Goal: Task Accomplishment & Management: Complete application form

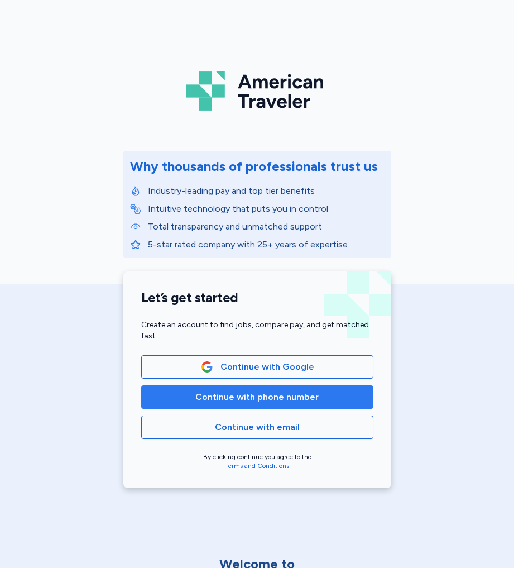
click at [265, 405] on button "Continue with phone number" at bounding box center [257, 396] width 232 height 23
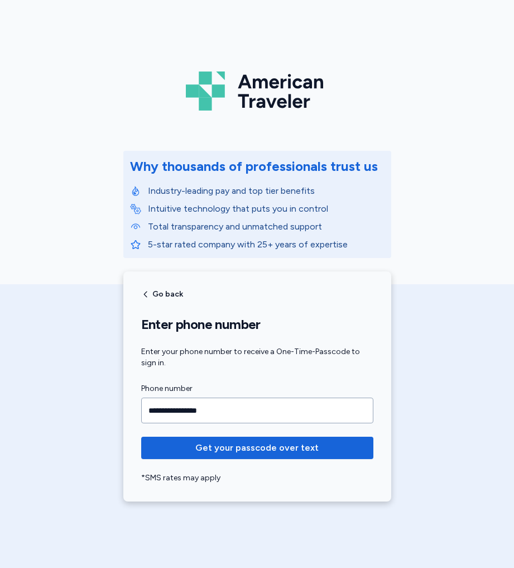
type input "**********"
click at [141, 437] on button "Get your passcode over text" at bounding box center [257, 448] width 232 height 22
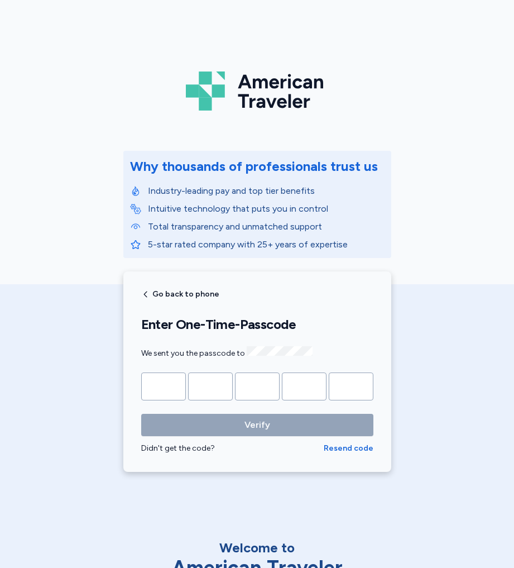
type input "*"
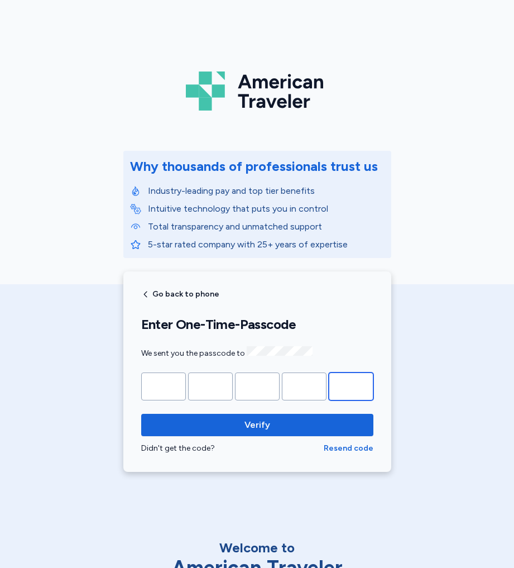
type input "*"
click at [141, 414] on button "Verify" at bounding box center [257, 425] width 232 height 22
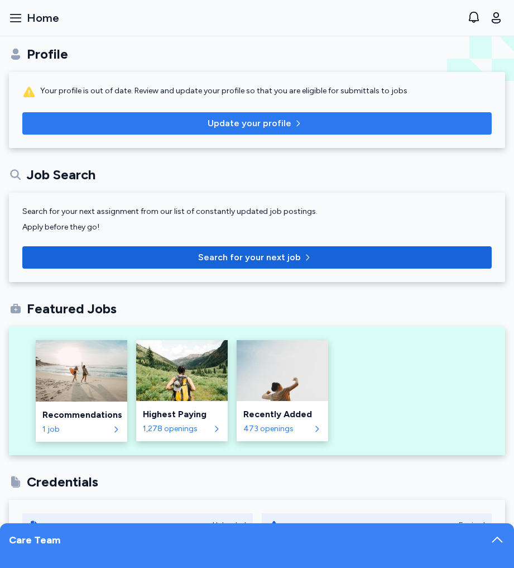
click at [163, 121] on span "Update your profile" at bounding box center [257, 123] width 452 height 13
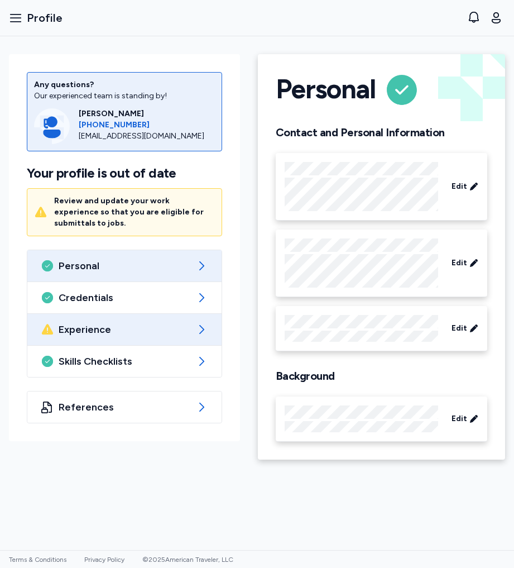
click at [133, 324] on span "Experience" at bounding box center [125, 329] width 132 height 13
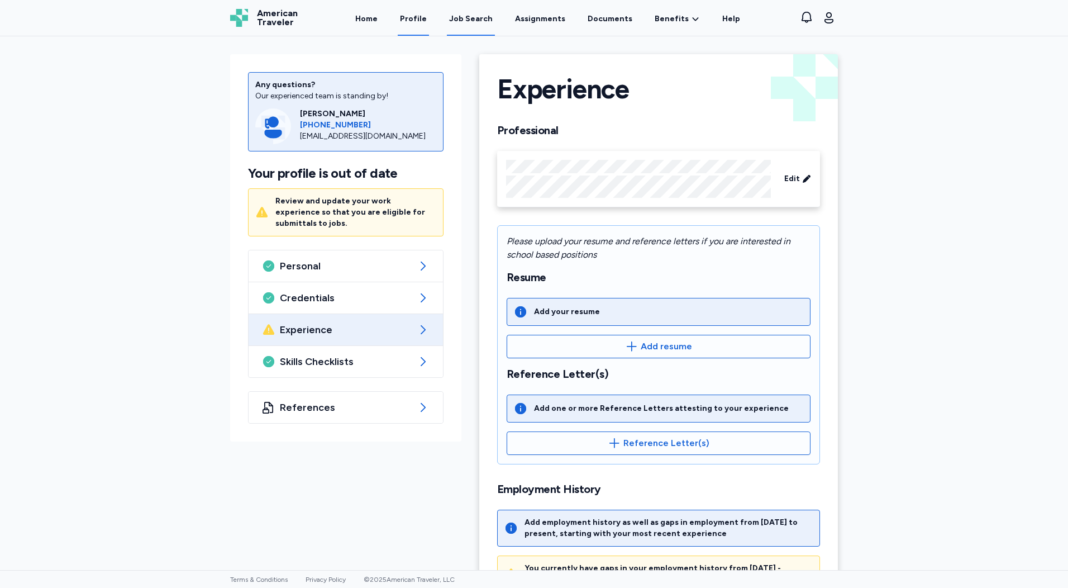
click at [484, 15] on div "Job Search" at bounding box center [471, 18] width 44 height 11
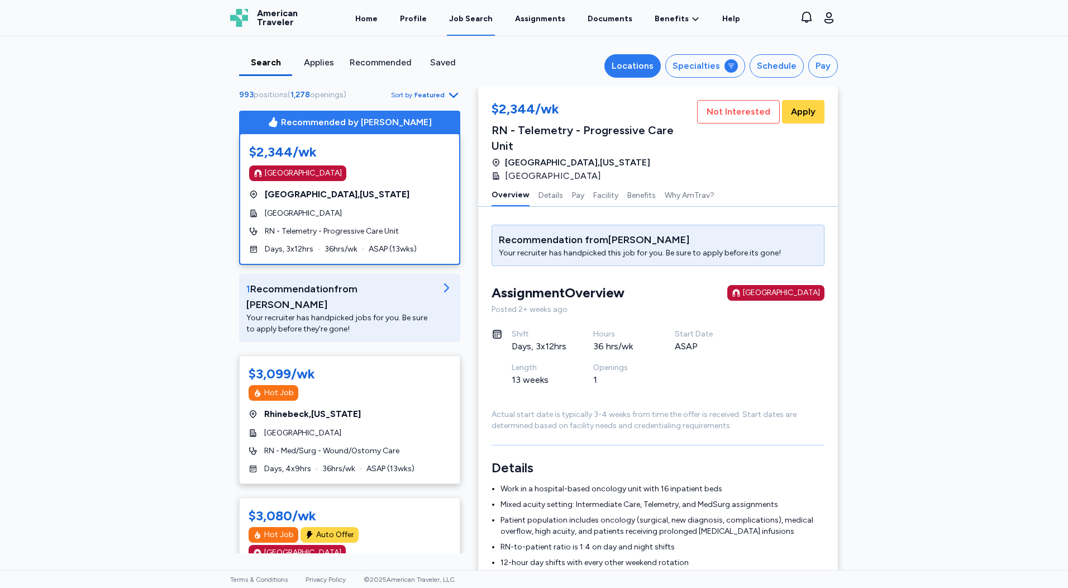
click at [514, 66] on button "Locations" at bounding box center [632, 65] width 56 height 23
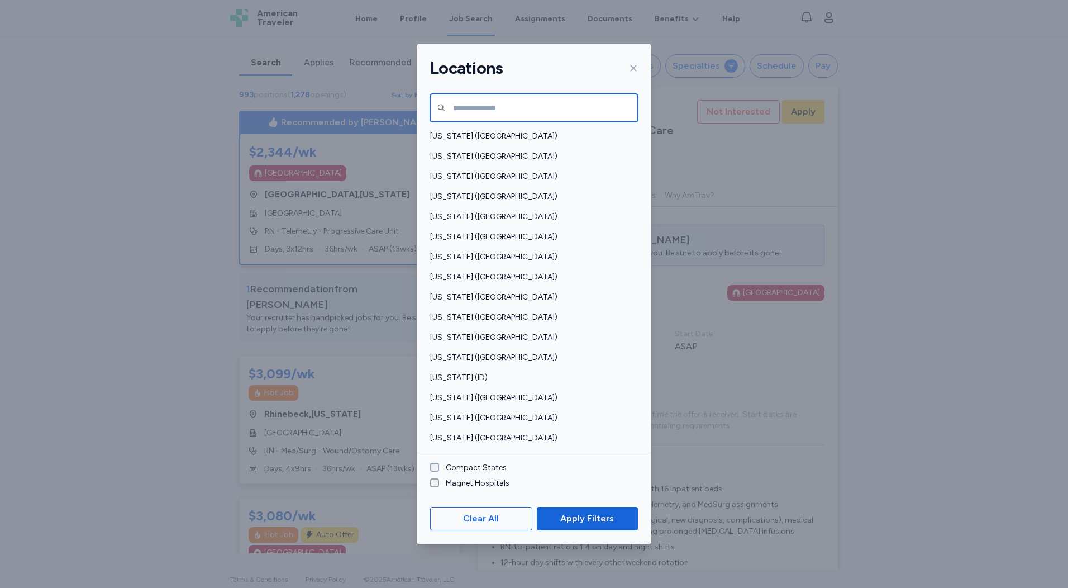
click at [514, 102] on input "text" at bounding box center [534, 108] width 208 height 28
type input "******"
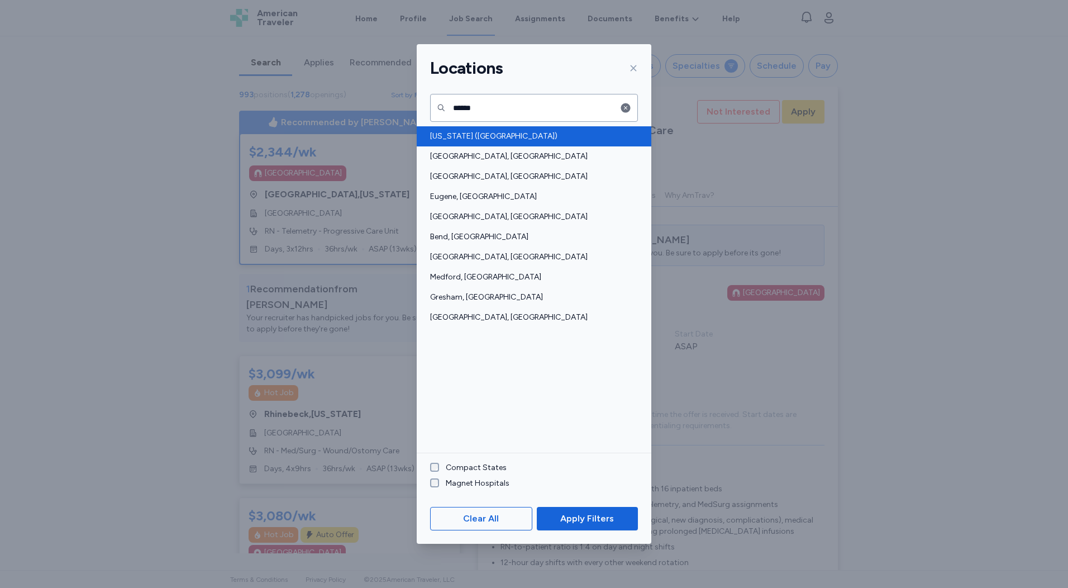
click at [474, 127] on div "[US_STATE] ([GEOGRAPHIC_DATA])" at bounding box center [534, 136] width 235 height 20
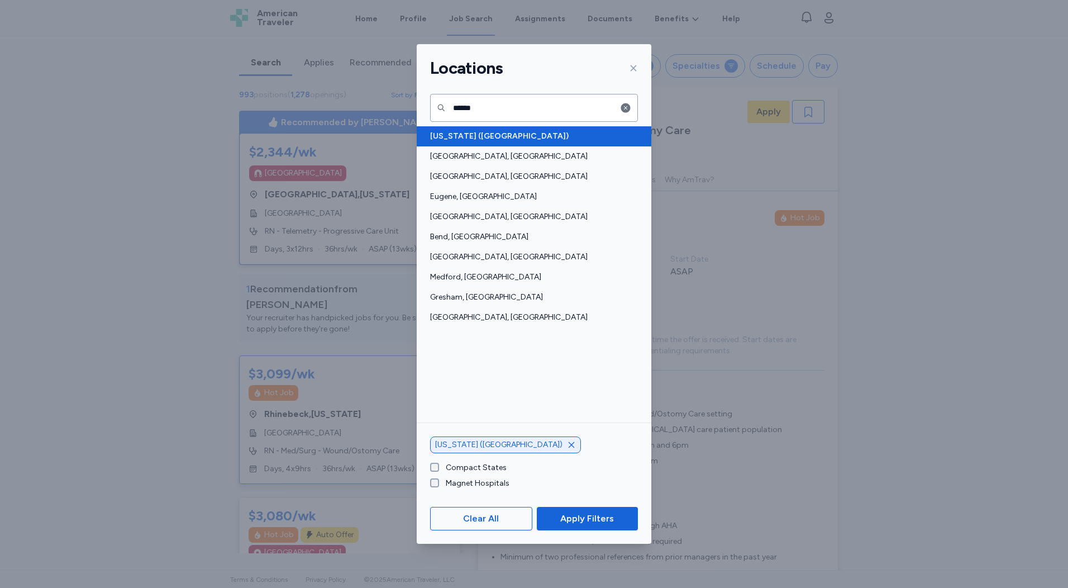
scroll to position [1, 0]
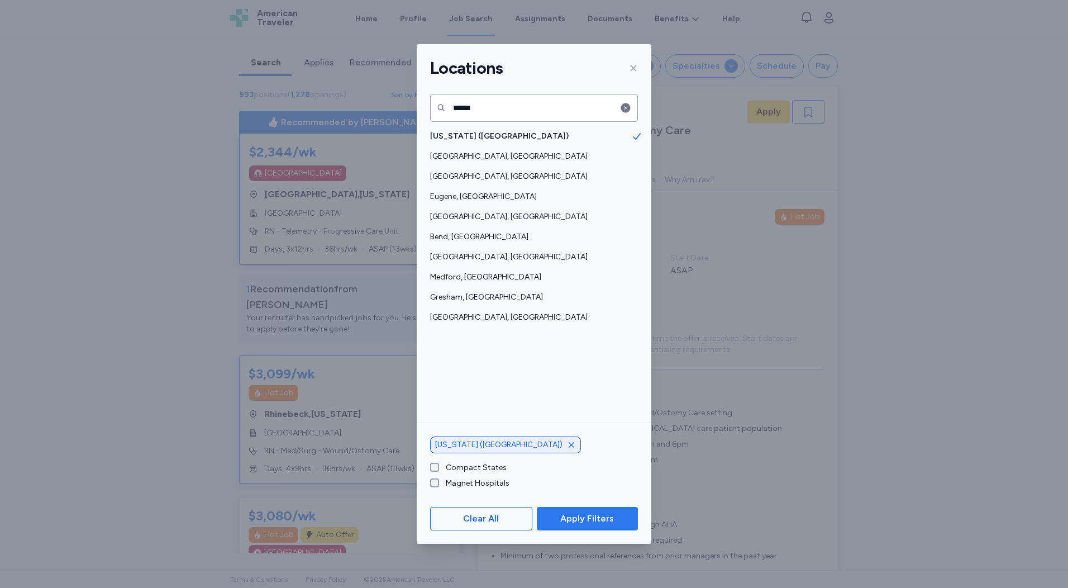
click at [514, 515] on span "Apply Filters" at bounding box center [587, 518] width 54 height 13
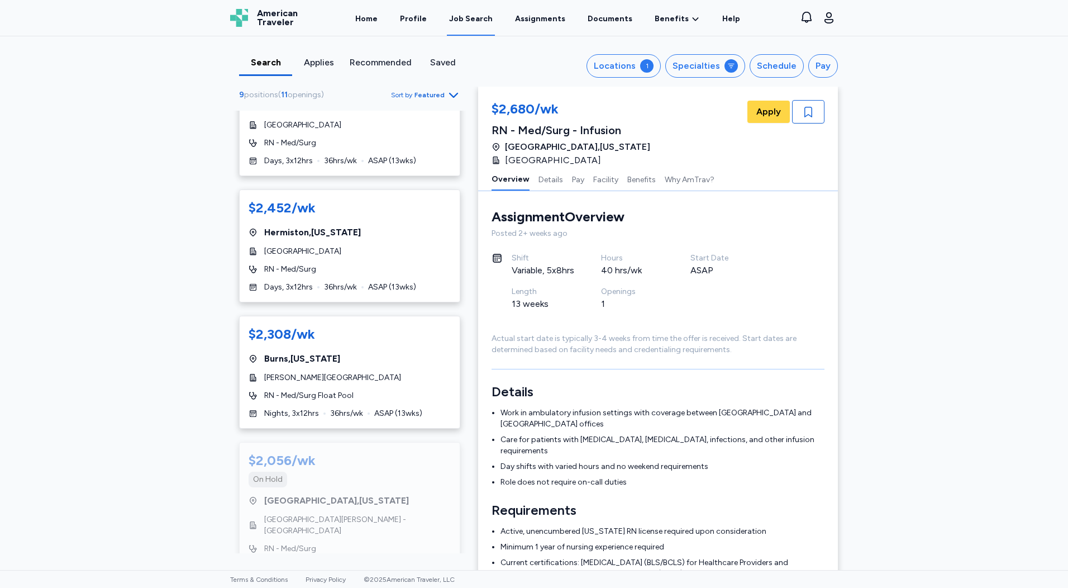
scroll to position [938, 0]
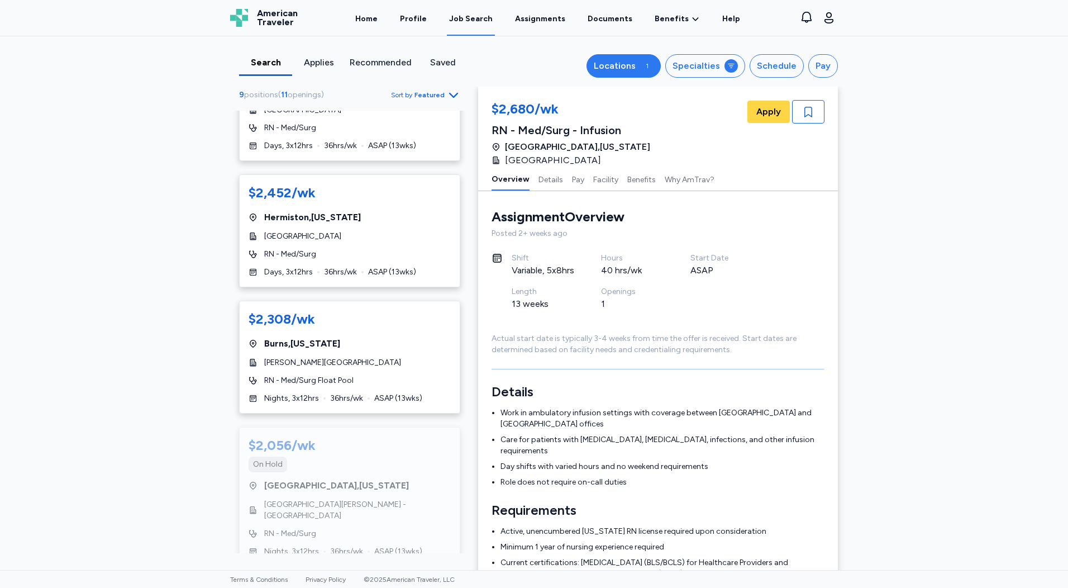
click at [514, 73] on button "Locations 1" at bounding box center [623, 65] width 74 height 23
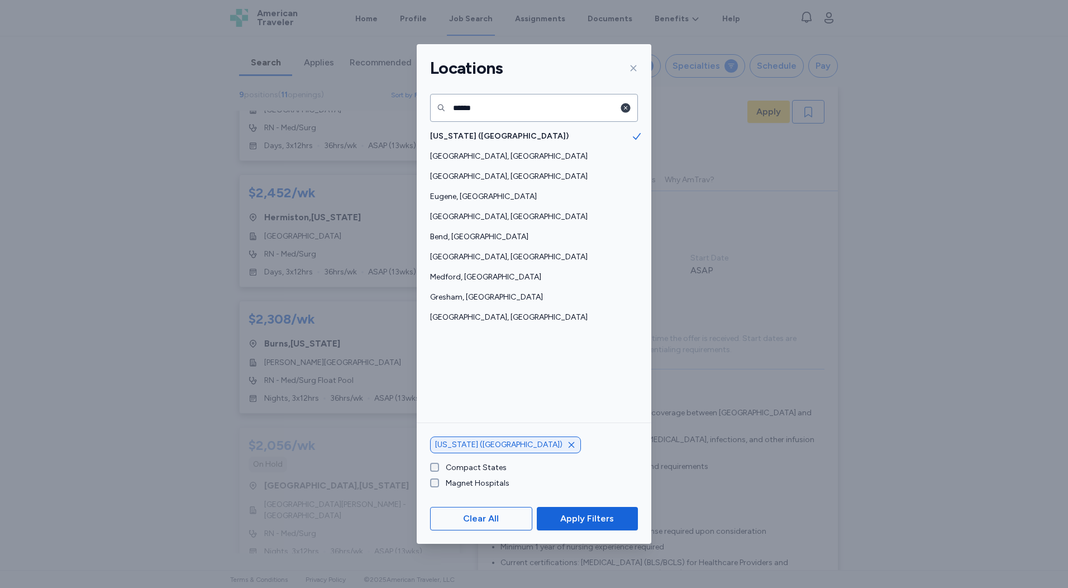
click at [514, 108] on icon "button" at bounding box center [625, 107] width 9 height 9
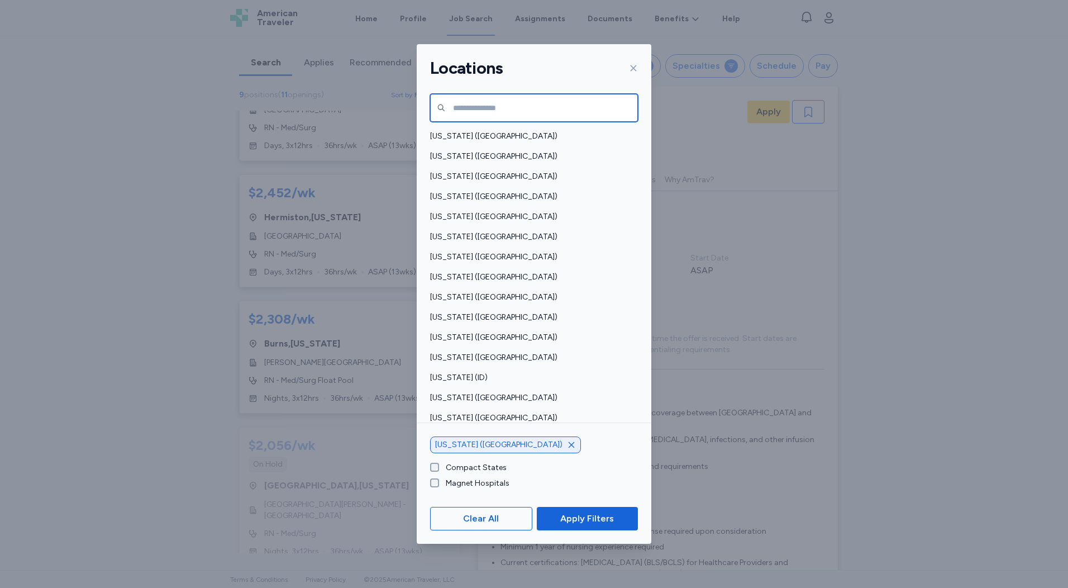
click at [456, 108] on input "text" at bounding box center [534, 108] width 208 height 28
type input "*******"
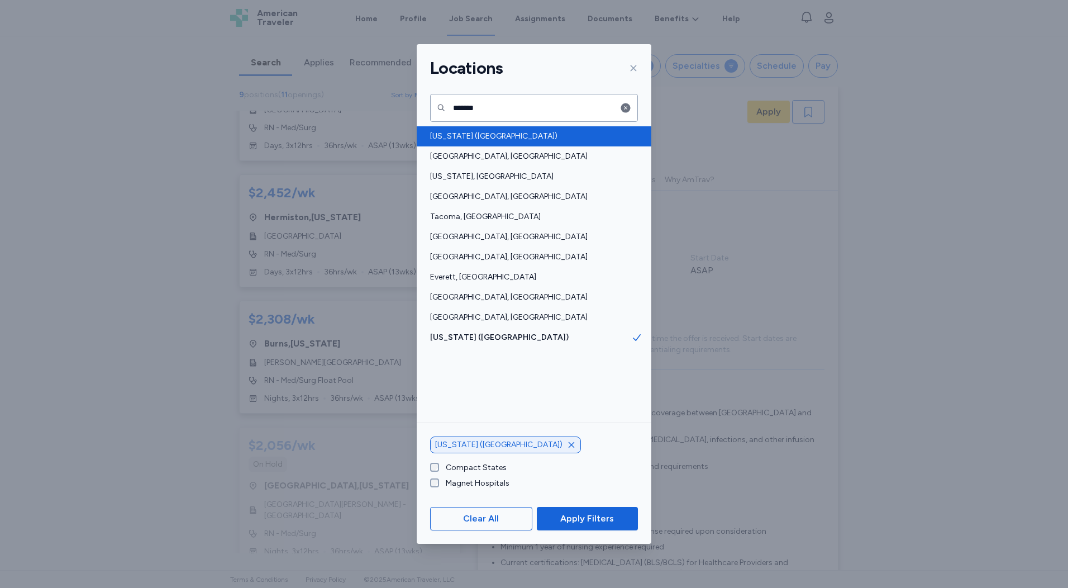
click at [467, 136] on span "[US_STATE] ([GEOGRAPHIC_DATA])" at bounding box center [530, 136] width 201 height 11
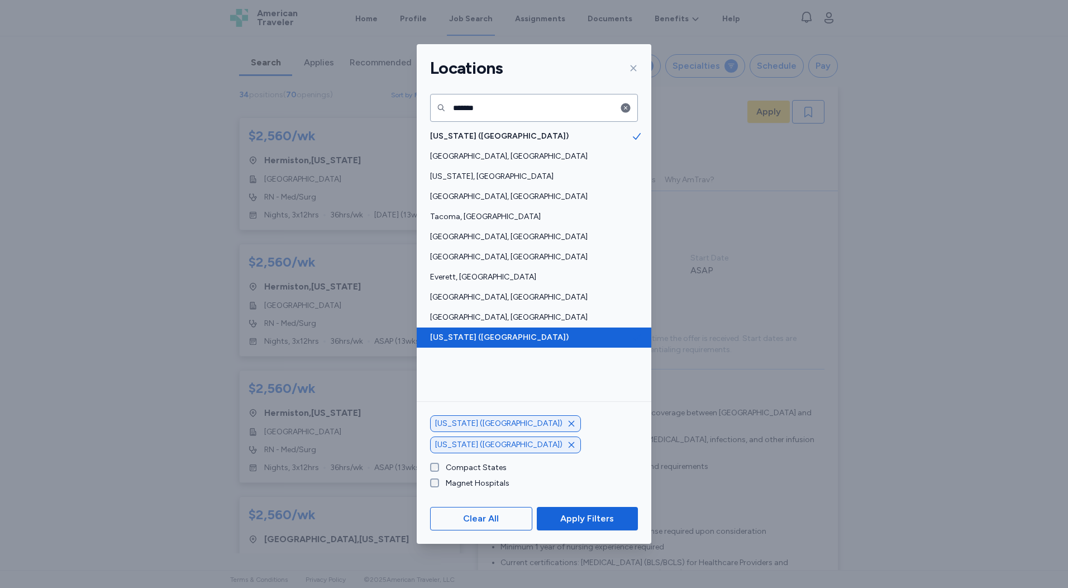
scroll to position [2040, 0]
click at [514, 340] on span "[US_STATE] ([GEOGRAPHIC_DATA])" at bounding box center [530, 337] width 201 height 11
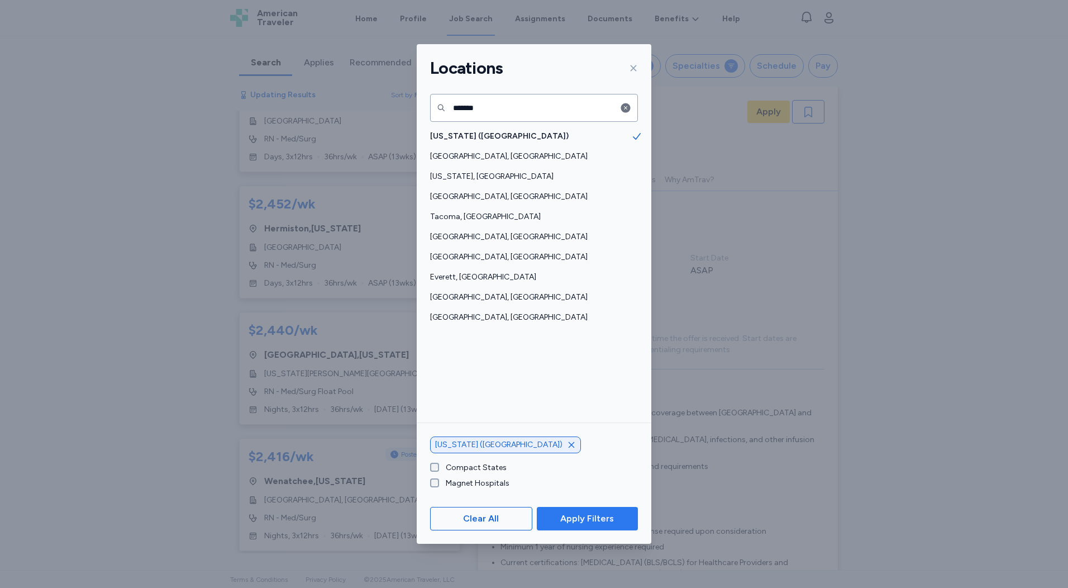
click at [514, 522] on span "Apply Filters" at bounding box center [587, 518] width 54 height 13
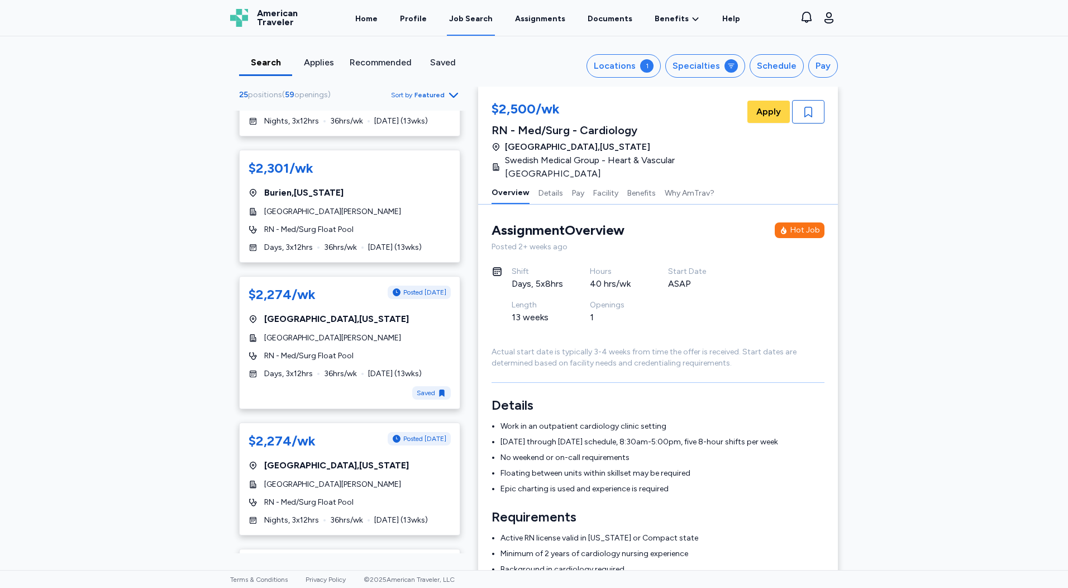
scroll to position [1843, 0]
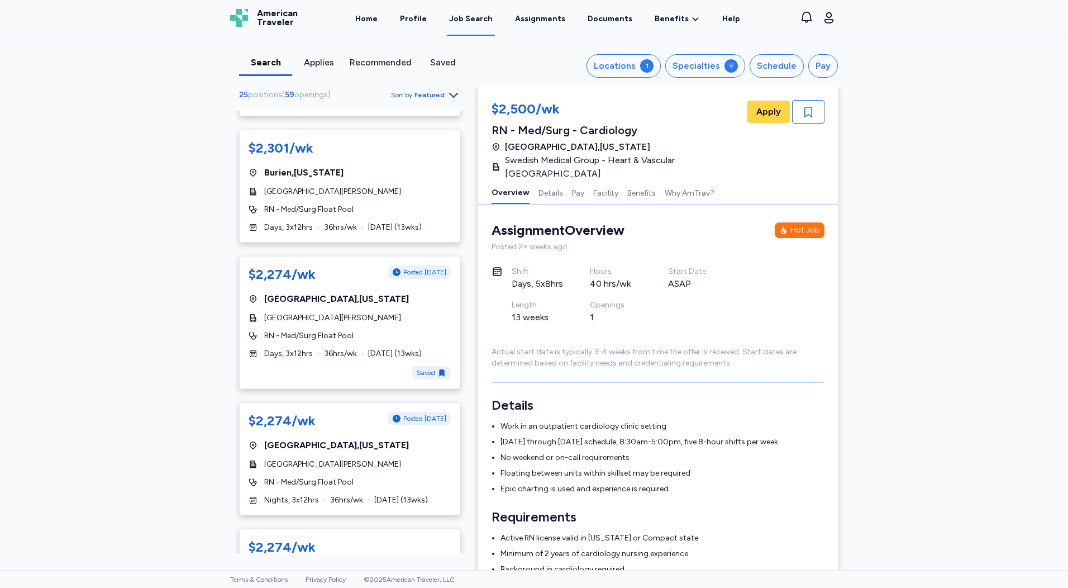
click at [340, 330] on span "RN - Med/Surg Float Pool" at bounding box center [308, 335] width 89 height 11
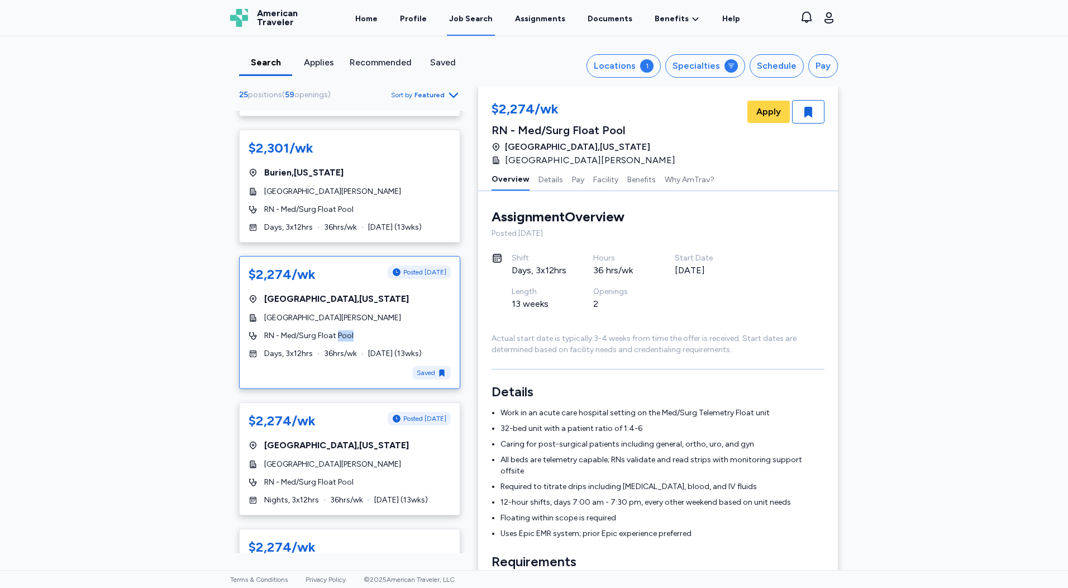
drag, startPoint x: 340, startPoint y: 307, endPoint x: 367, endPoint y: 337, distance: 40.7
click at [367, 337] on div "$2,274/wk Posted [DATE] [GEOGRAPHIC_DATA] , [US_STATE][GEOGRAPHIC_DATA][PERSON_…" at bounding box center [349, 322] width 221 height 133
click at [409, 292] on div "[GEOGRAPHIC_DATA] , [US_STATE]" at bounding box center [350, 298] width 202 height 13
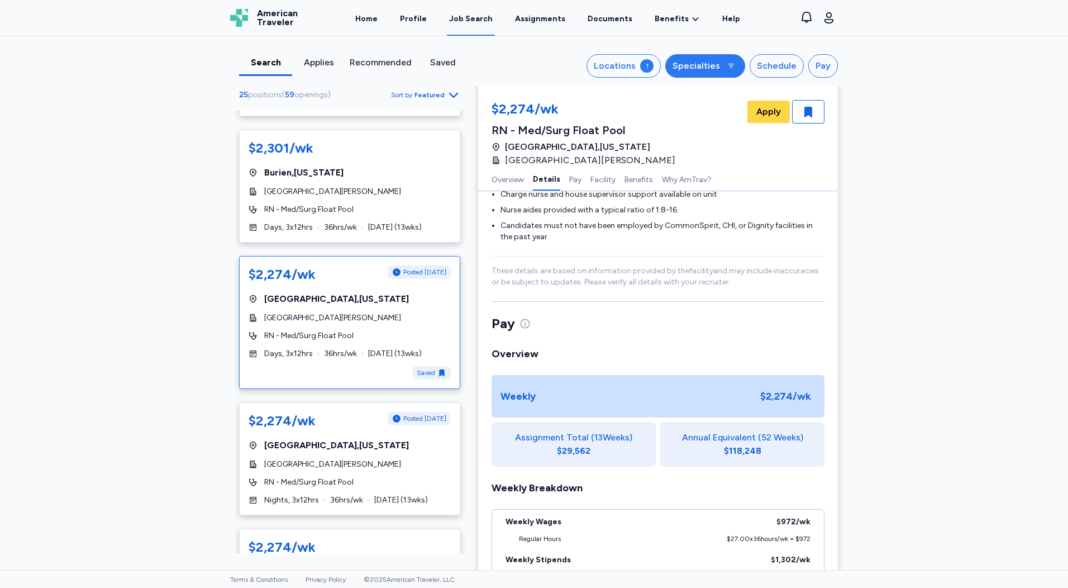
scroll to position [560, 0]
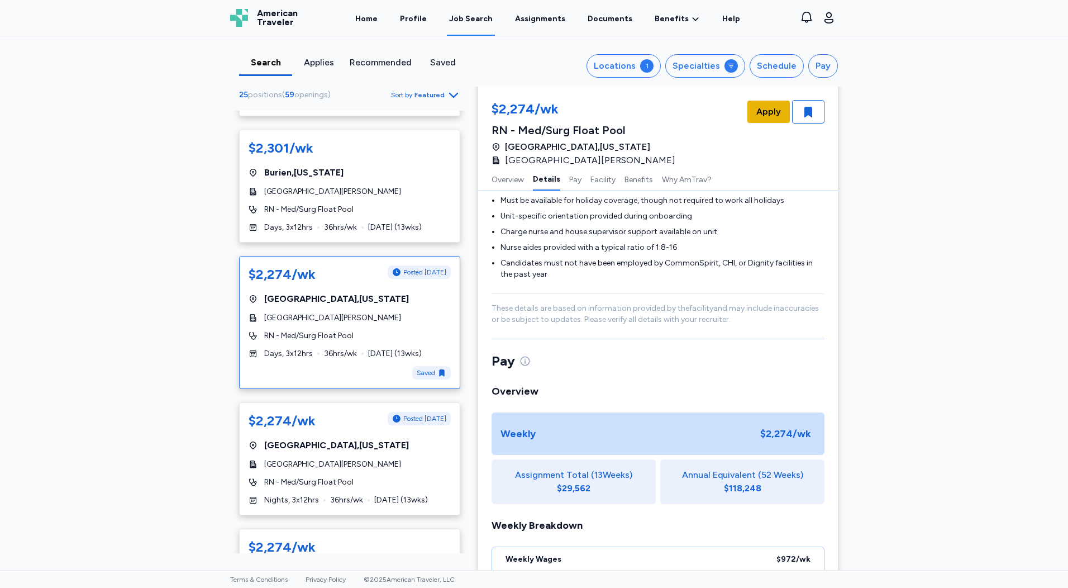
click at [514, 115] on span "Apply" at bounding box center [768, 111] width 25 height 13
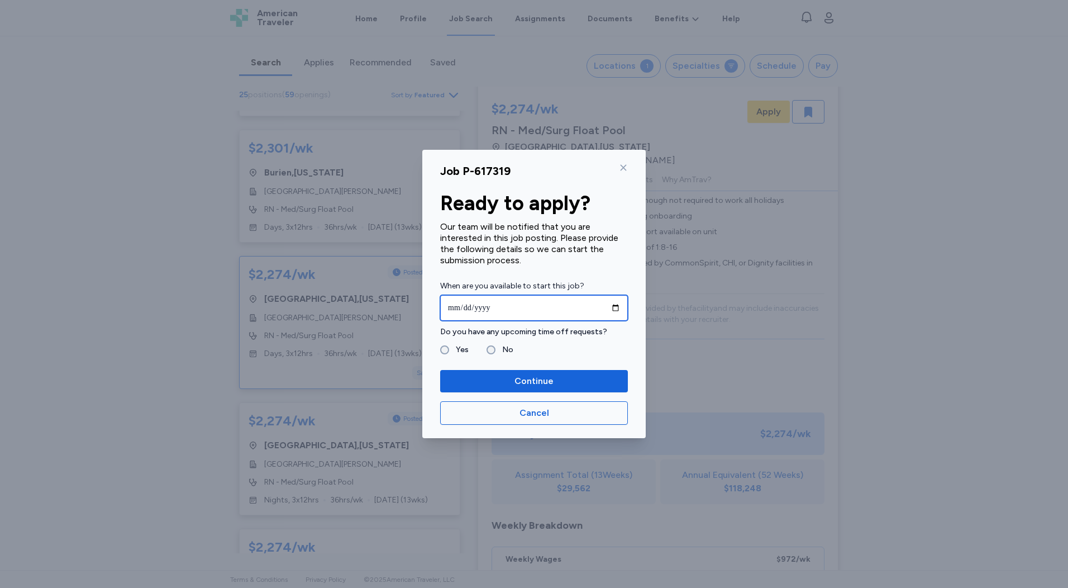
click at [503, 306] on input "date" at bounding box center [534, 308] width 188 height 26
click at [514, 304] on input "date" at bounding box center [534, 308] width 188 height 26
type input "**********"
click at [455, 349] on label "Yes" at bounding box center [459, 349] width 20 height 13
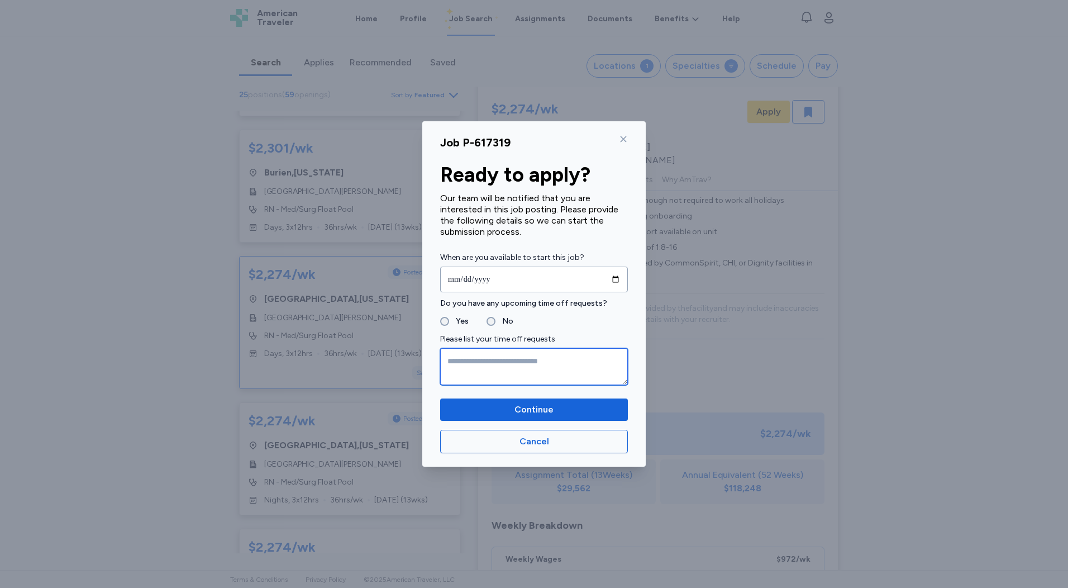
click at [484, 374] on textarea at bounding box center [534, 366] width 188 height 37
type textarea "********* ******* *********"
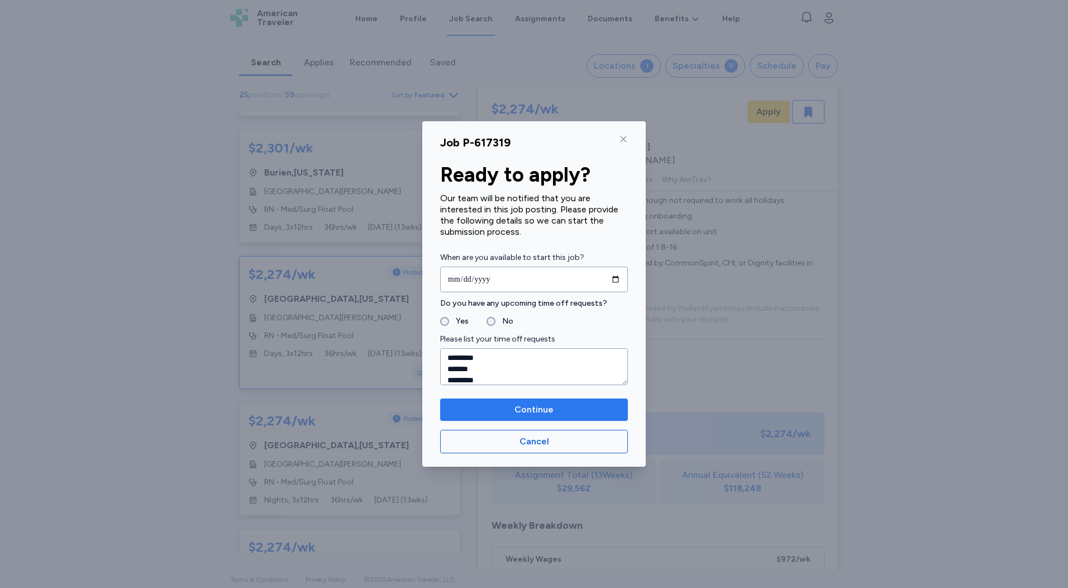
click at [514, 411] on span "Continue" at bounding box center [533, 409] width 39 height 13
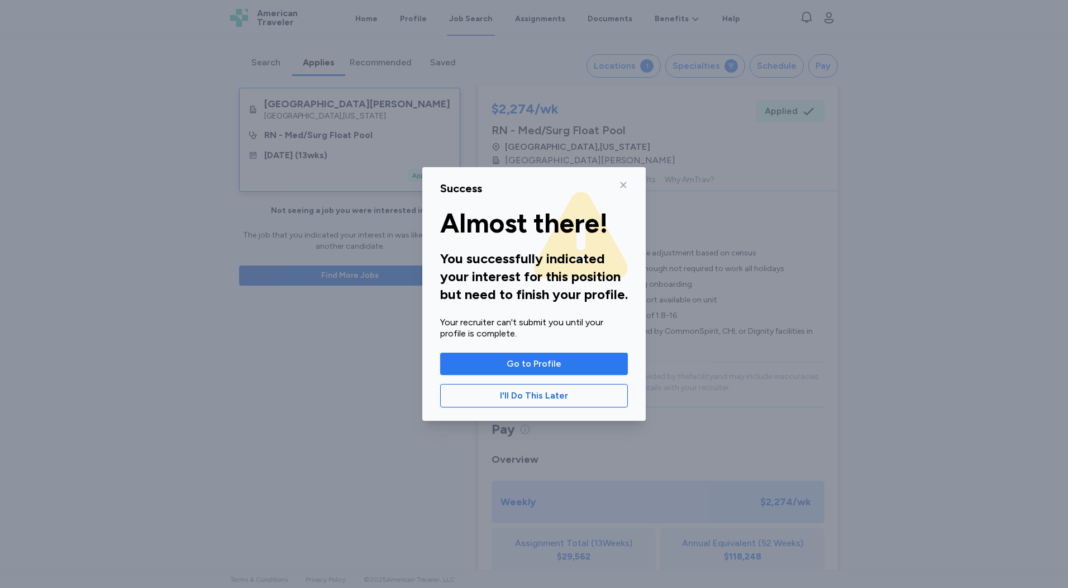
click at [514, 365] on span "Go to Profile" at bounding box center [534, 363] width 55 height 13
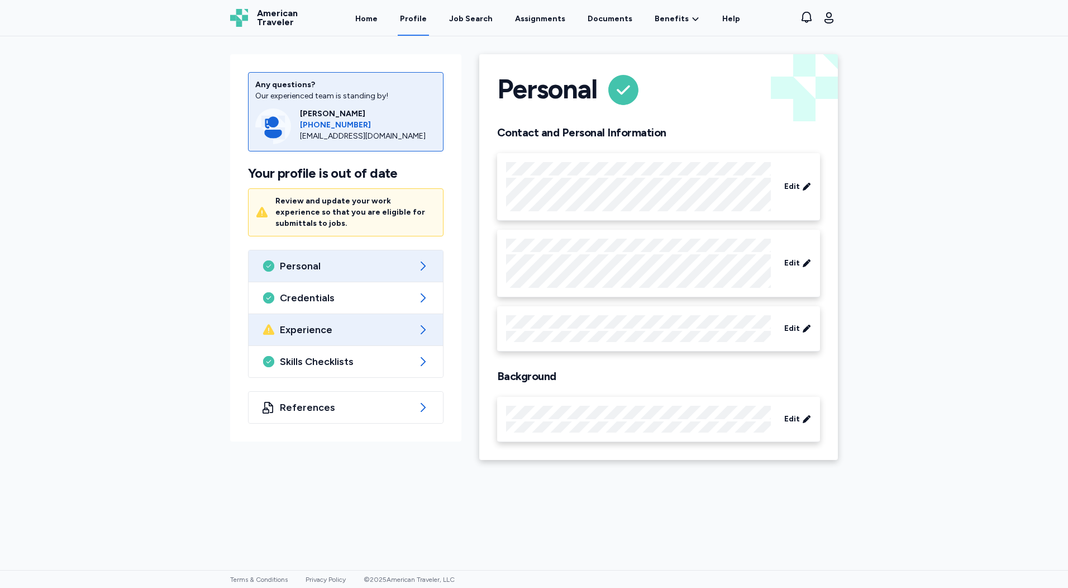
click at [328, 323] on span "Experience" at bounding box center [346, 329] width 132 height 13
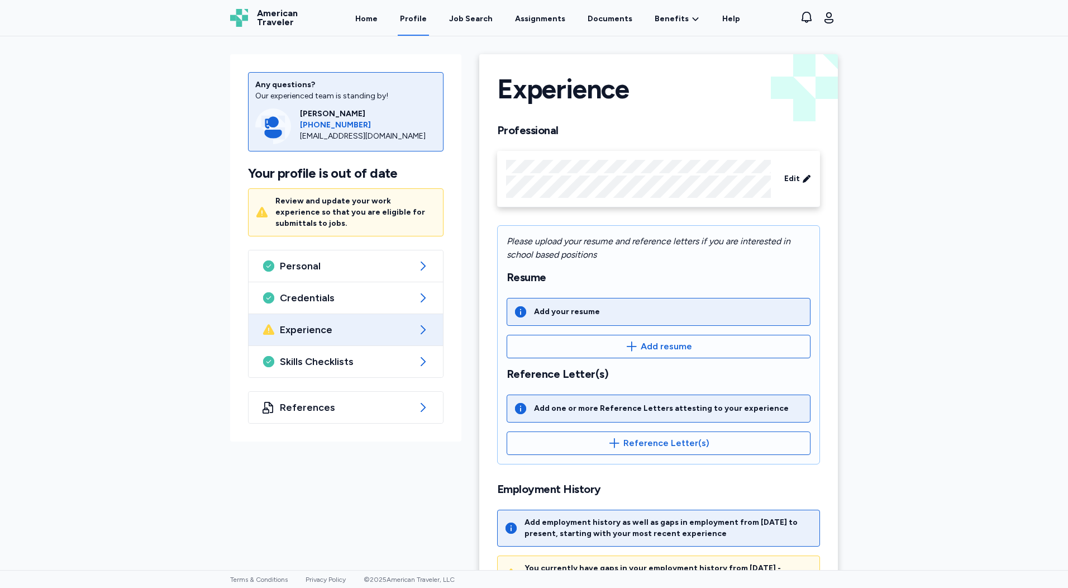
click at [514, 167] on div "Any questions? Our experienced team is standing by! [PERSON_NAME] [PHONE_NUMBER…" at bounding box center [534, 302] width 1068 height 533
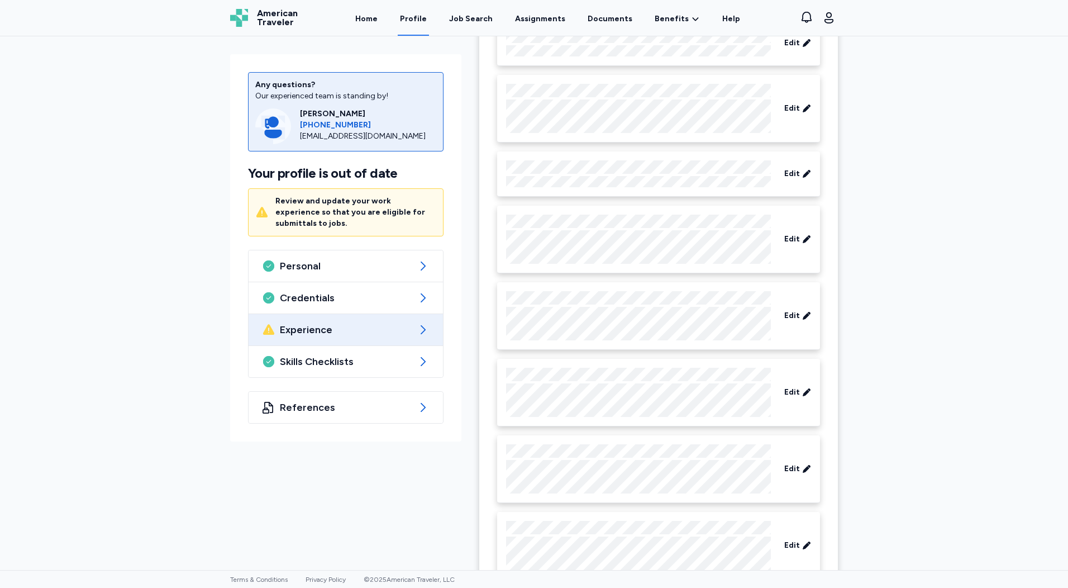
scroll to position [793, 0]
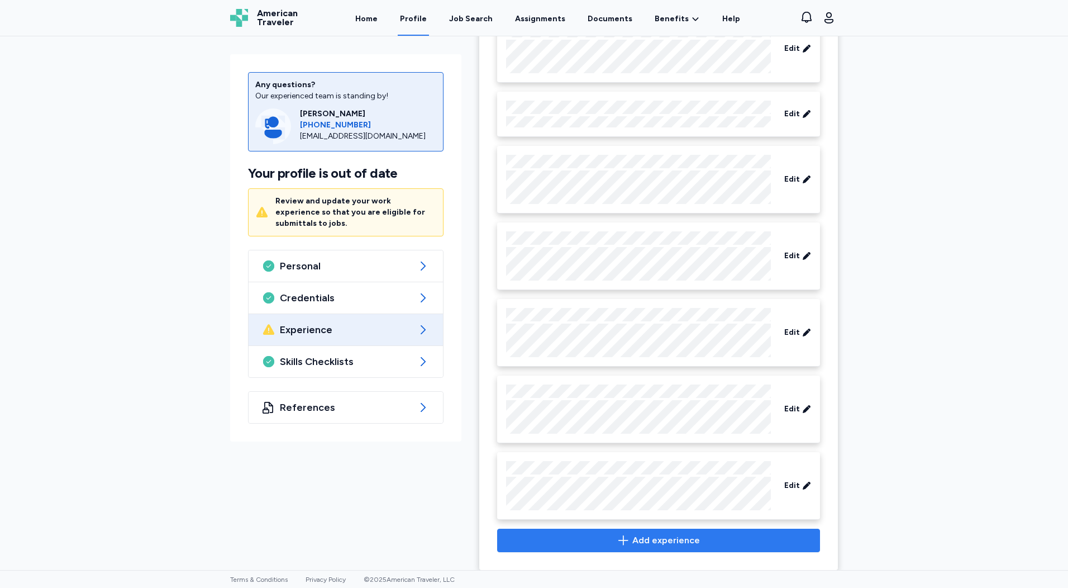
click at [514, 533] on span "Add experience" at bounding box center [666, 539] width 68 height 13
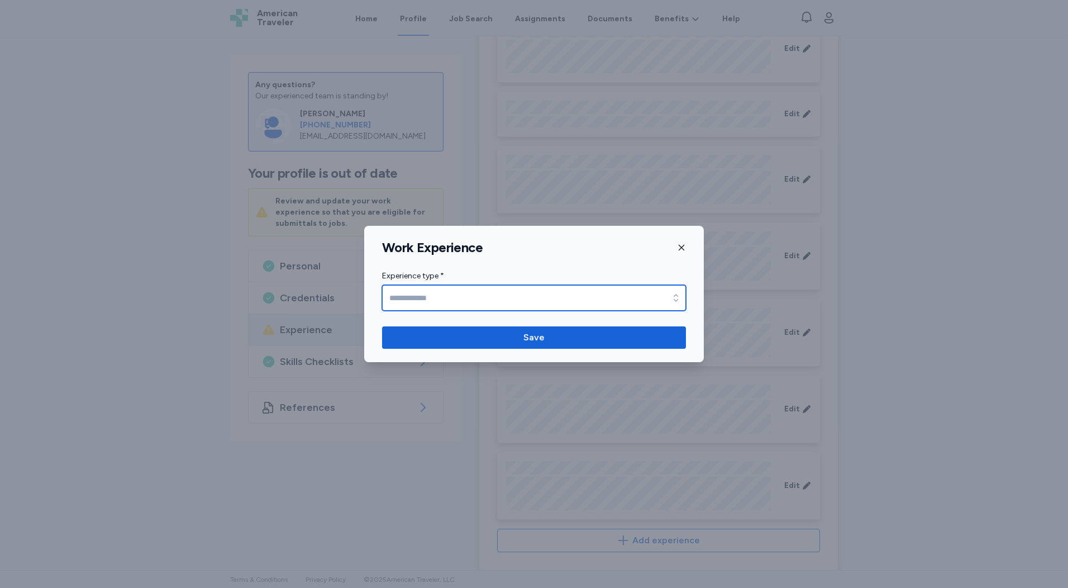
click at [435, 297] on input "Experience type *" at bounding box center [534, 298] width 304 height 26
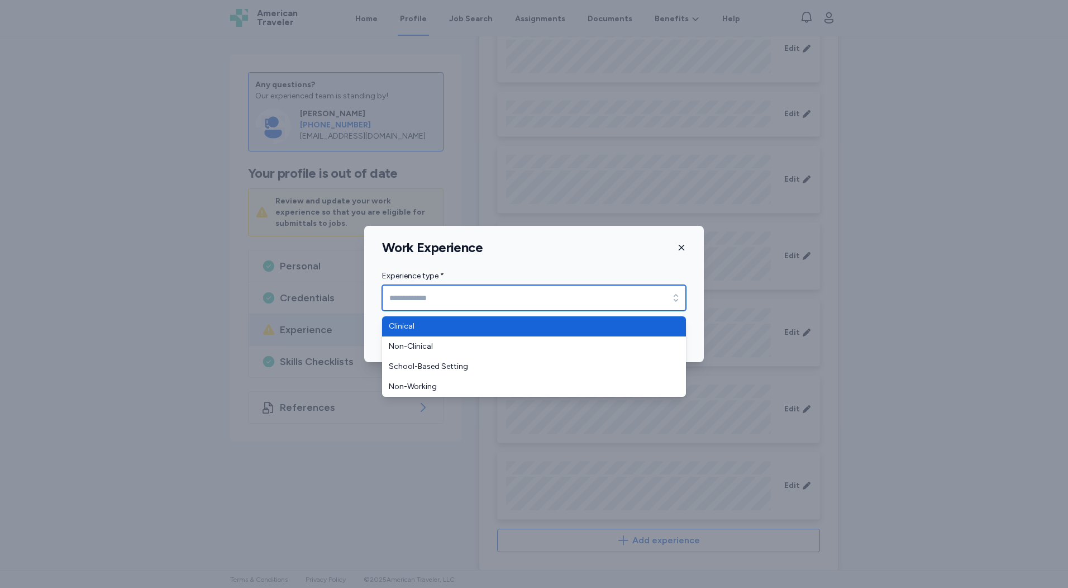
type input "********"
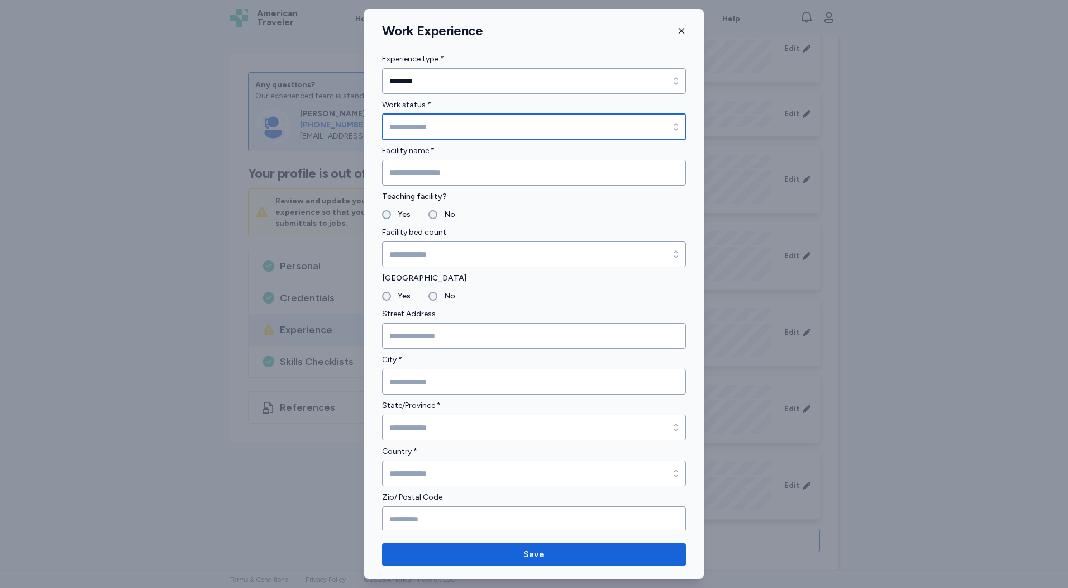
click at [431, 131] on input "Work status *" at bounding box center [534, 127] width 304 height 26
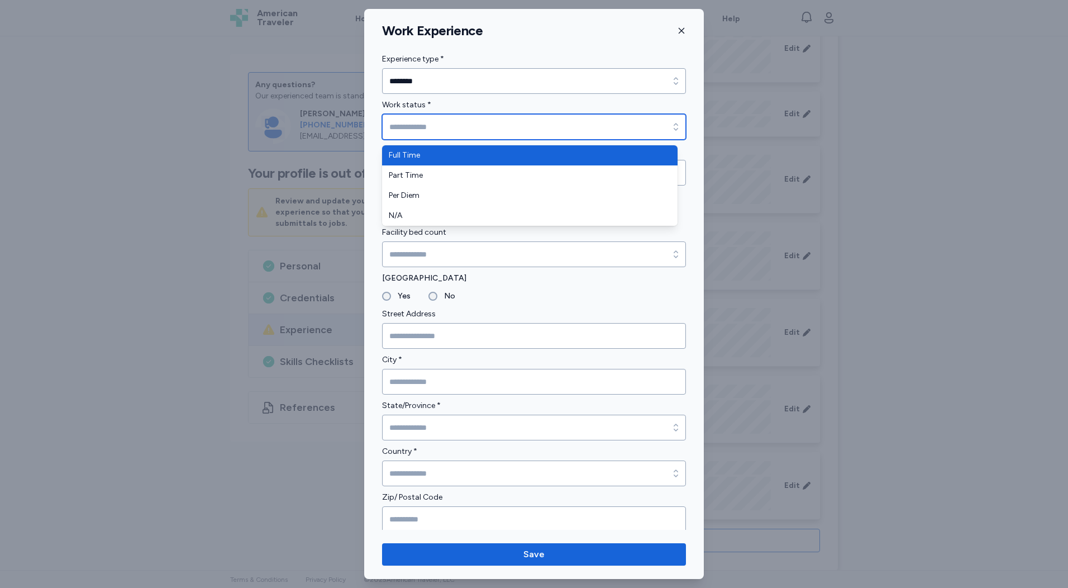
type input "*********"
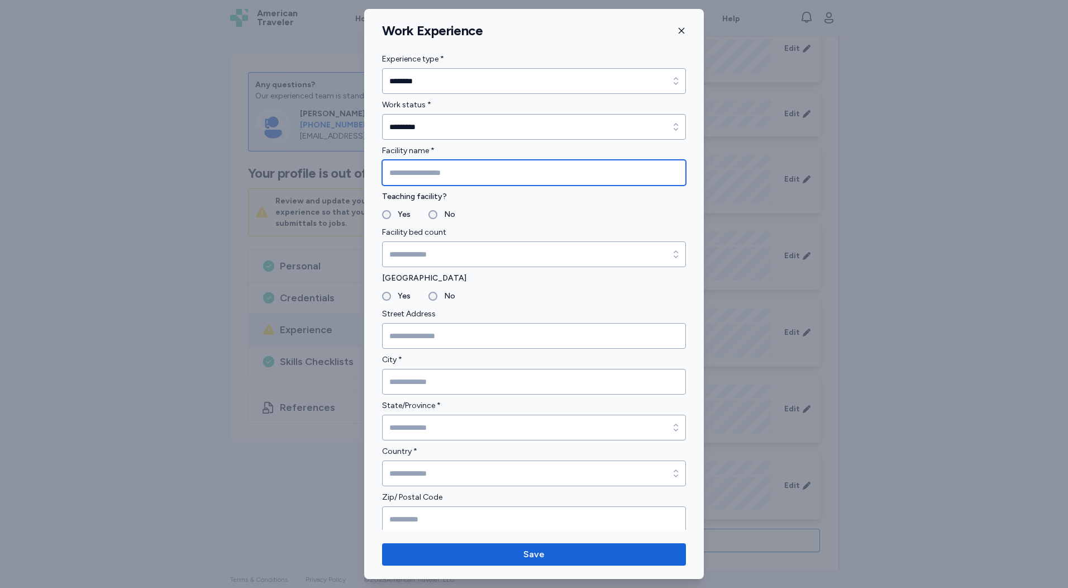
click at [435, 179] on input "Facility name *" at bounding box center [534, 173] width 304 height 26
type input "**********"
click at [398, 215] on label "Yes" at bounding box center [401, 214] width 20 height 13
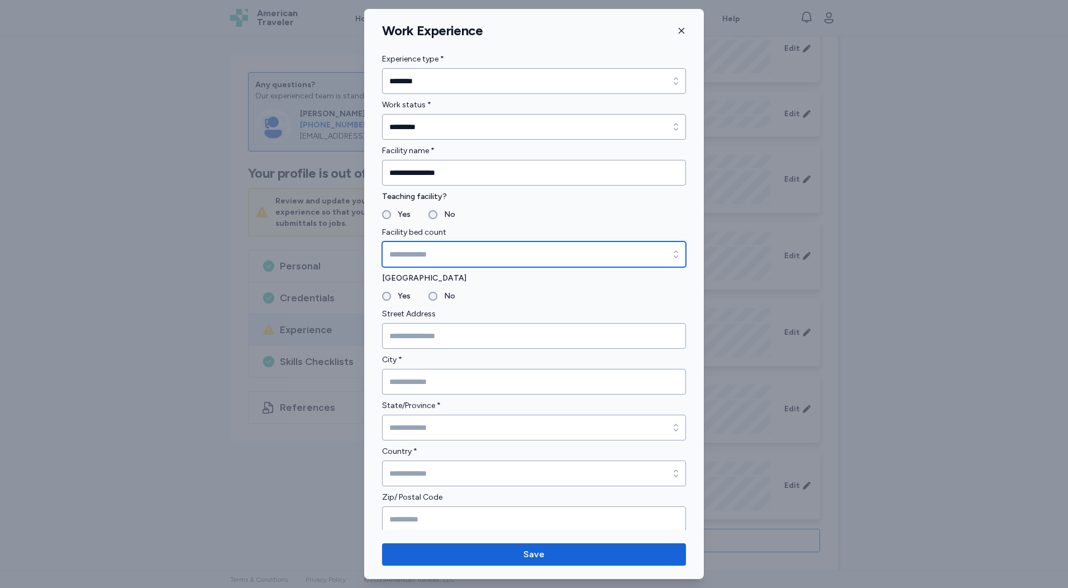
click at [429, 256] on input "Facility bed count" at bounding box center [534, 254] width 304 height 26
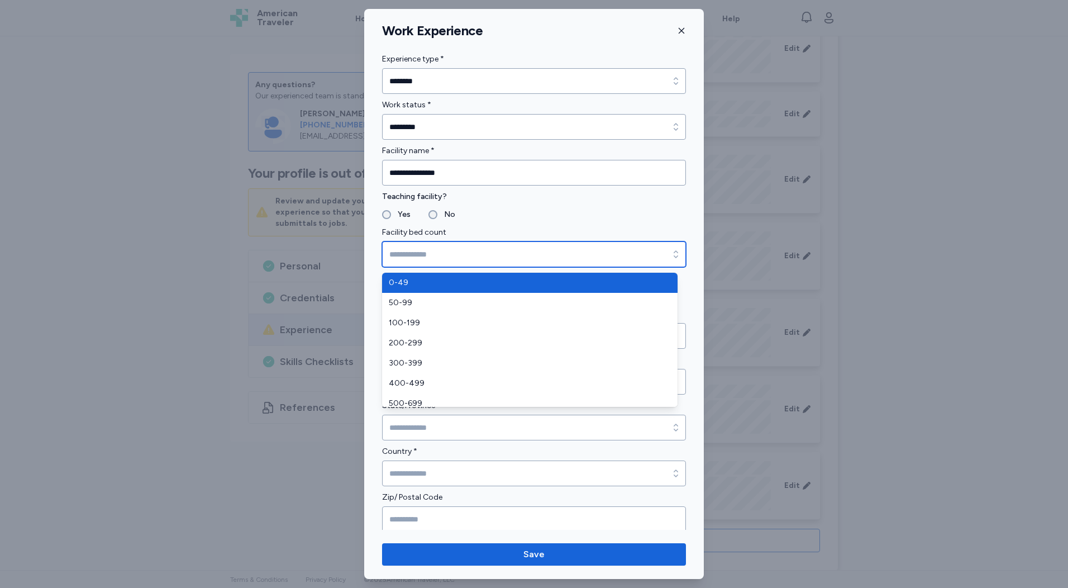
click at [429, 256] on input "Facility bed count" at bounding box center [534, 254] width 304 height 26
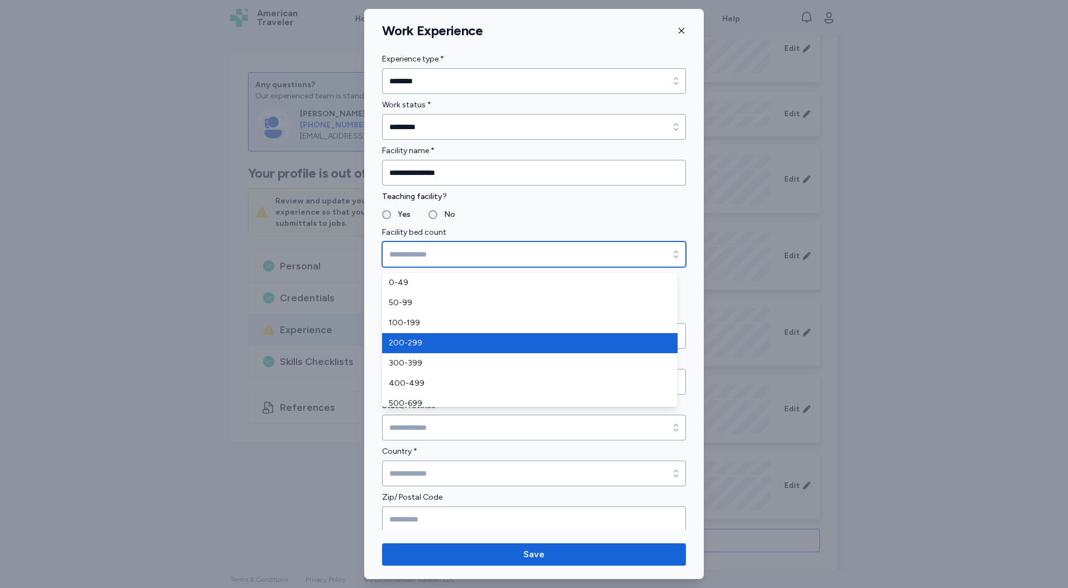
type input "*******"
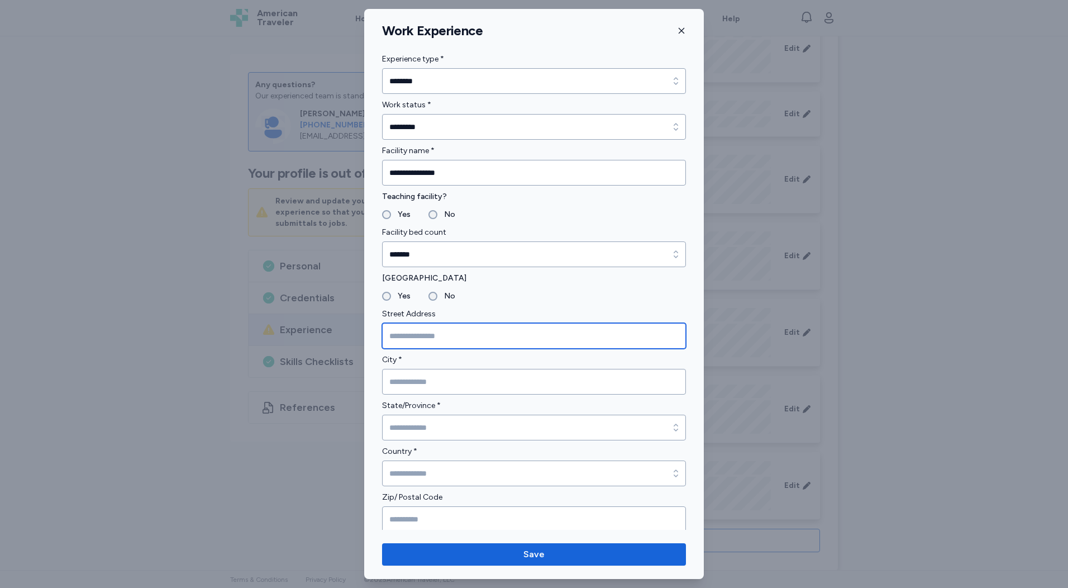
click at [428, 333] on input "Street Address" at bounding box center [534, 336] width 304 height 26
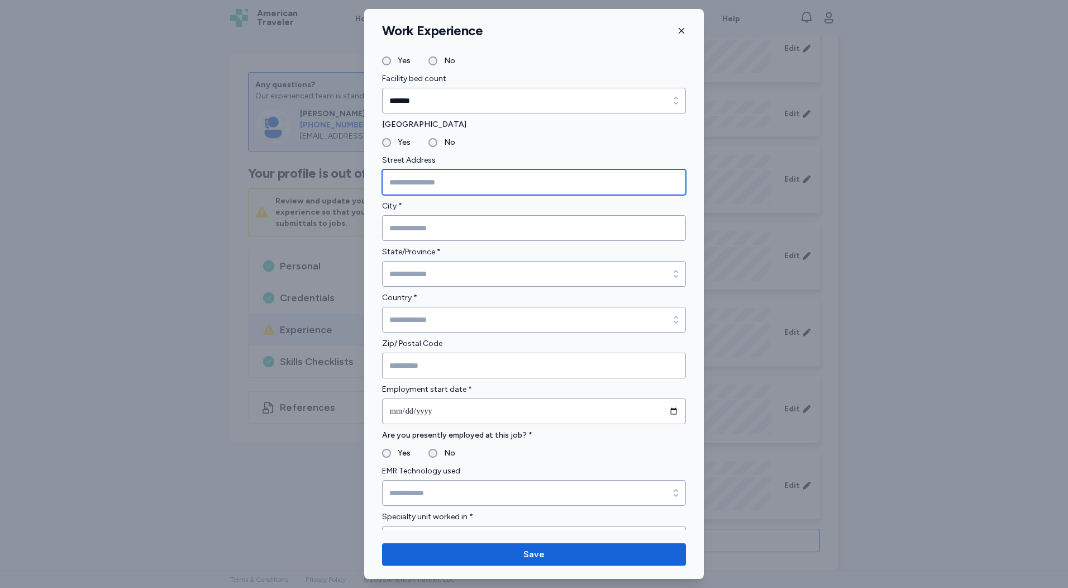
scroll to position [223, 0]
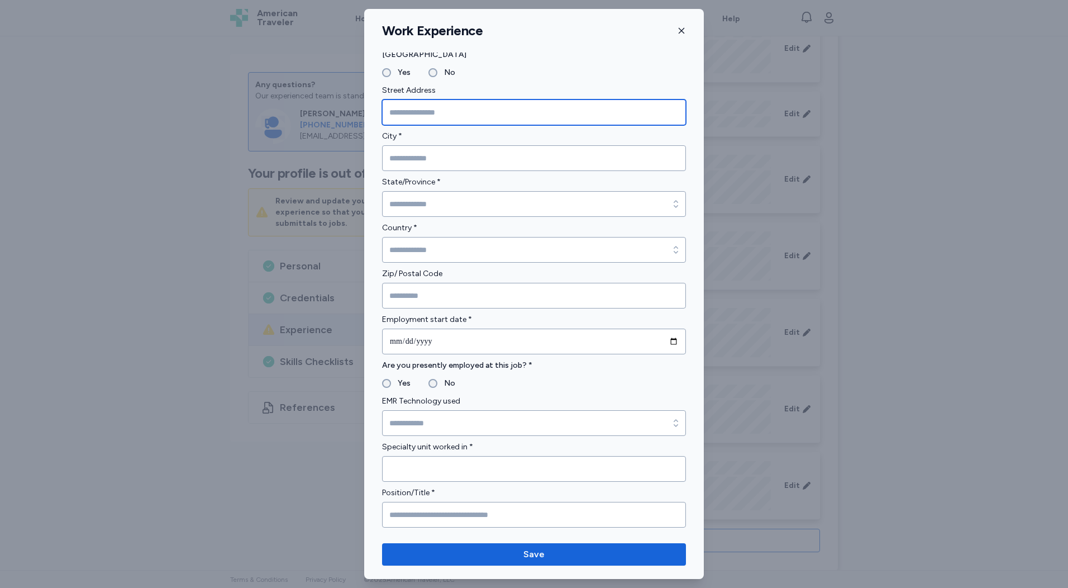
click at [438, 111] on input "Street Address" at bounding box center [534, 112] width 304 height 26
paste input "**********"
drag, startPoint x: 557, startPoint y: 108, endPoint x: 451, endPoint y: 105, distance: 106.2
click at [451, 105] on input "**********" at bounding box center [534, 112] width 304 height 26
type input "**********"
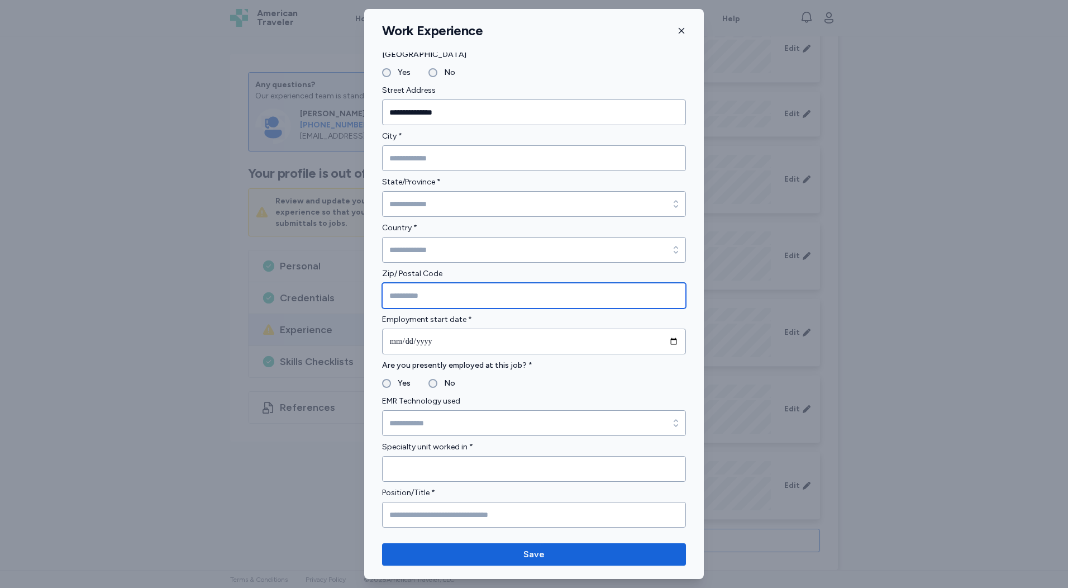
click at [428, 285] on input "Zip/ Postal Code" at bounding box center [534, 296] width 304 height 26
type input "*****"
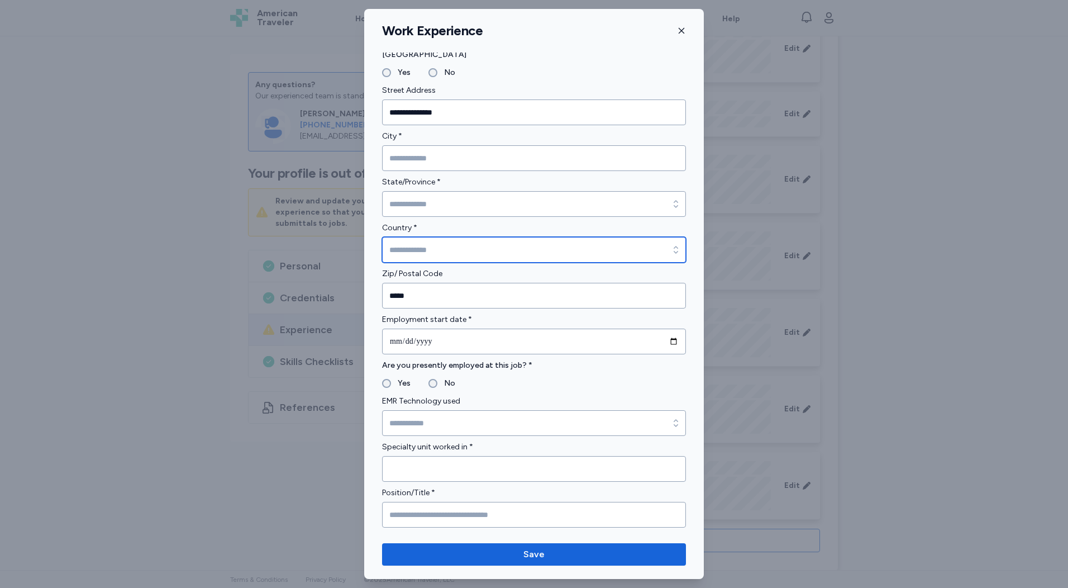
click at [451, 251] on input "Country *" at bounding box center [534, 250] width 304 height 26
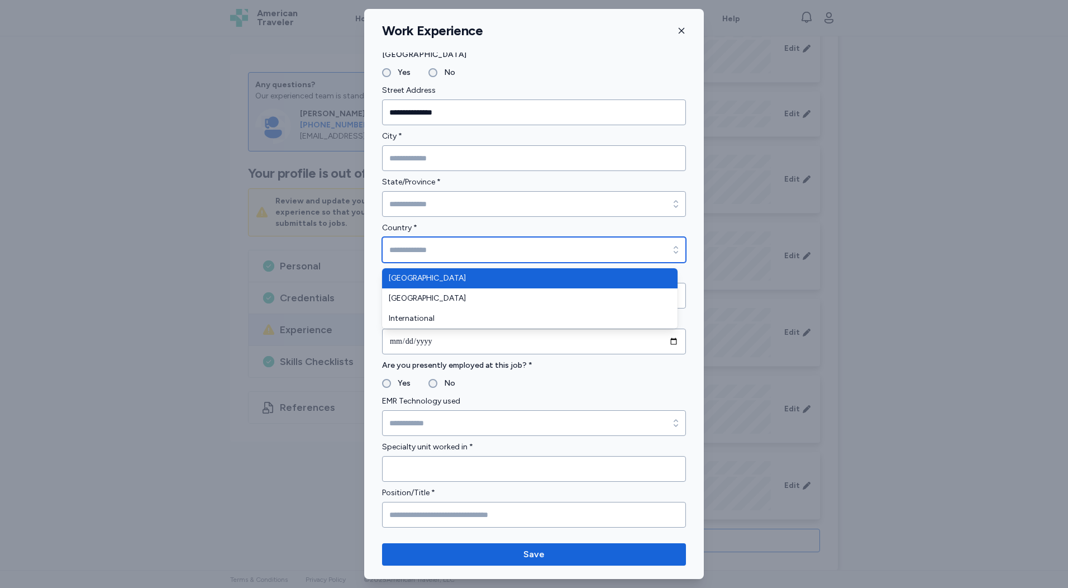
type input "**********"
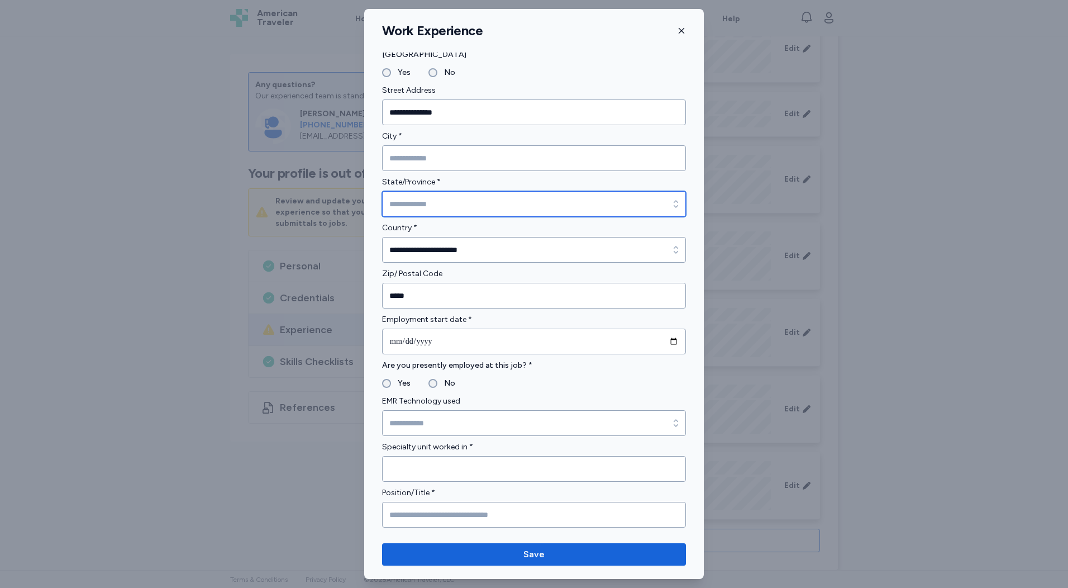
click at [443, 204] on input "State/Province *" at bounding box center [534, 204] width 304 height 26
type input "******"
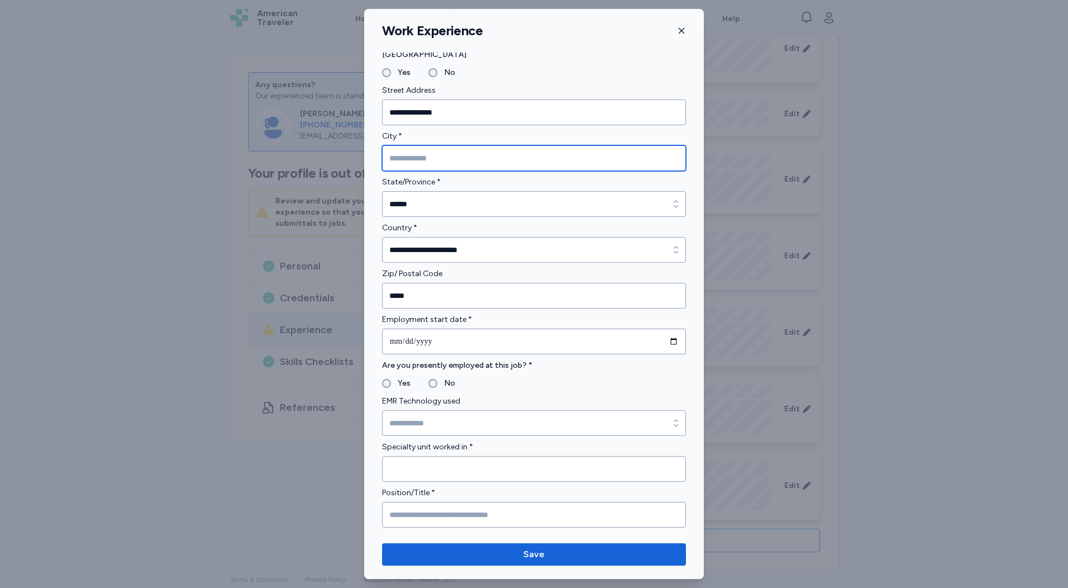
click at [467, 155] on input "City *" at bounding box center [534, 158] width 304 height 26
type input "****"
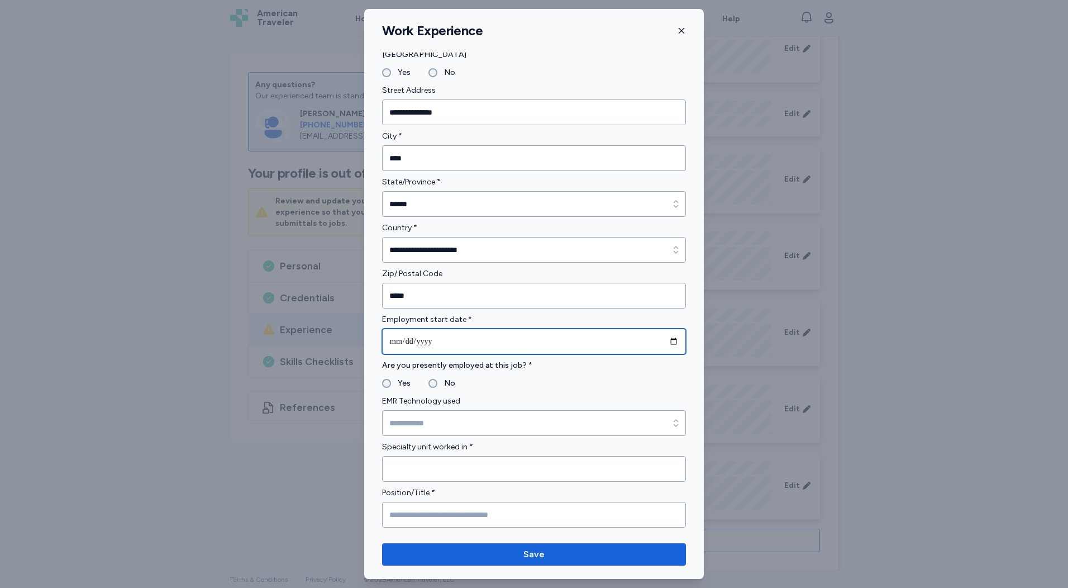
click at [467, 342] on input "date" at bounding box center [534, 341] width 304 height 26
type input "**********"
click at [392, 382] on label "Yes" at bounding box center [401, 382] width 20 height 13
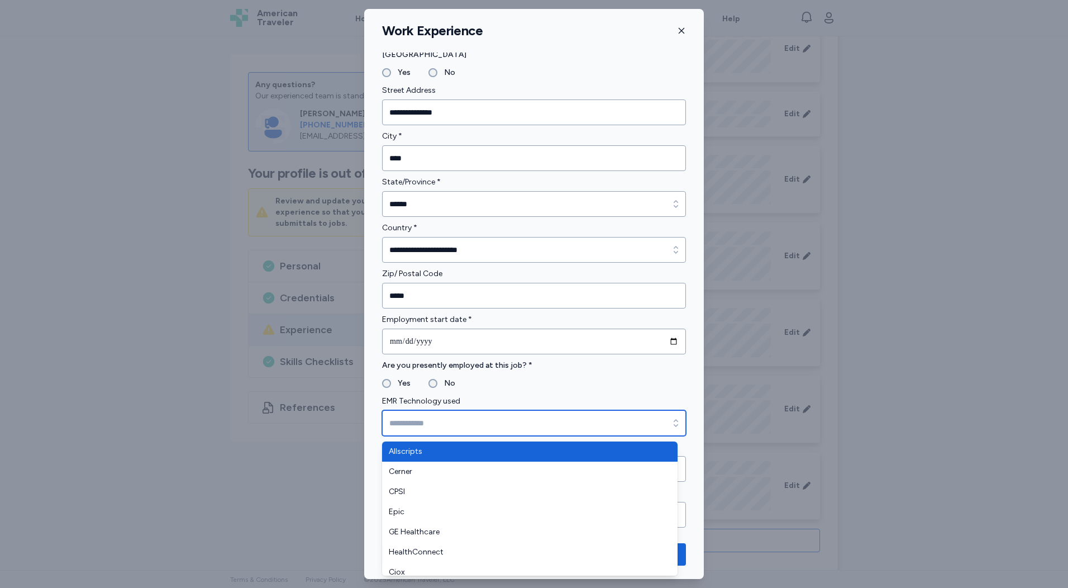
click at [423, 424] on input "EMR Technology used" at bounding box center [534, 423] width 304 height 26
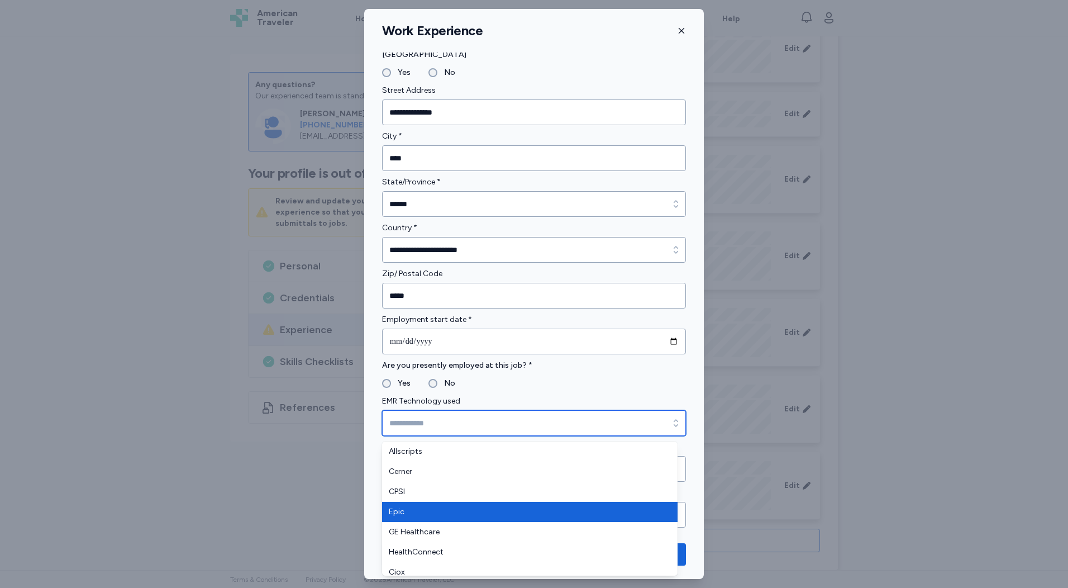
type input "****"
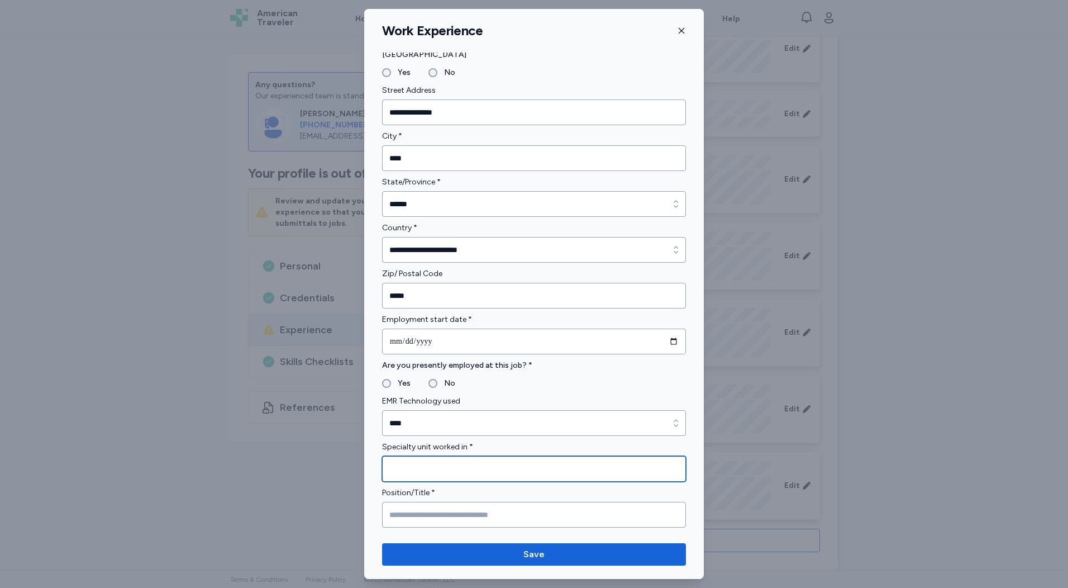
click at [439, 475] on input "Specialty unit worked in *" at bounding box center [534, 469] width 304 height 26
type input "*"
type input "**********"
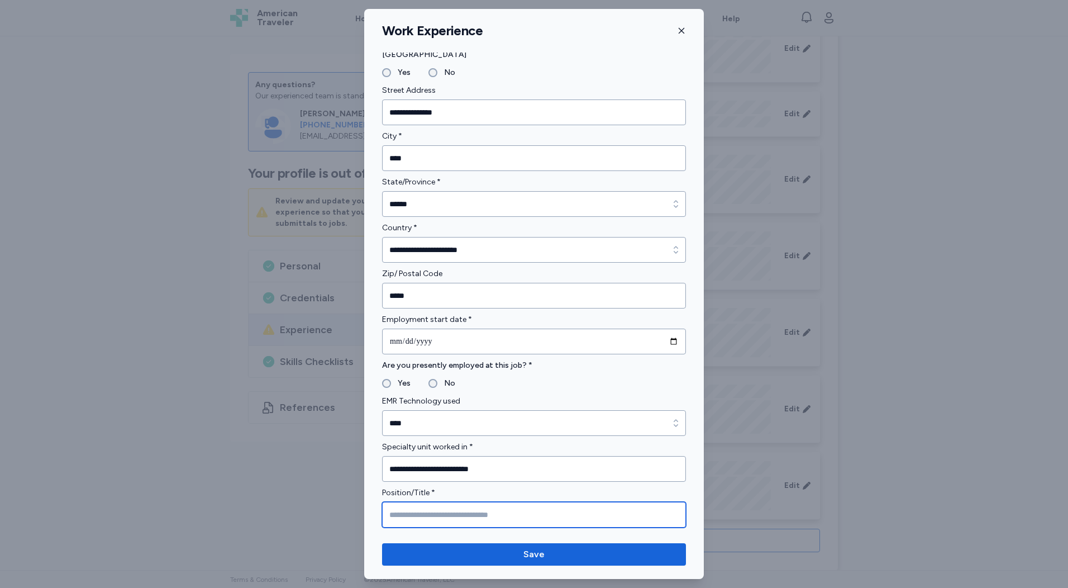
click at [453, 513] on input "Position/Title *" at bounding box center [534, 515] width 304 height 26
type input "********"
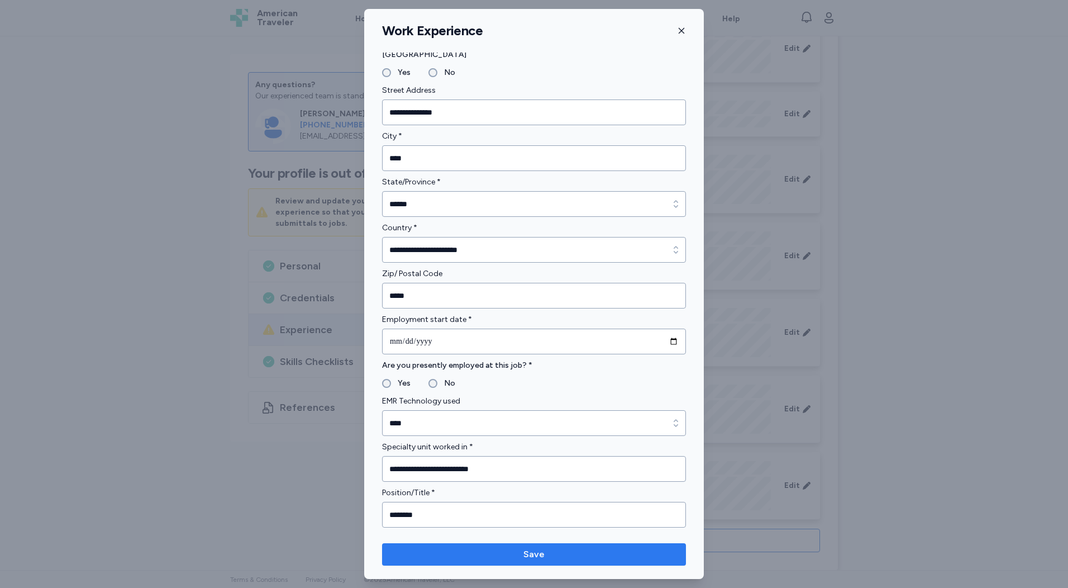
click at [514, 559] on span "Save" at bounding box center [534, 553] width 286 height 13
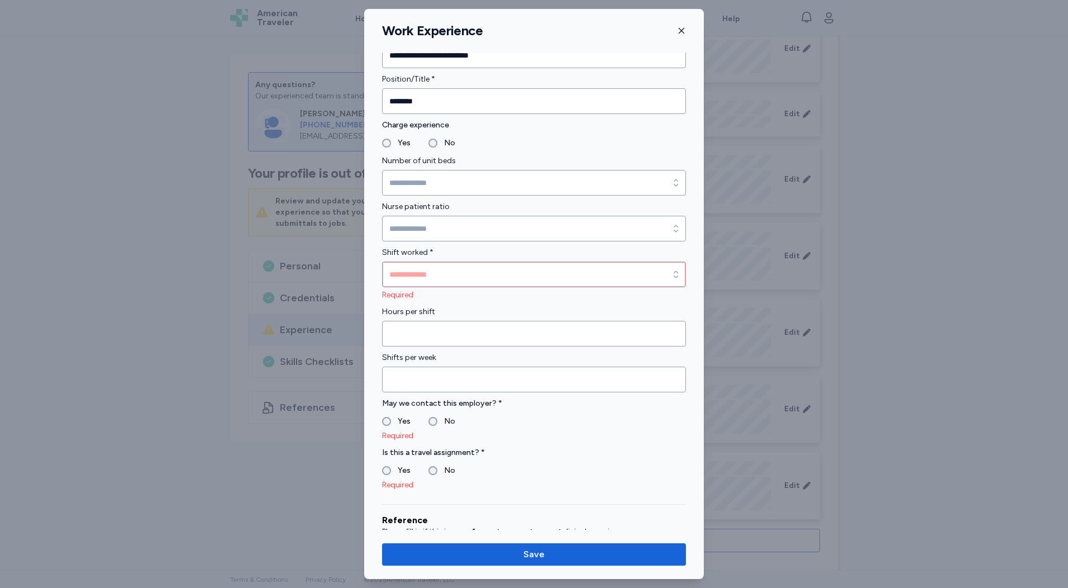
scroll to position [670, 0]
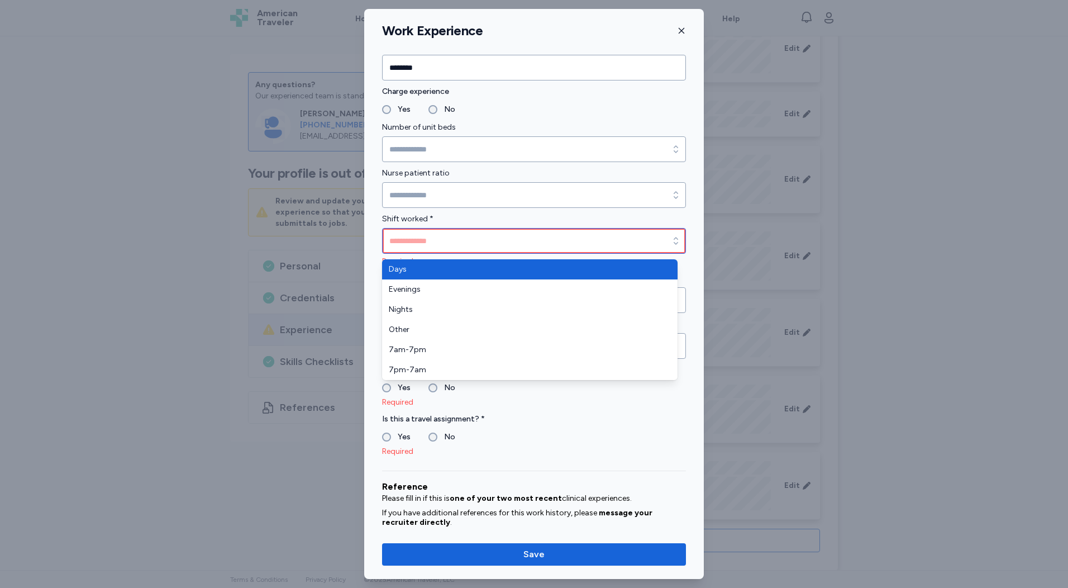
click at [461, 241] on input "Shift worked *" at bounding box center [534, 241] width 304 height 26
type input "****"
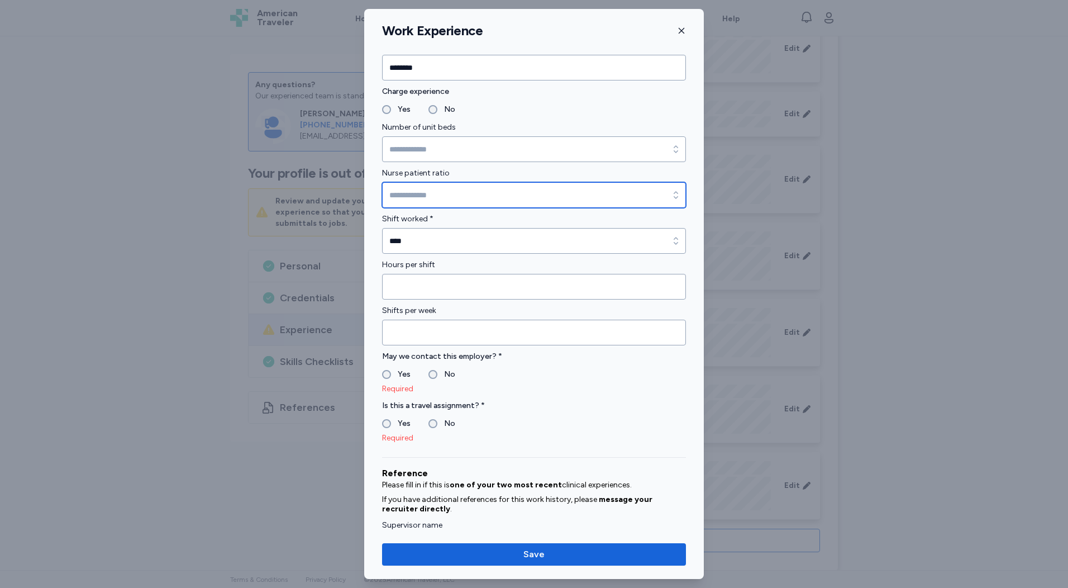
click at [431, 195] on input "Nurse patient ratio" at bounding box center [534, 195] width 304 height 26
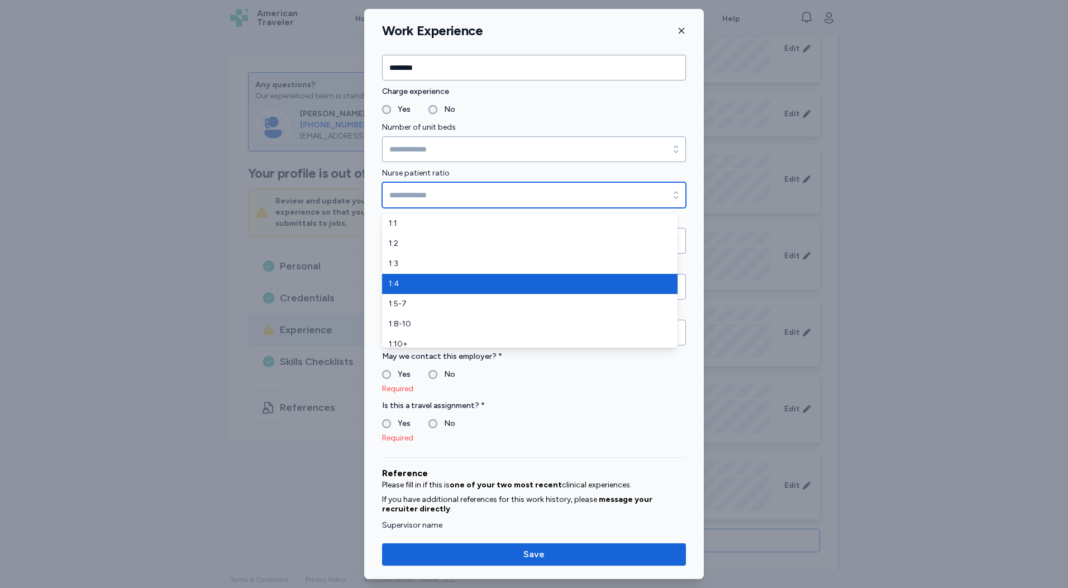
type input "***"
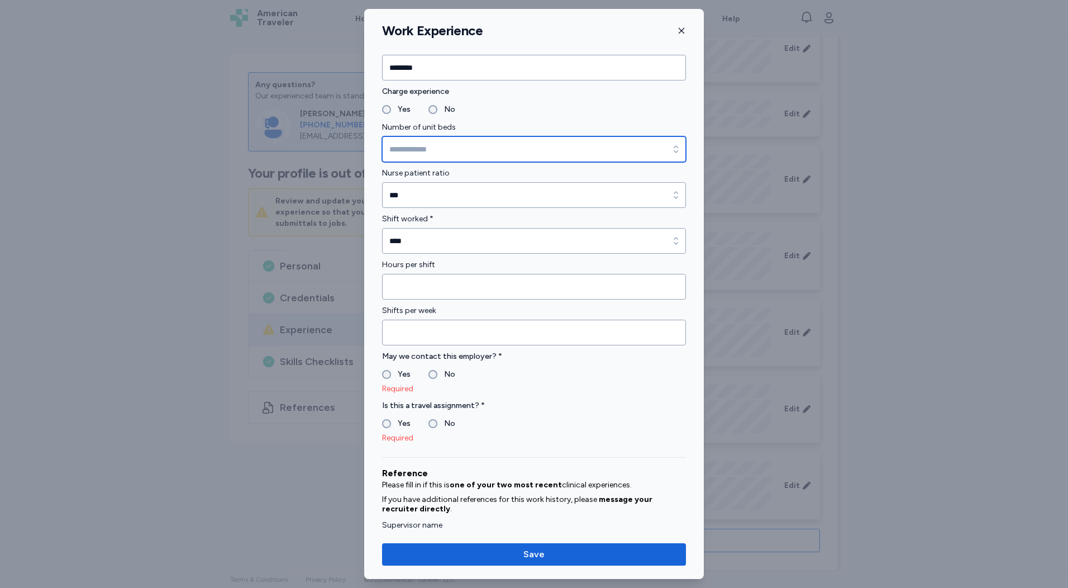
click at [434, 149] on input "Number of unit beds" at bounding box center [534, 149] width 304 height 26
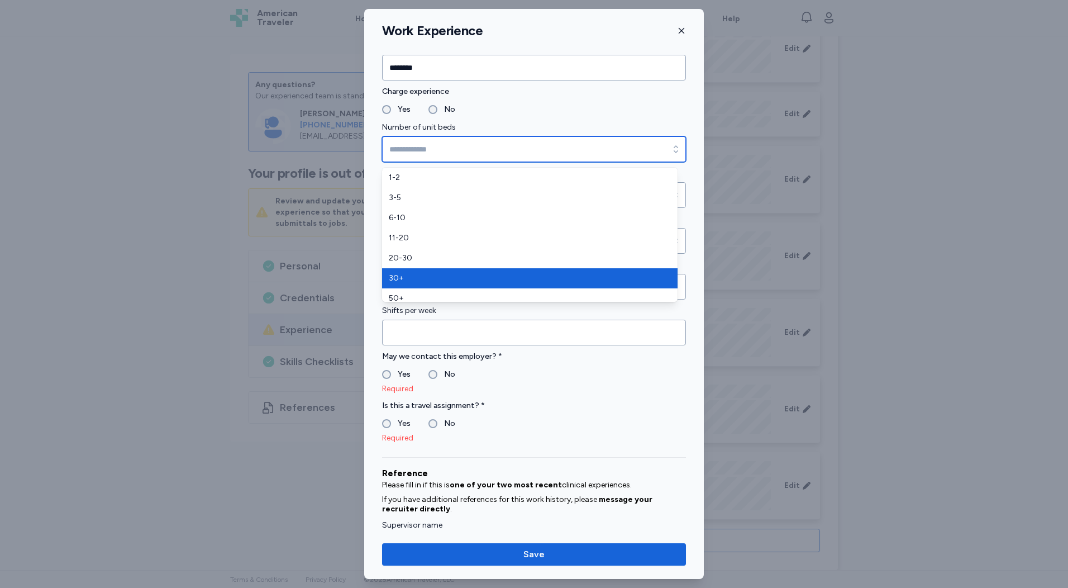
type input "***"
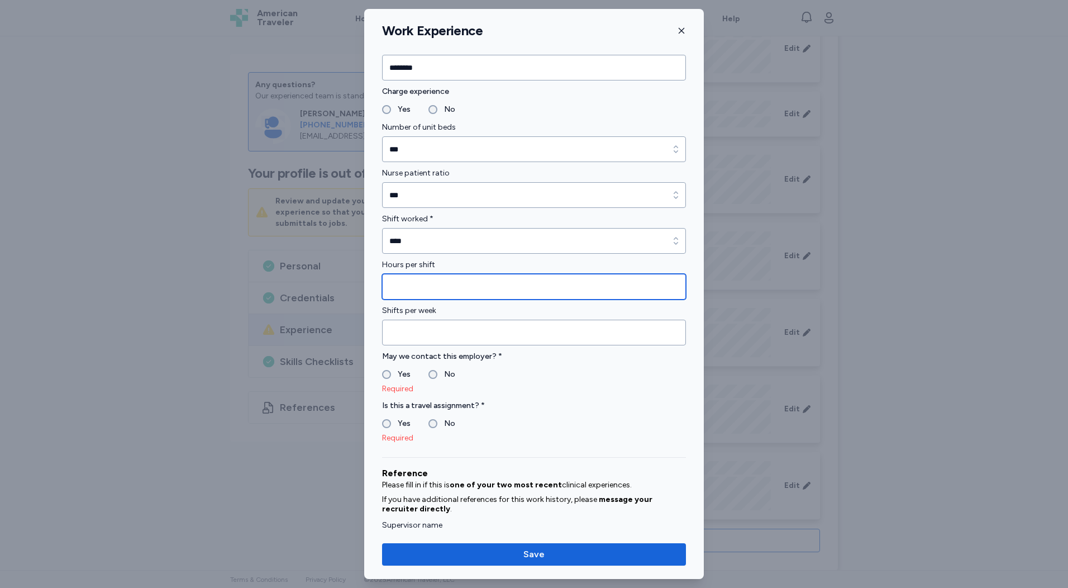
click at [462, 277] on input "Hours per shift" at bounding box center [534, 287] width 304 height 26
type input "**"
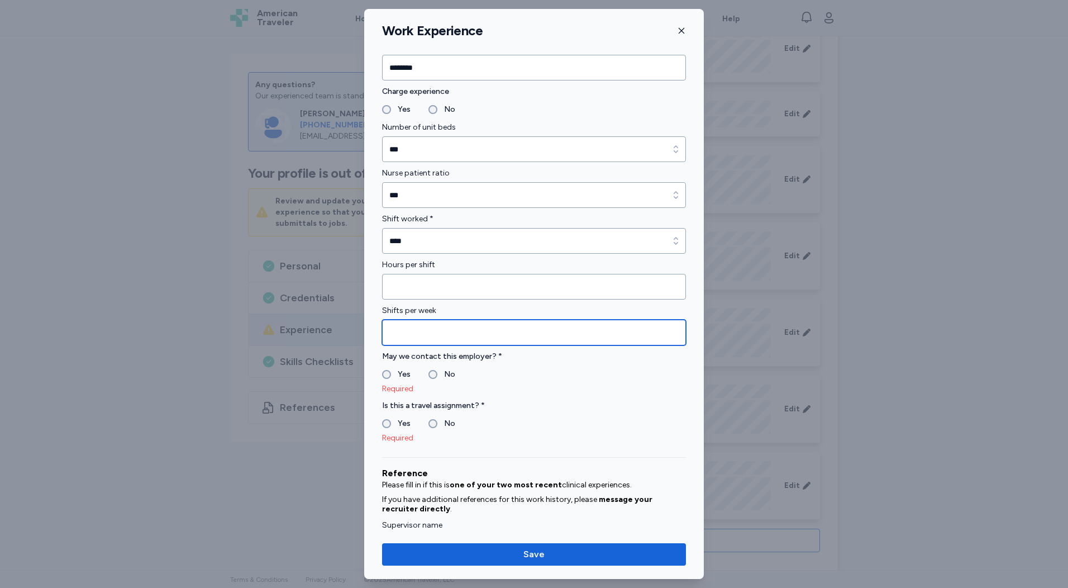
click at [458, 337] on input "Shifts per week" at bounding box center [534, 332] width 304 height 26
type input "*"
click at [406, 372] on label "Yes" at bounding box center [401, 373] width 20 height 13
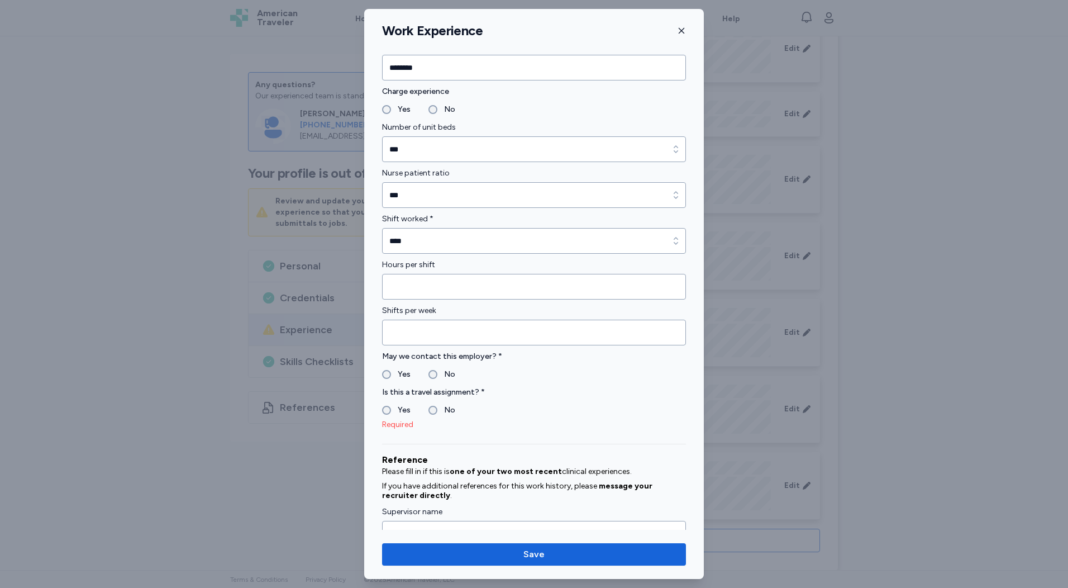
click at [404, 406] on label "Yes" at bounding box center [401, 409] width 20 height 13
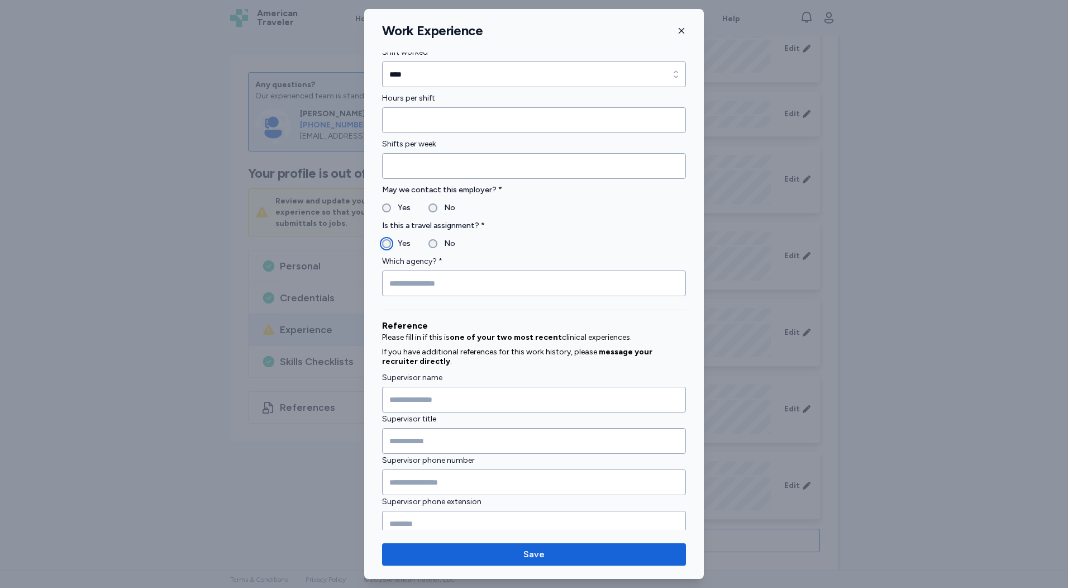
scroll to position [838, 0]
click at [447, 286] on input "Which agency? *" at bounding box center [534, 282] width 304 height 26
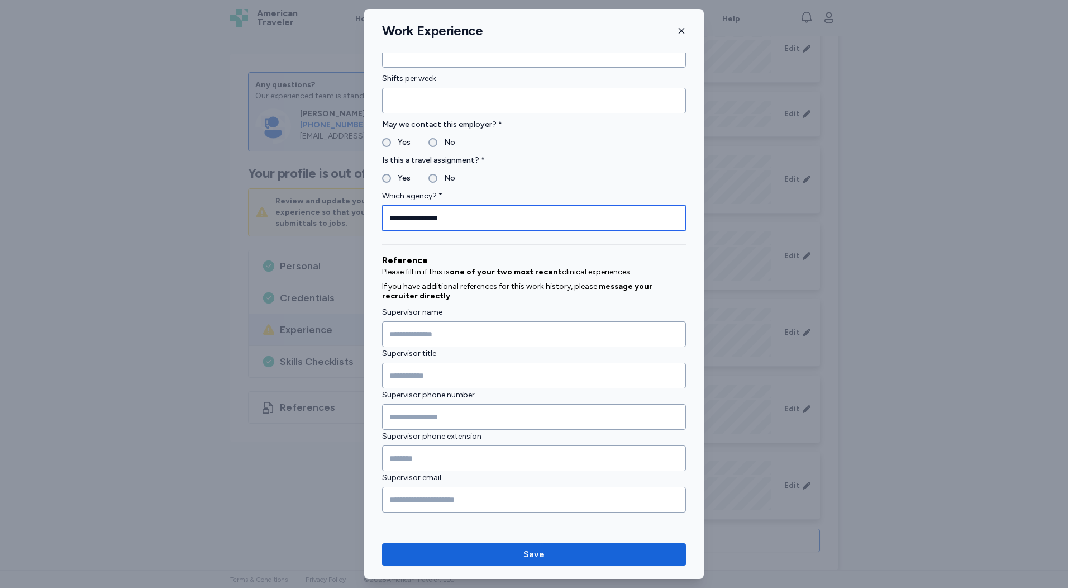
scroll to position [905, 0]
type input "**********"
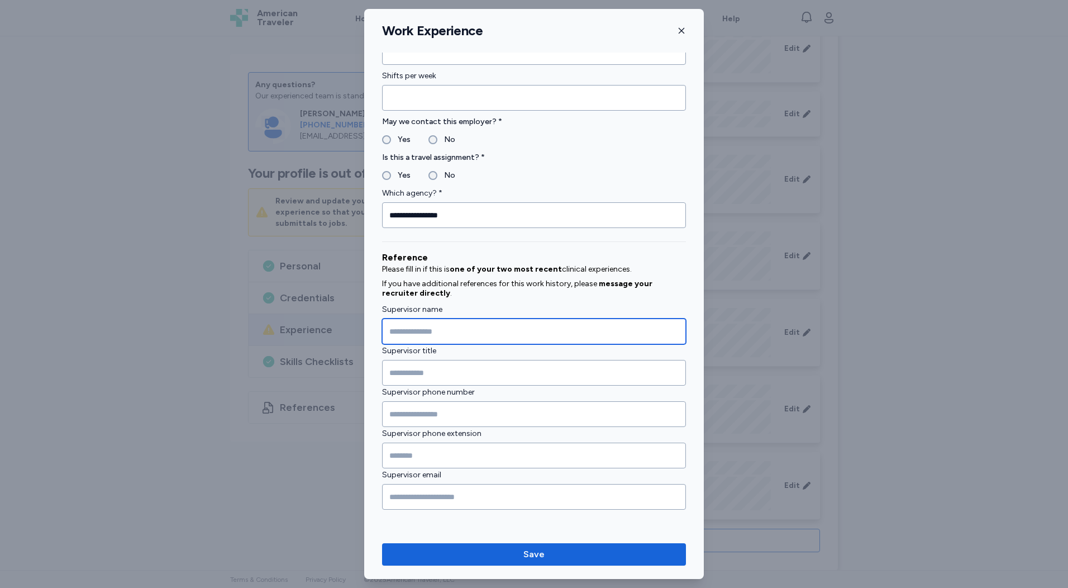
click at [454, 336] on input "Supervisor name" at bounding box center [534, 331] width 304 height 26
paste input "**********"
type input "**********"
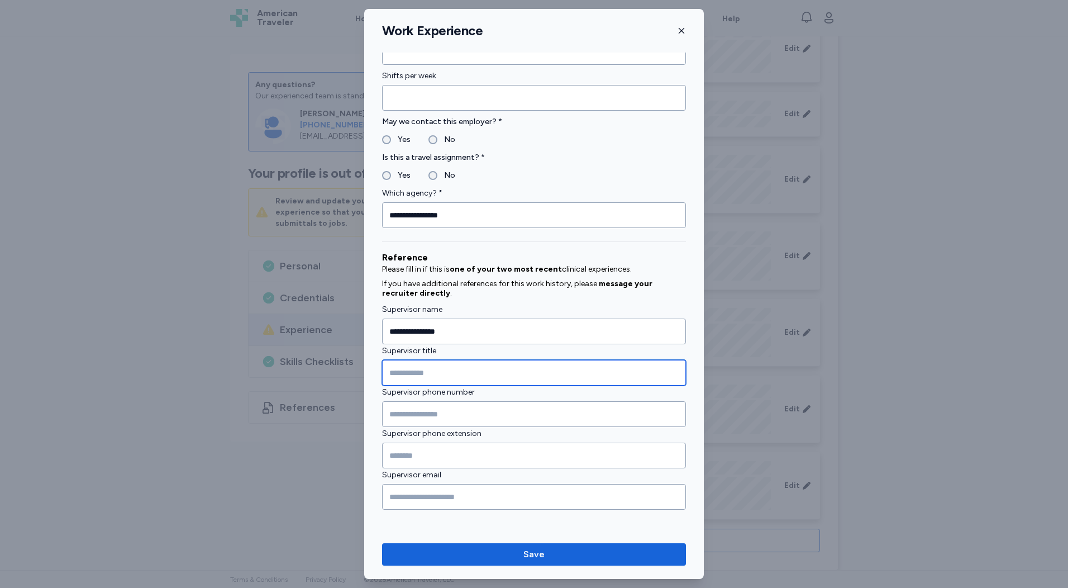
click at [428, 378] on input "Supervisor title" at bounding box center [534, 373] width 304 height 26
type input "**********"
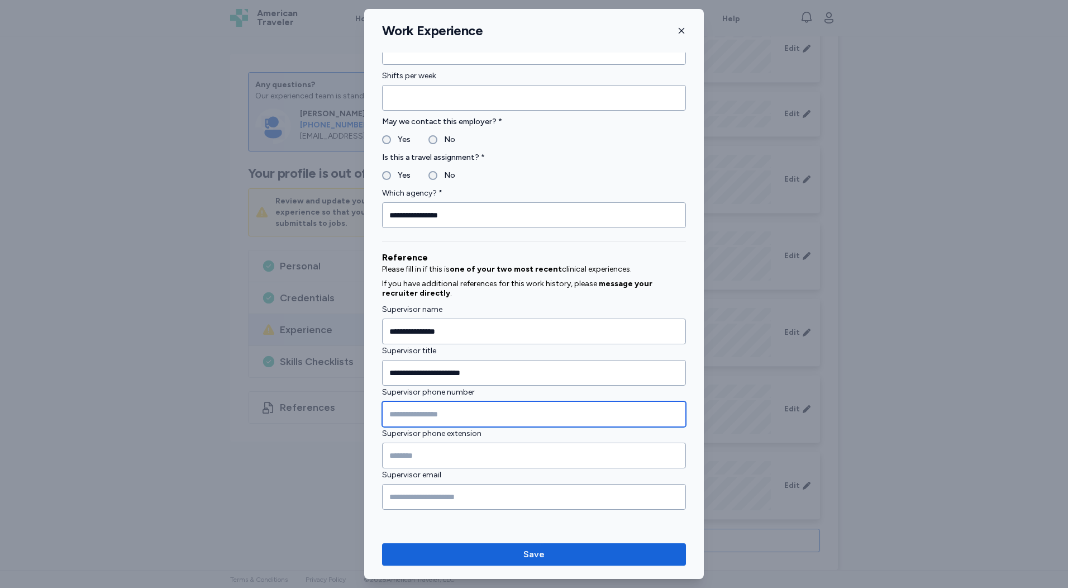
click at [437, 413] on input "Supervisor phone number" at bounding box center [534, 414] width 304 height 26
click at [443, 401] on input "Supervisor phone number" at bounding box center [534, 414] width 304 height 26
paste input "**********"
type input "**********"
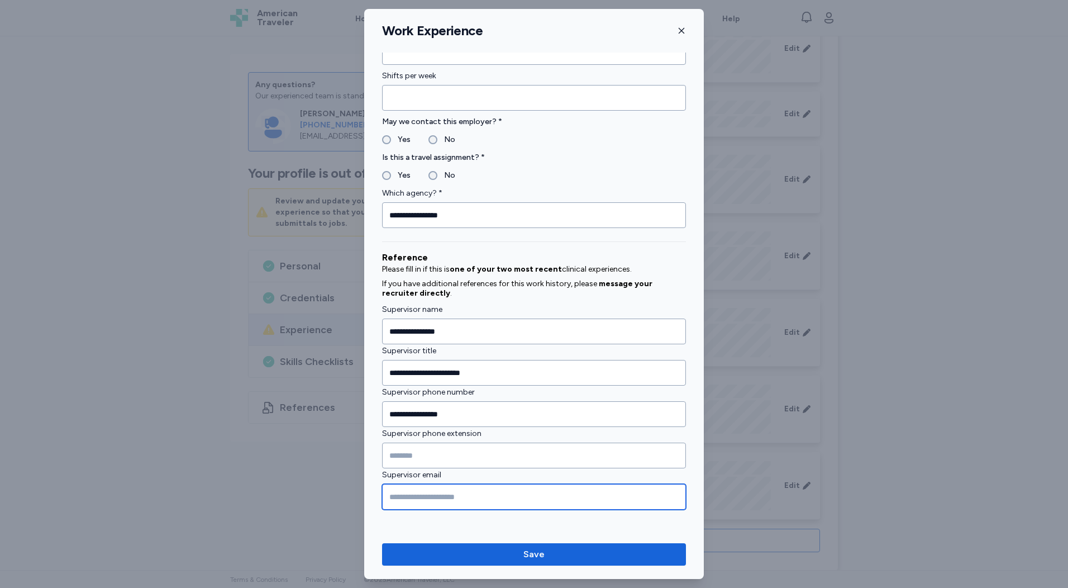
click at [428, 499] on input "Supervisor email" at bounding box center [534, 497] width 304 height 26
click at [450, 497] on input "Supervisor email" at bounding box center [534, 497] width 304 height 26
paste input "**********"
type input "**********"
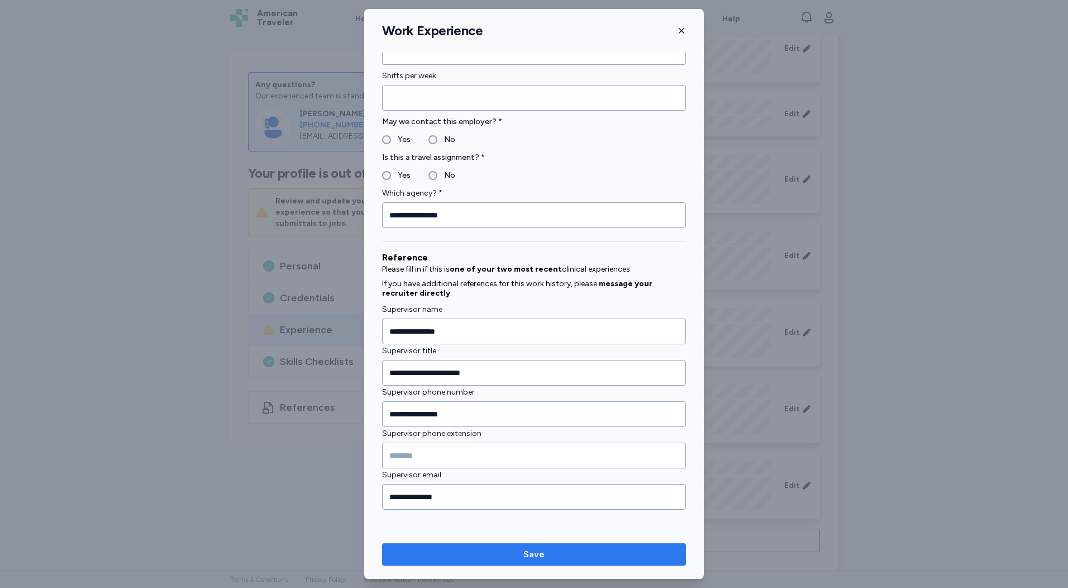
click at [514, 546] on button "Save" at bounding box center [534, 554] width 304 height 22
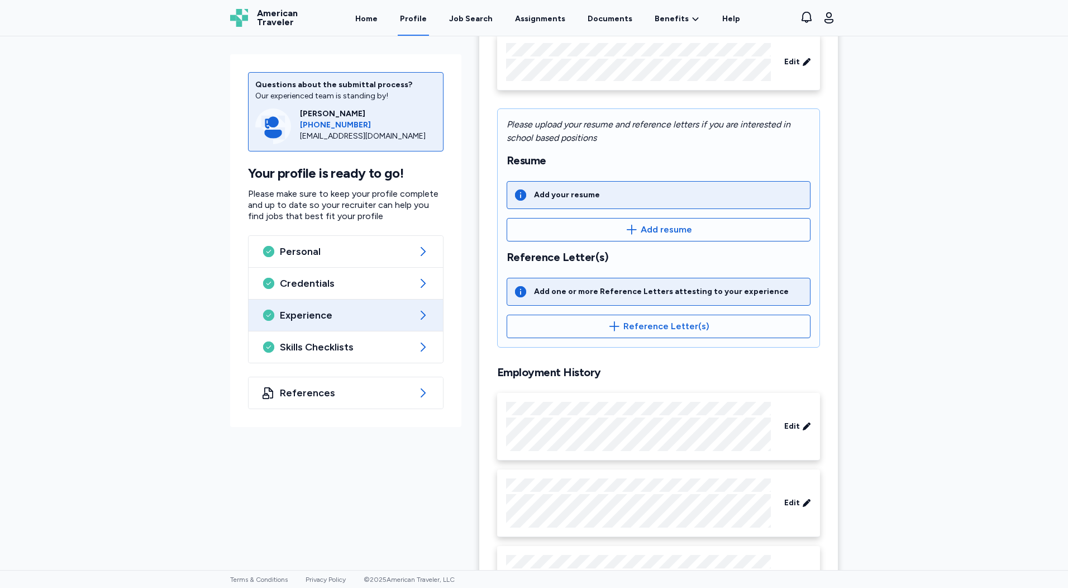
scroll to position [0, 0]
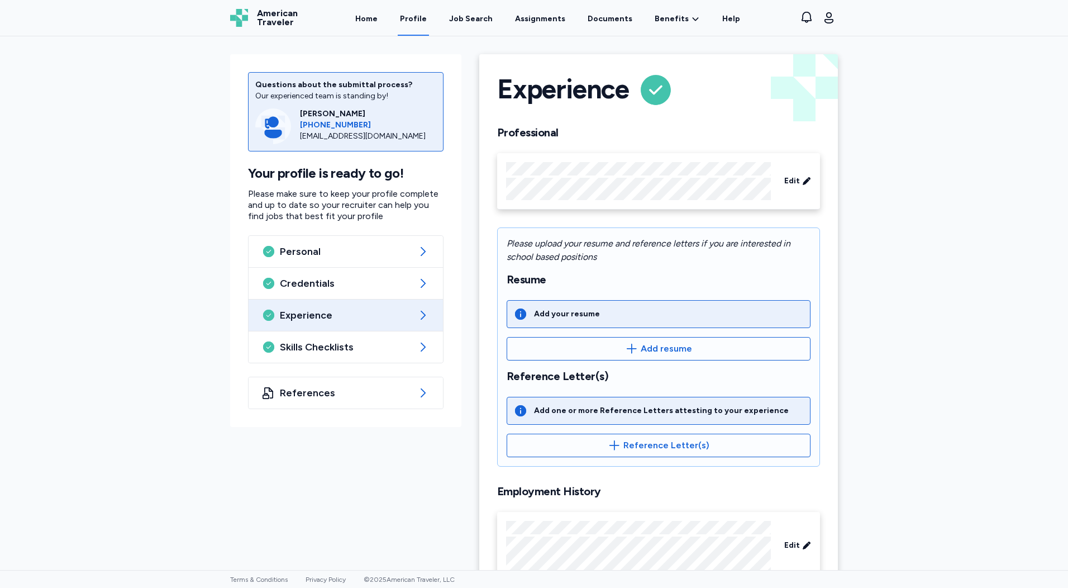
drag, startPoint x: 489, startPoint y: 15, endPoint x: 536, endPoint y: 120, distance: 115.7
click at [489, 15] on div "Job Search" at bounding box center [471, 18] width 44 height 11
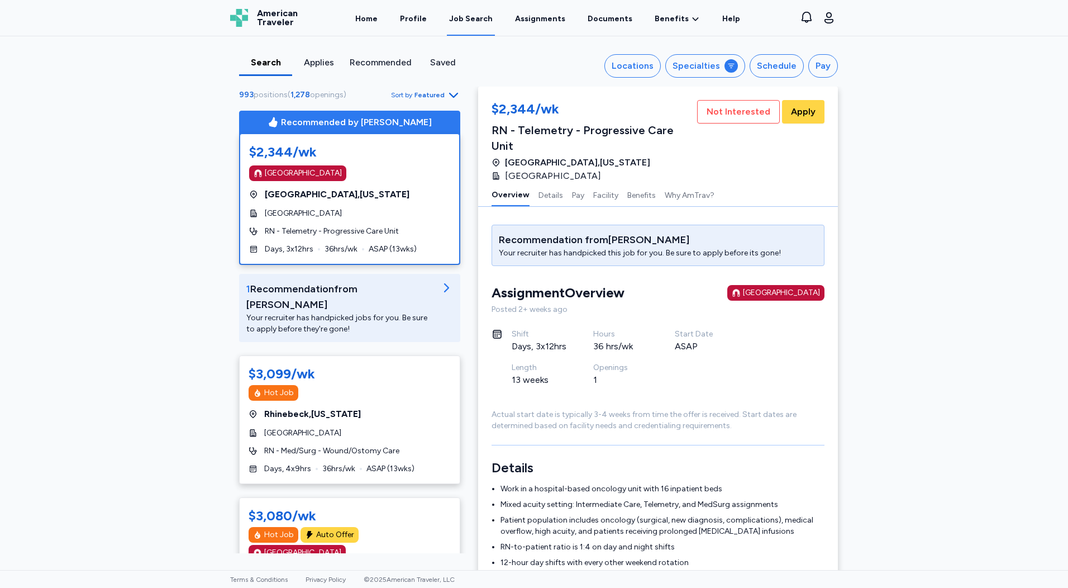
click at [433, 65] on div "Saved" at bounding box center [443, 62] width 44 height 13
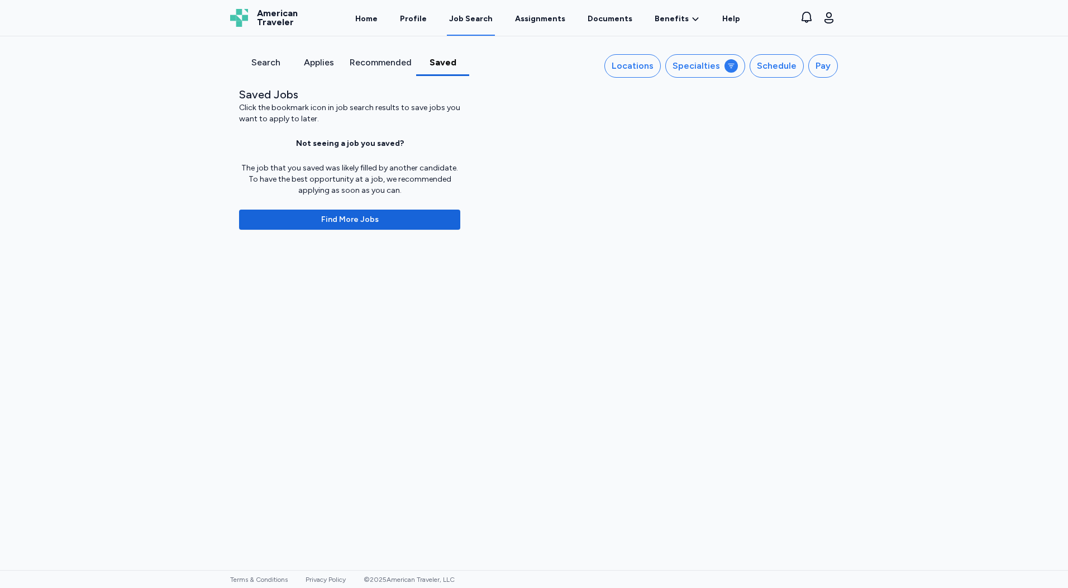
click at [384, 58] on div "Recommended" at bounding box center [381, 62] width 62 height 13
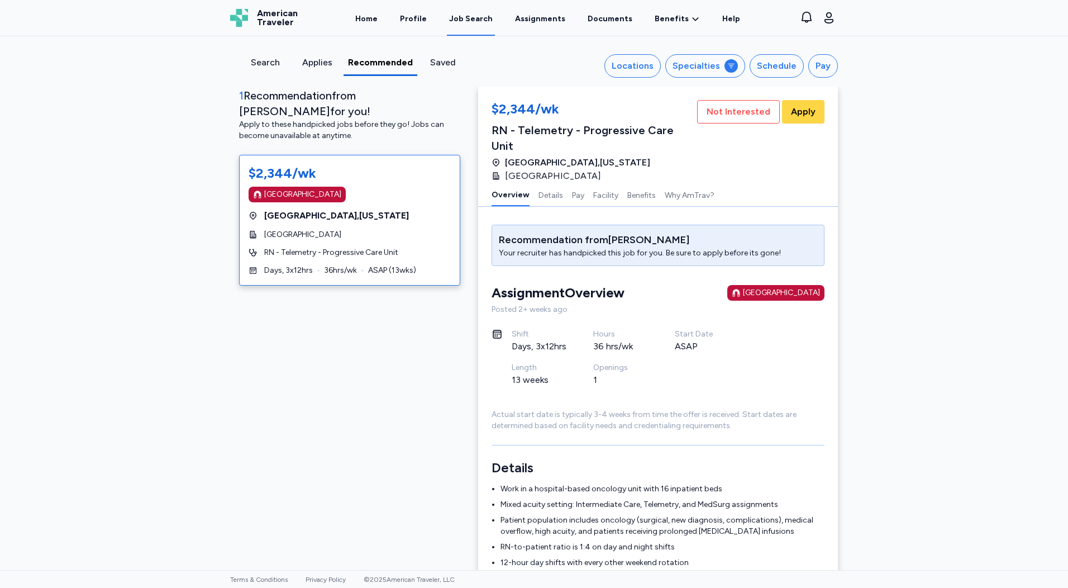
drag, startPoint x: 309, startPoint y: 63, endPoint x: 302, endPoint y: 64, distance: 6.8
click at [309, 63] on div "Applies" at bounding box center [316, 62] width 43 height 13
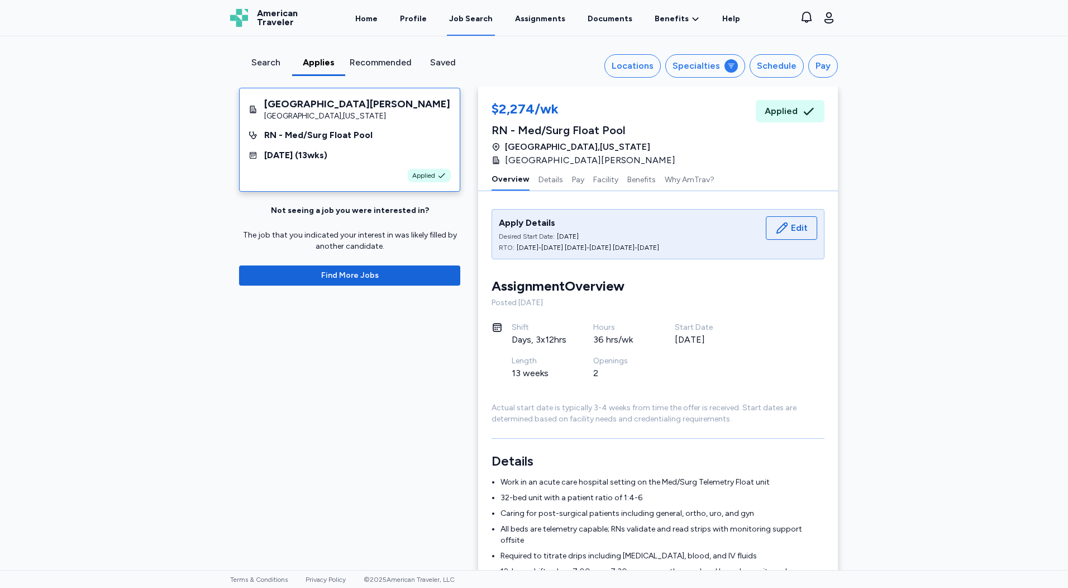
click at [256, 61] on div "Search" at bounding box center [266, 62] width 44 height 13
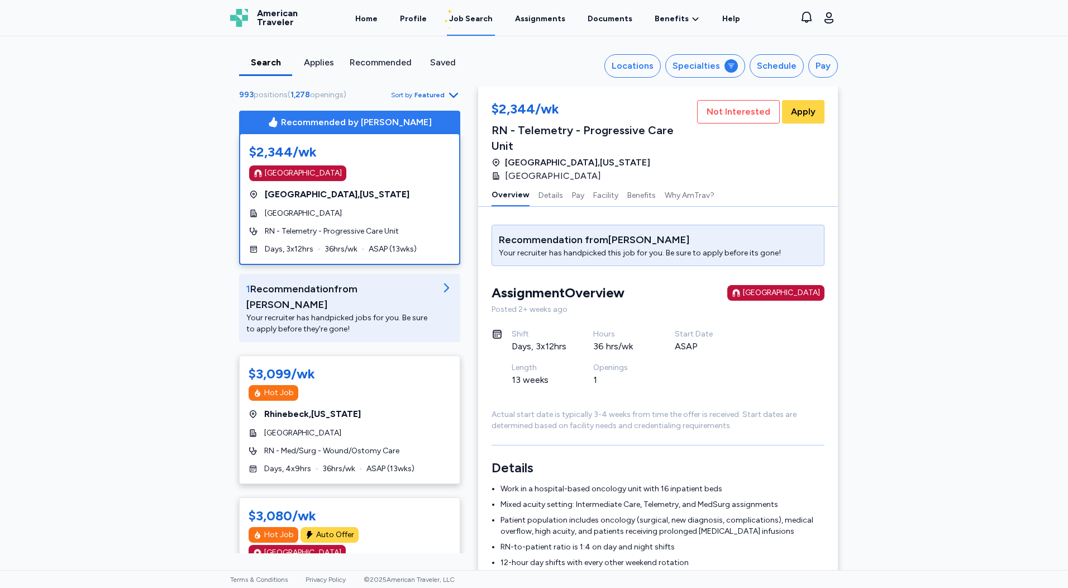
click at [314, 62] on div "Applies" at bounding box center [319, 62] width 44 height 13
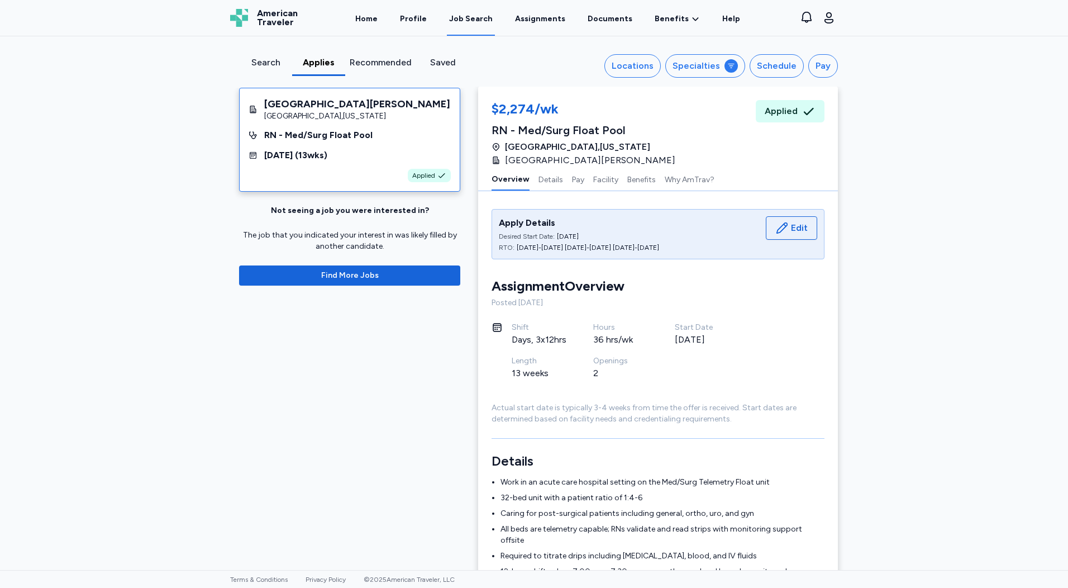
click at [339, 162] on div "[GEOGRAPHIC_DATA][PERSON_NAME] [GEOGRAPHIC_DATA] , [US_STATE] RN - Med/Surg Flo…" at bounding box center [349, 140] width 221 height 104
click at [415, 176] on span "Applied" at bounding box center [423, 175] width 23 height 9
click at [361, 122] on div "[GEOGRAPHIC_DATA][PERSON_NAME] [GEOGRAPHIC_DATA] , [US_STATE] RN - Med/Surg Flo…" at bounding box center [349, 140] width 221 height 104
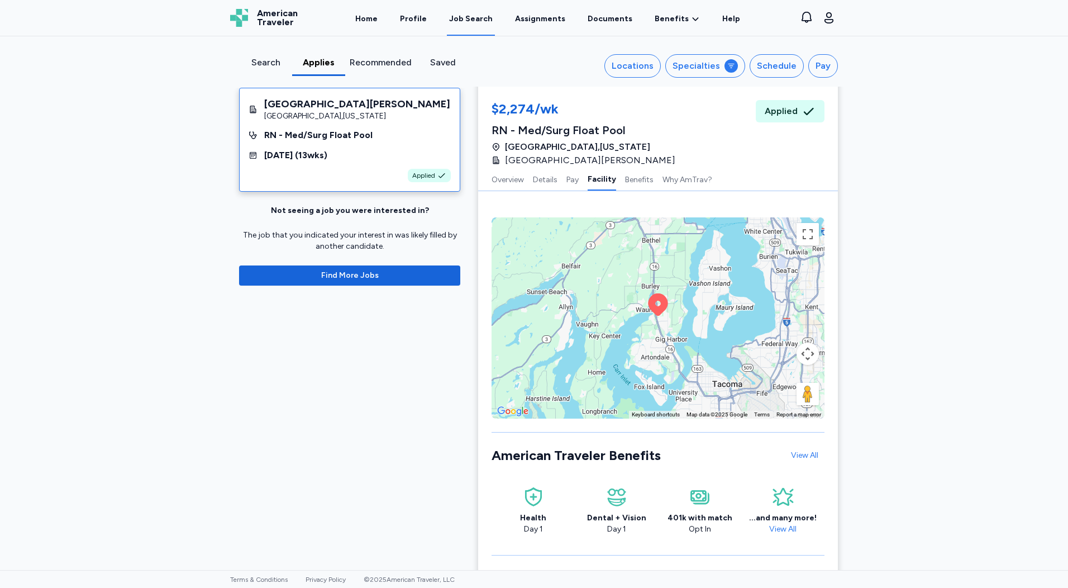
scroll to position [1508, 0]
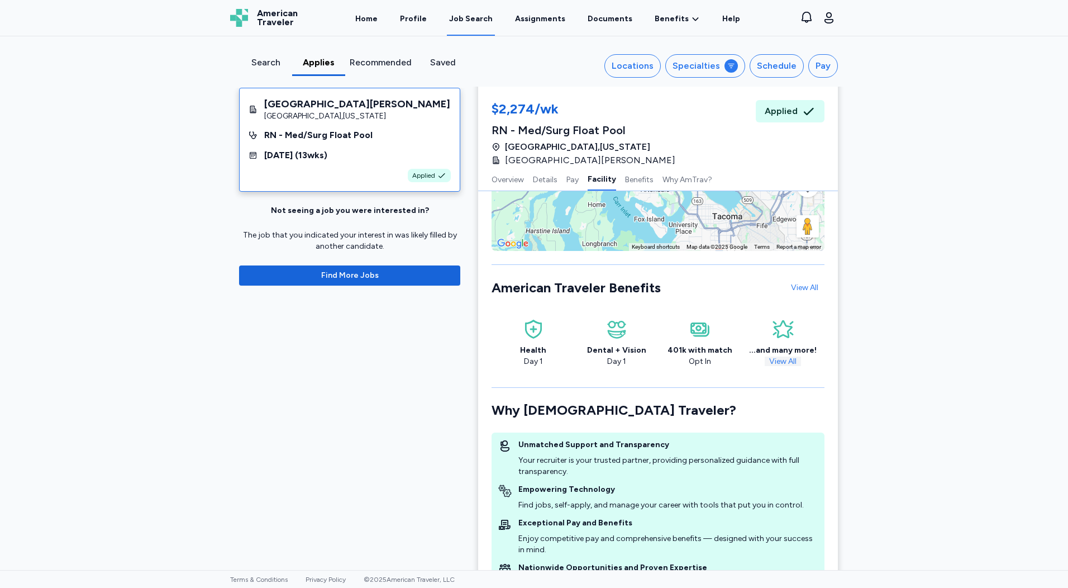
click at [514, 356] on link "View All" at bounding box center [783, 360] width 36 height 9
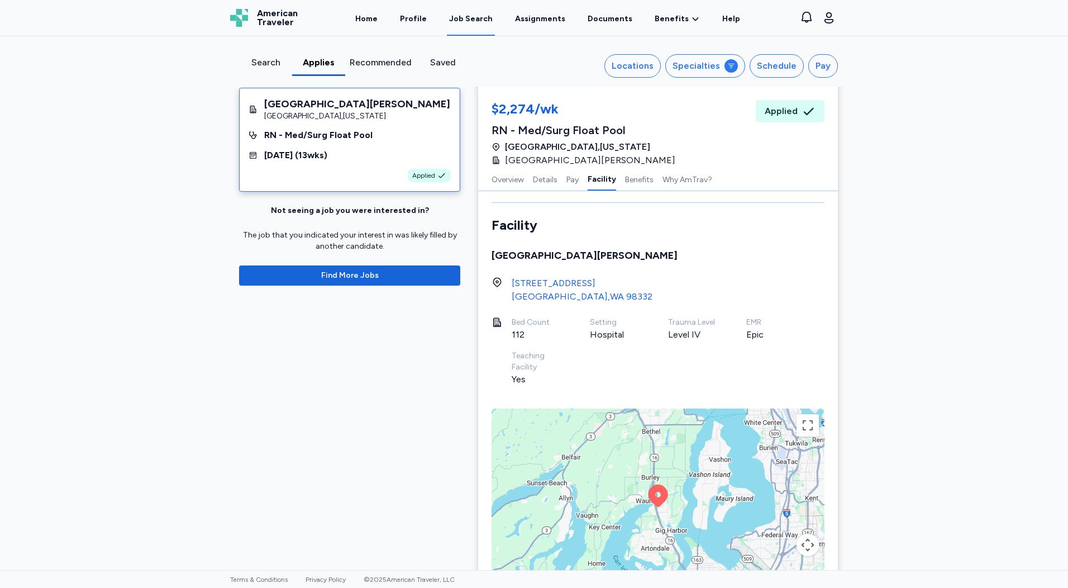
scroll to position [982, 0]
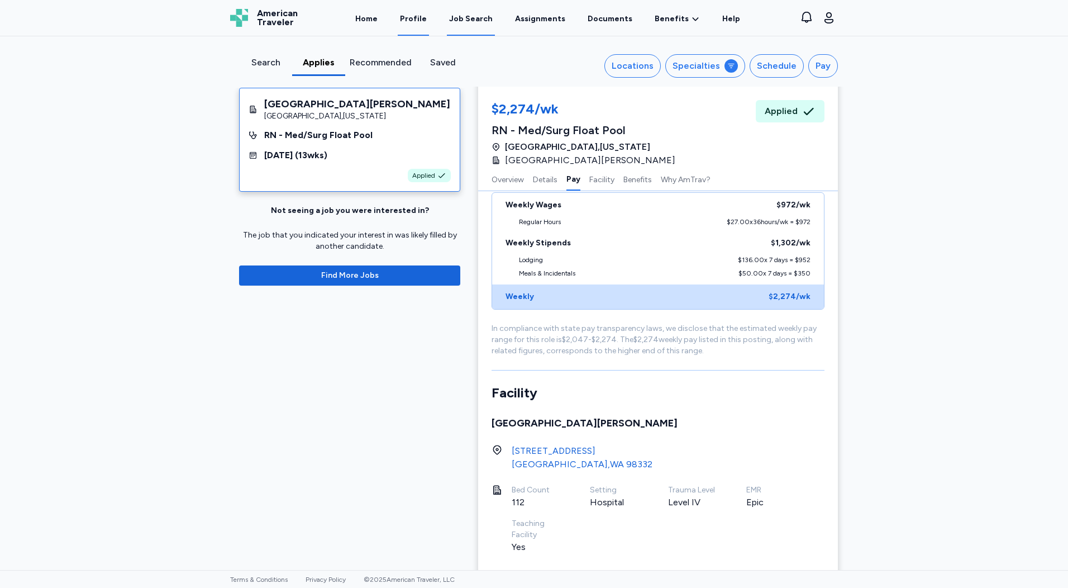
click at [422, 18] on link "Profile" at bounding box center [413, 18] width 31 height 35
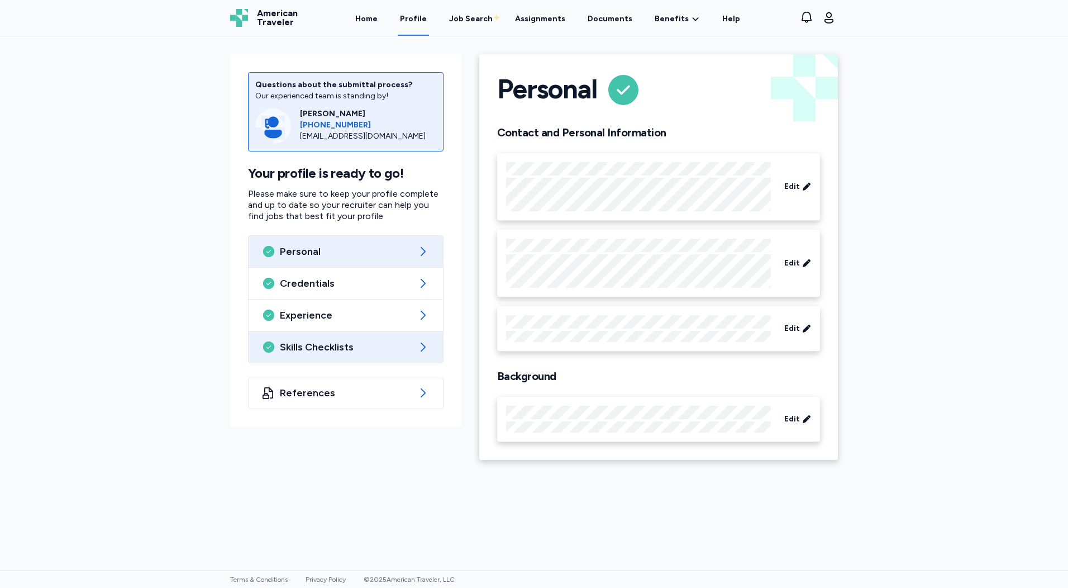
click at [346, 354] on div "Skills Checklists" at bounding box center [346, 346] width 194 height 31
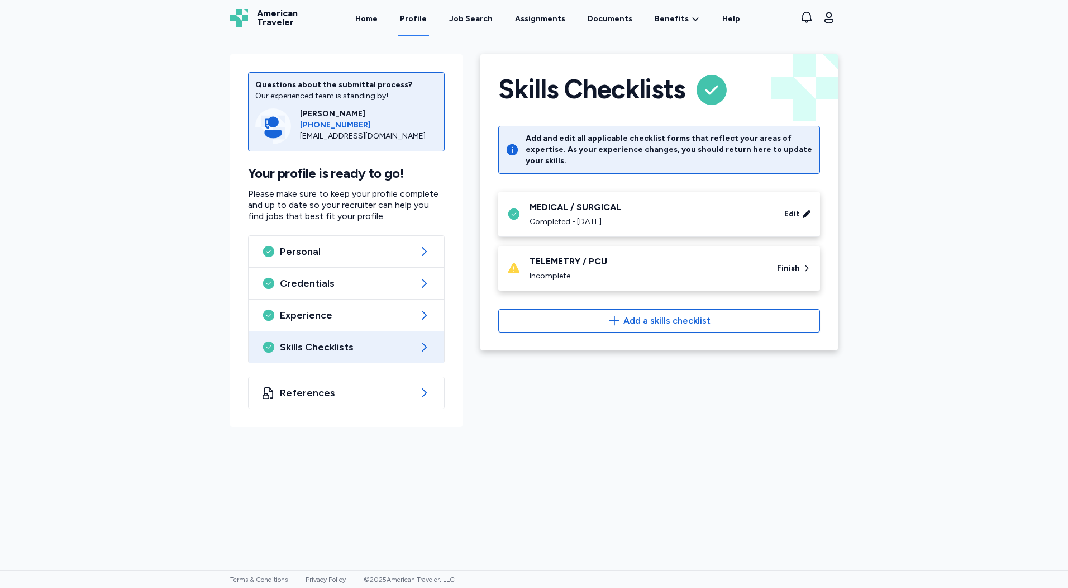
click at [514, 270] on div "Incomplete" at bounding box center [646, 275] width 234 height 11
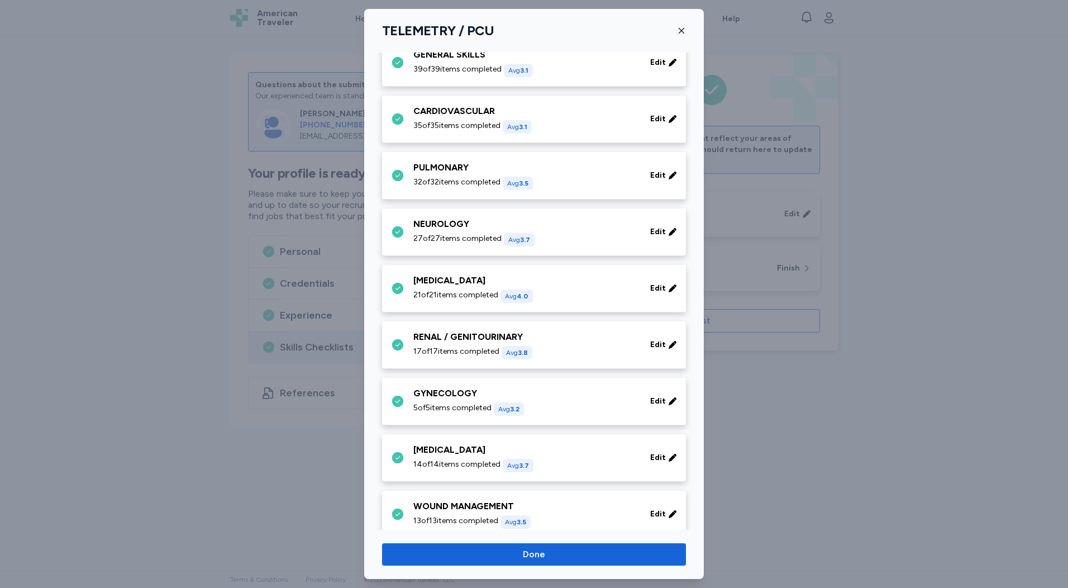
scroll to position [13, 0]
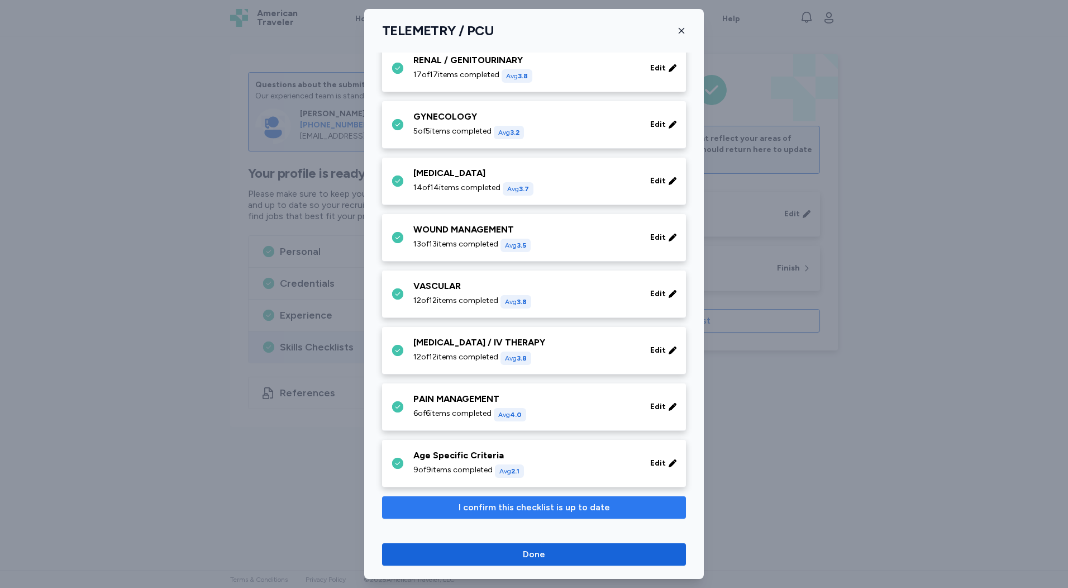
click at [514, 508] on span "I confirm this checklist is up to date" at bounding box center [534, 506] width 151 height 13
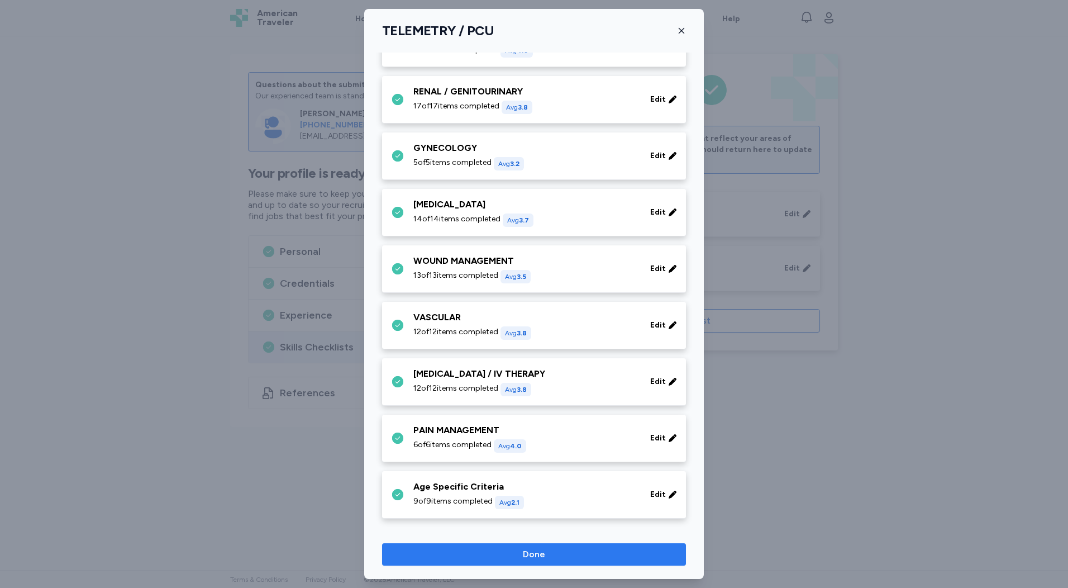
scroll to position [327, 0]
click at [514, 558] on span "Done" at bounding box center [534, 553] width 22 height 13
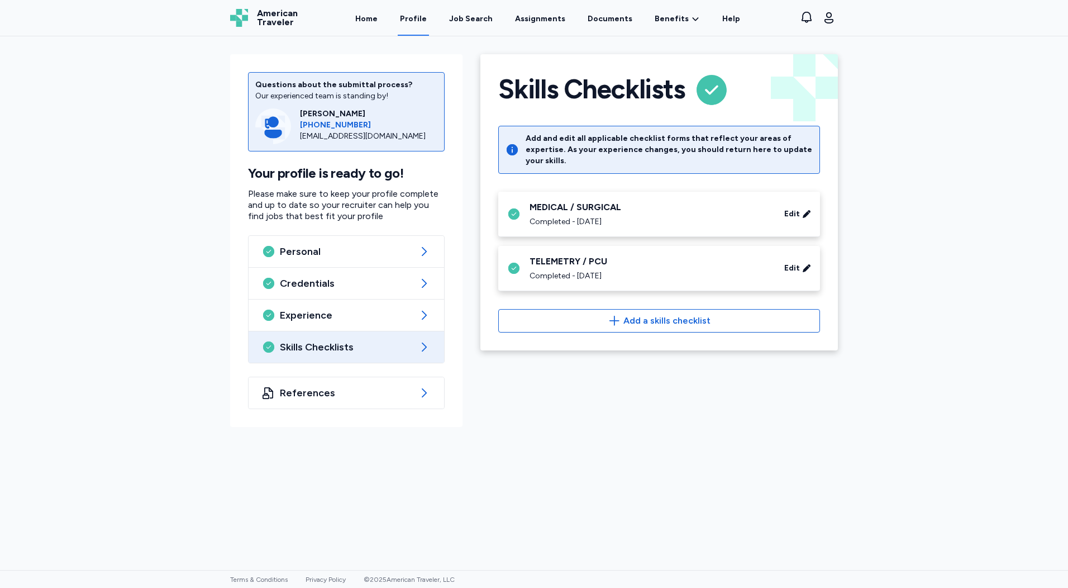
drag, startPoint x: 589, startPoint y: 476, endPoint x: 575, endPoint y: 265, distance: 211.0
click at [514, 476] on div "Questions about the submittal process? Our experienced team is standing by! [PE…" at bounding box center [534, 302] width 1068 height 533
click at [514, 255] on div "TELEMETRY / PCU" at bounding box center [649, 261] width 241 height 13
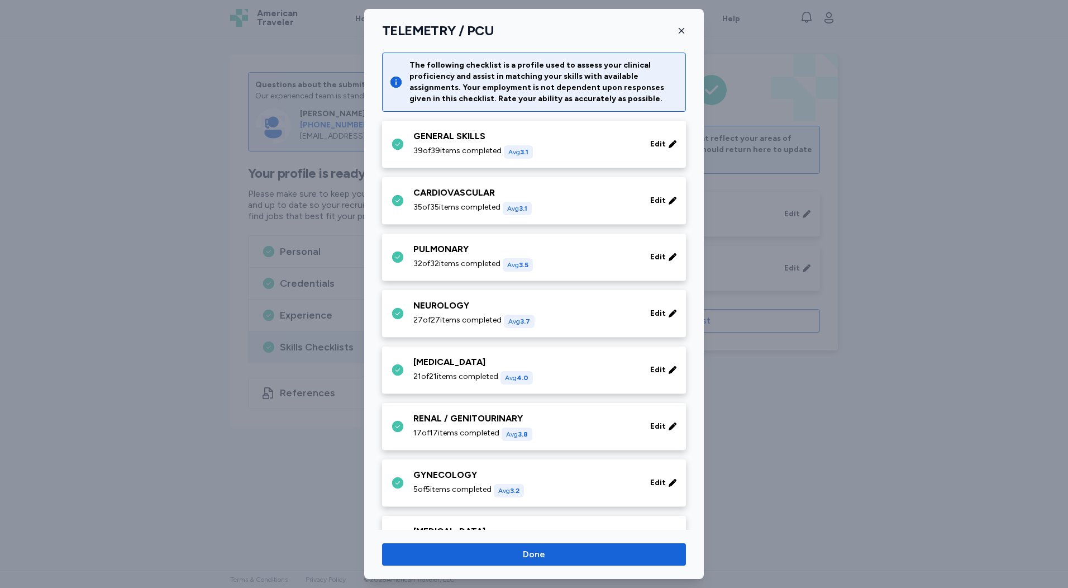
click at [514, 150] on span "3.1" at bounding box center [524, 152] width 8 height 8
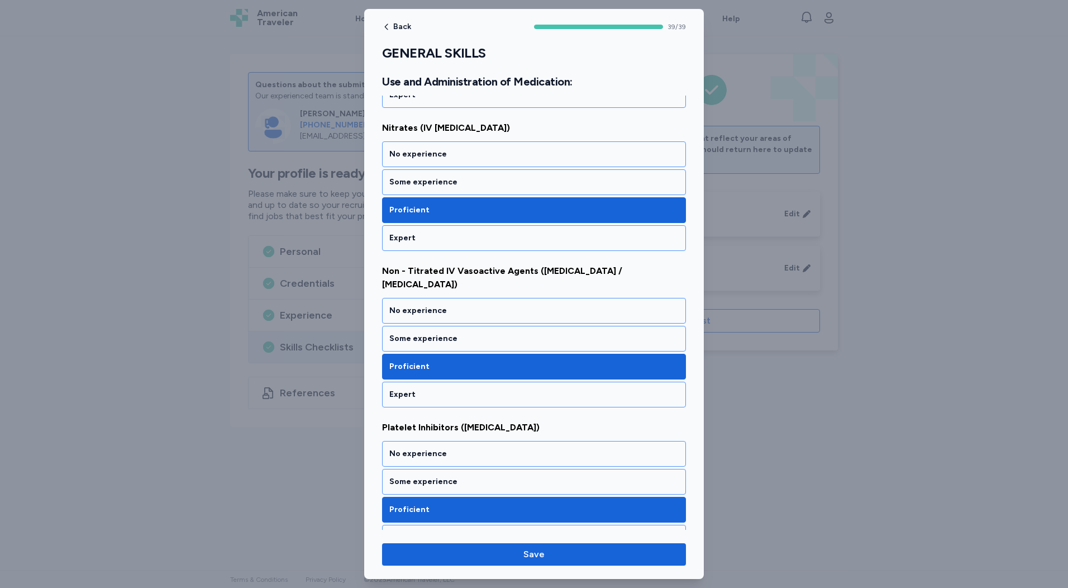
scroll to position [5350, 0]
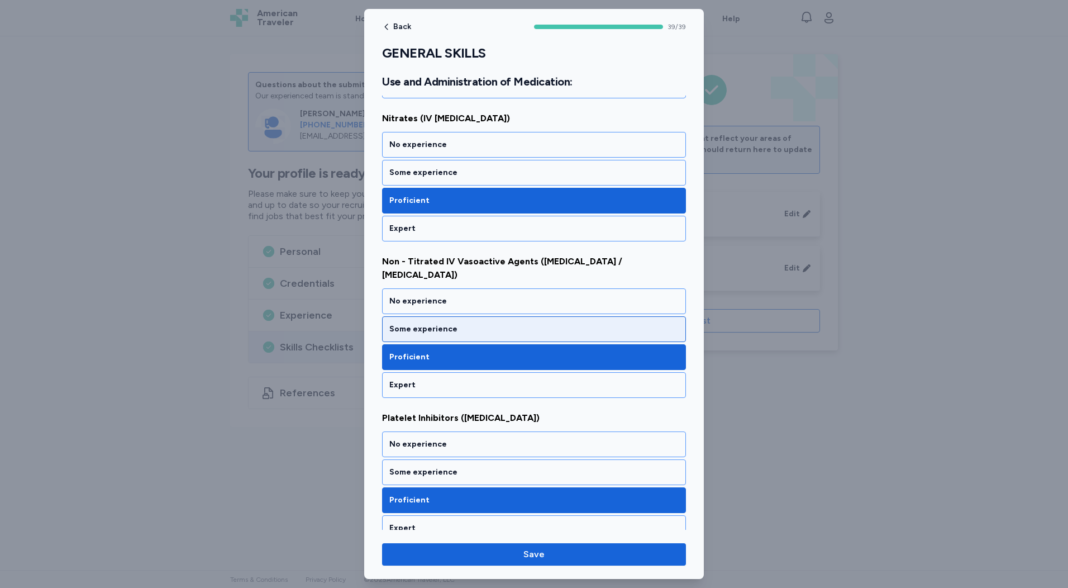
click at [514, 326] on div "Some experience" at bounding box center [534, 329] width 304 height 26
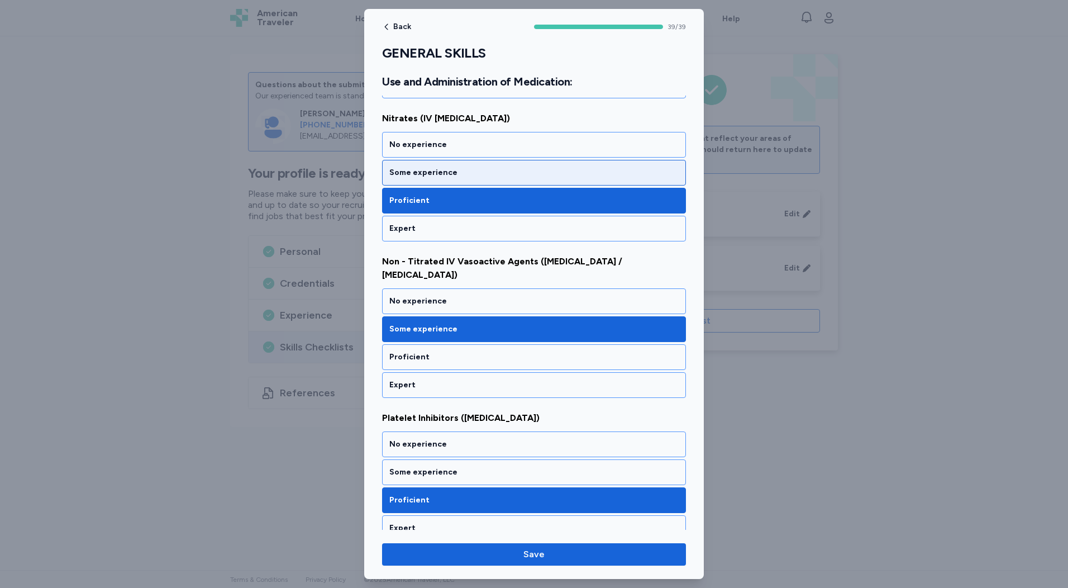
click at [462, 175] on div "Some experience" at bounding box center [533, 172] width 289 height 11
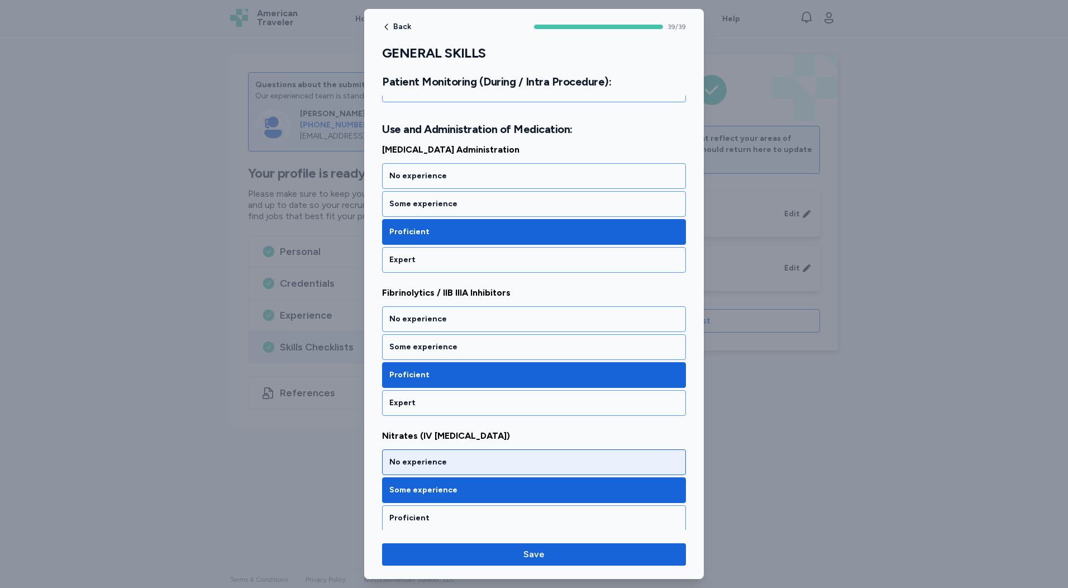
scroll to position [4959, 0]
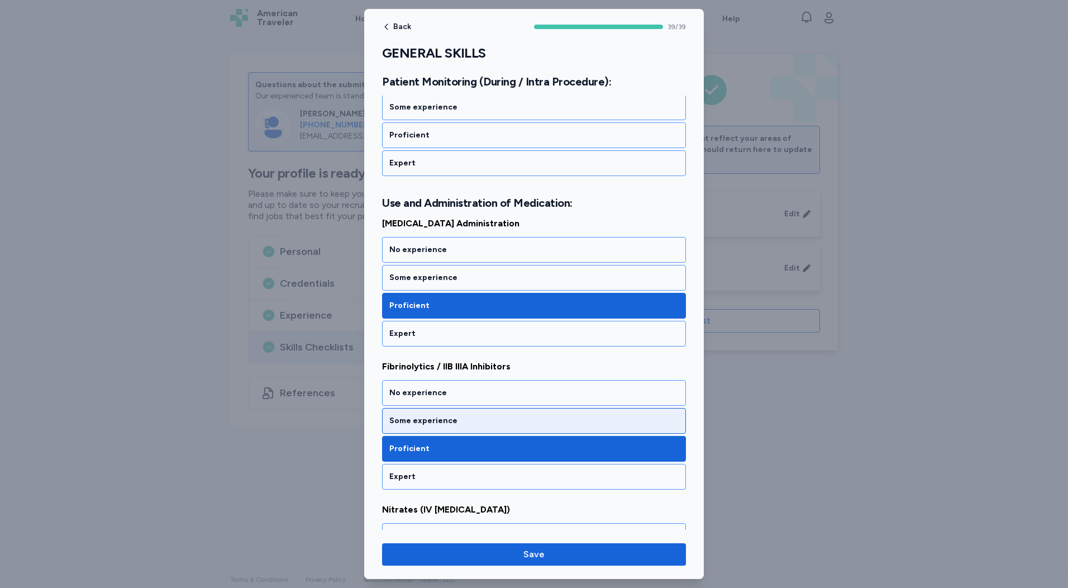
click at [514, 426] on div "Some experience" at bounding box center [534, 421] width 304 height 26
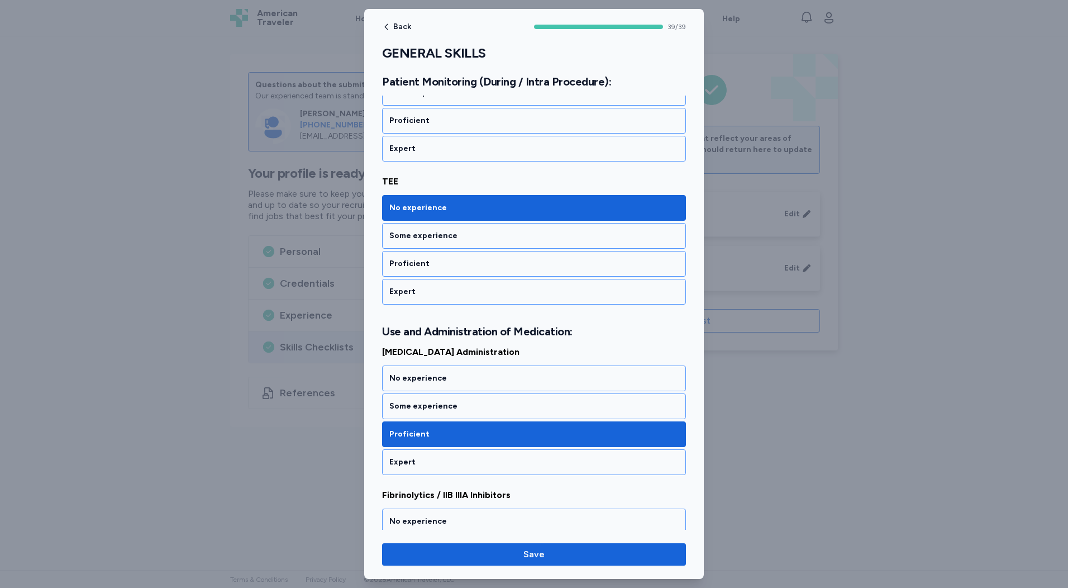
scroll to position [4791, 0]
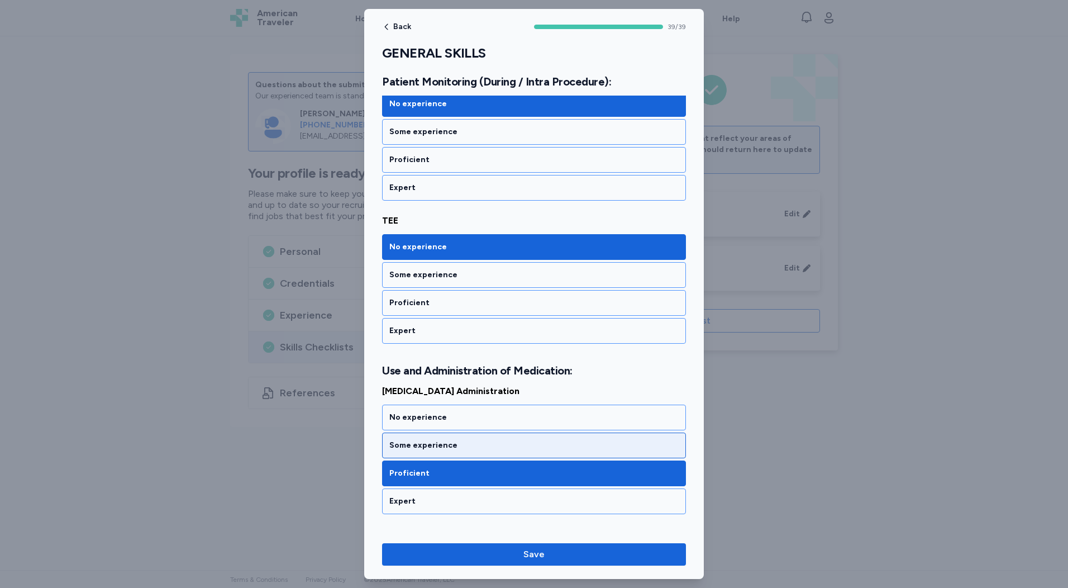
click at [514, 455] on div "Some experience" at bounding box center [534, 445] width 304 height 26
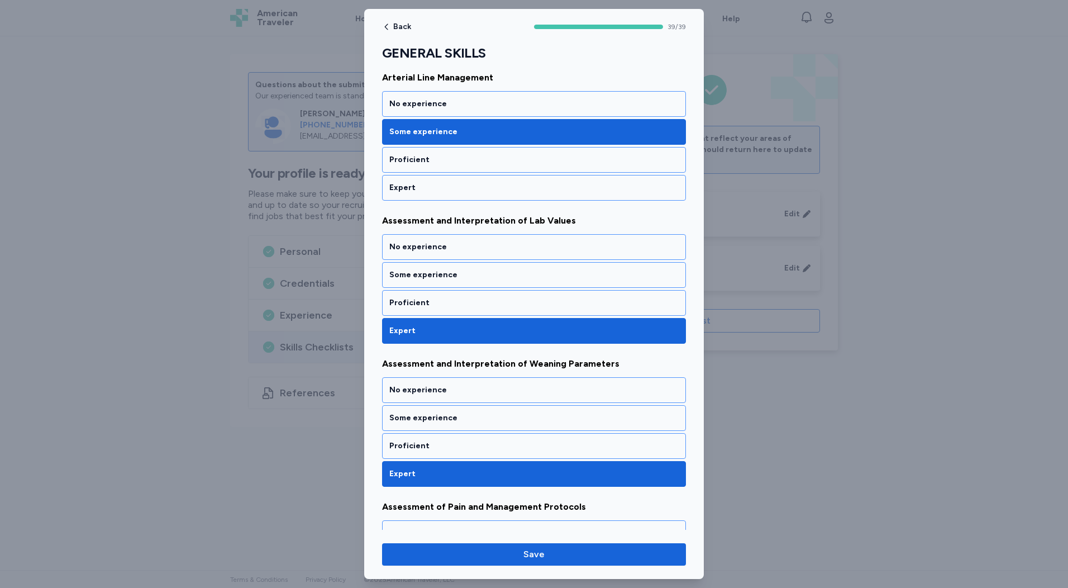
scroll to position [212, 0]
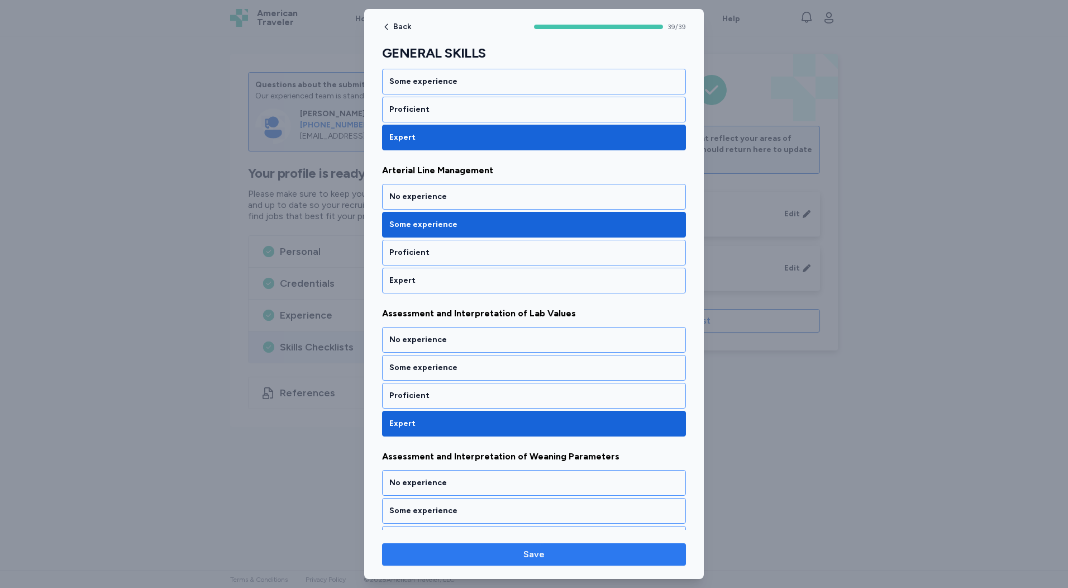
click at [514, 553] on span "Save" at bounding box center [534, 553] width 286 height 13
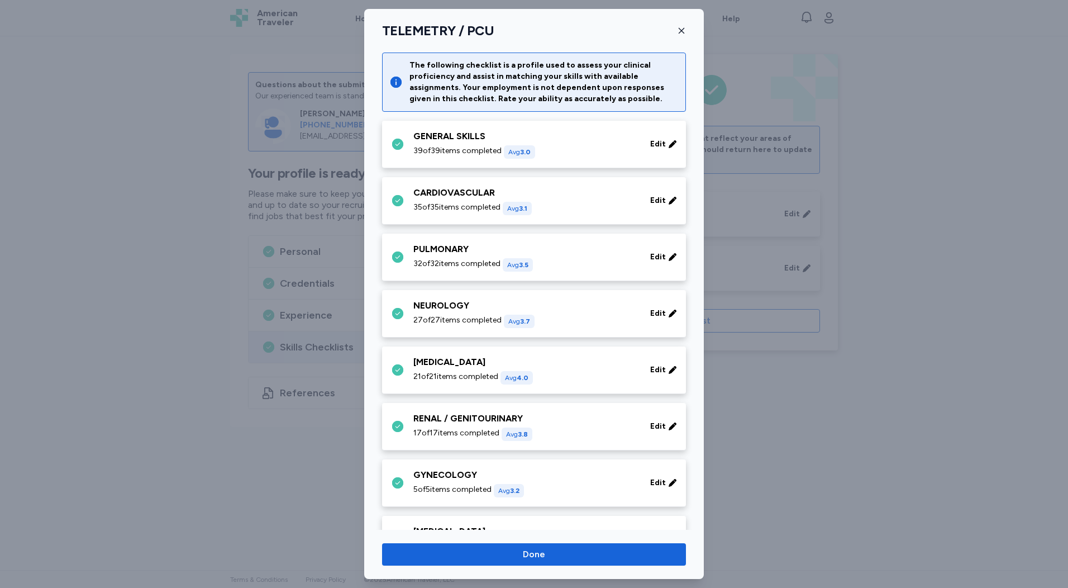
click at [488, 203] on span "35 of 35 items completed" at bounding box center [456, 207] width 87 height 11
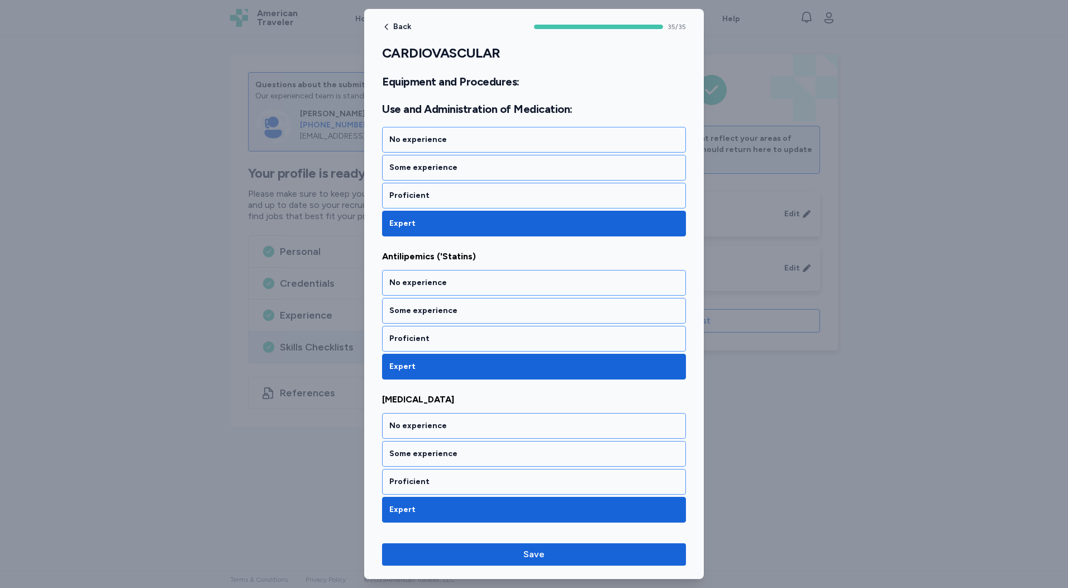
scroll to position [4846, 0]
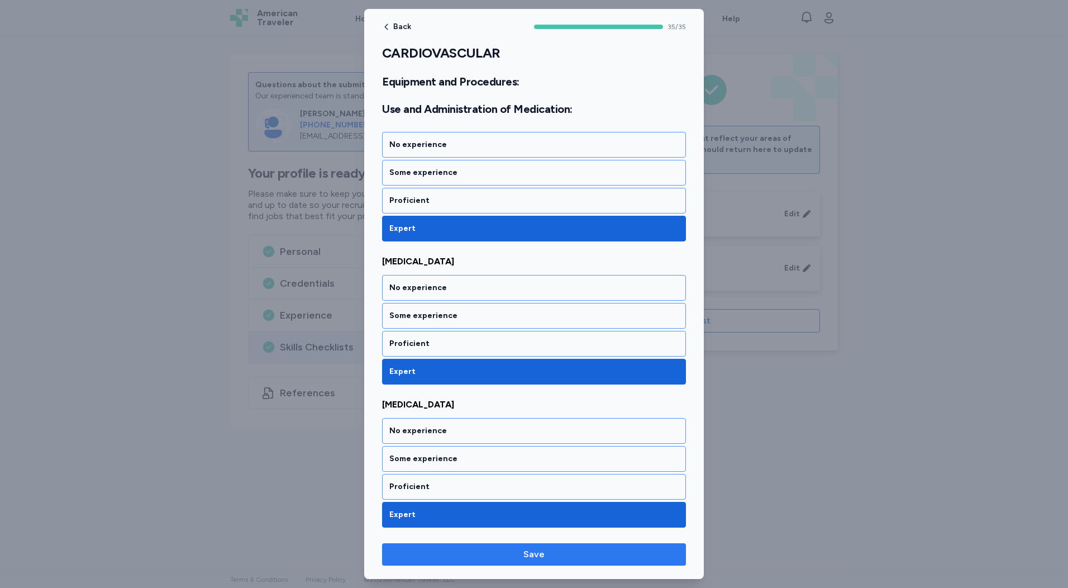
click at [514, 559] on span "Save" at bounding box center [534, 553] width 286 height 13
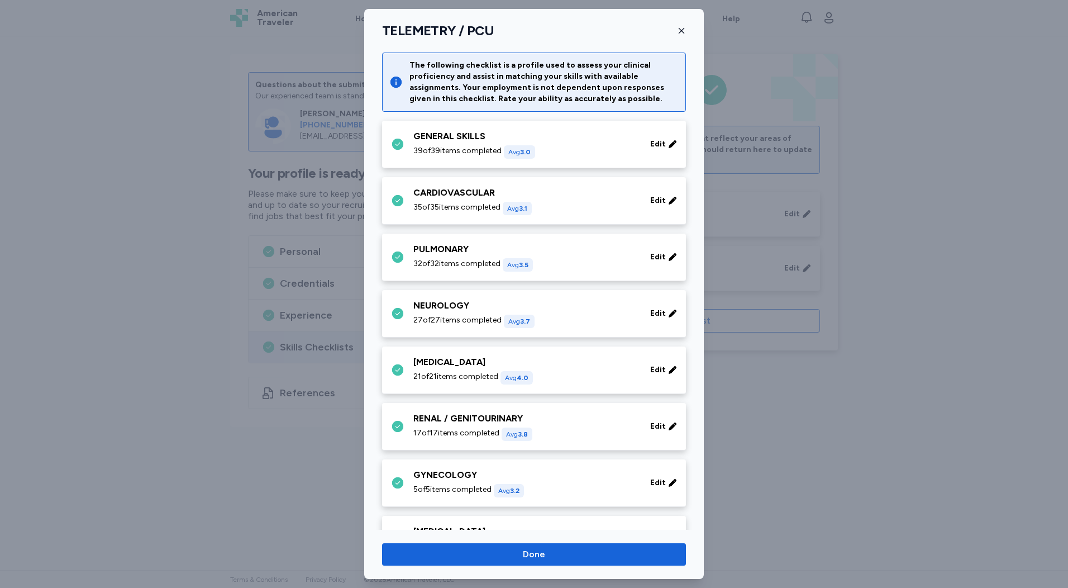
click at [456, 268] on span "32 of 32 items completed" at bounding box center [456, 263] width 87 height 11
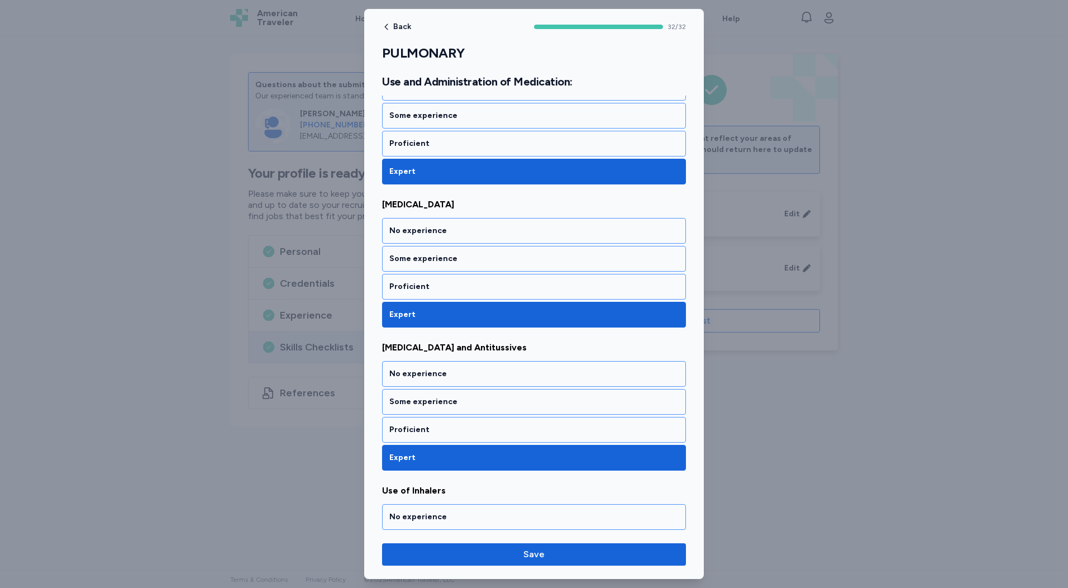
scroll to position [4349, 0]
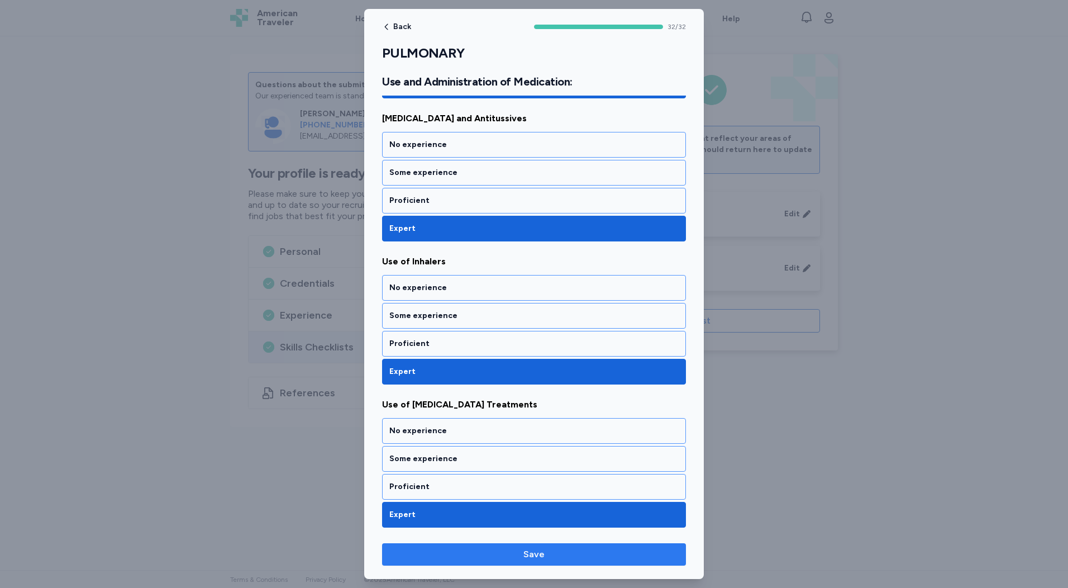
click at [514, 548] on span "Save" at bounding box center [534, 553] width 286 height 13
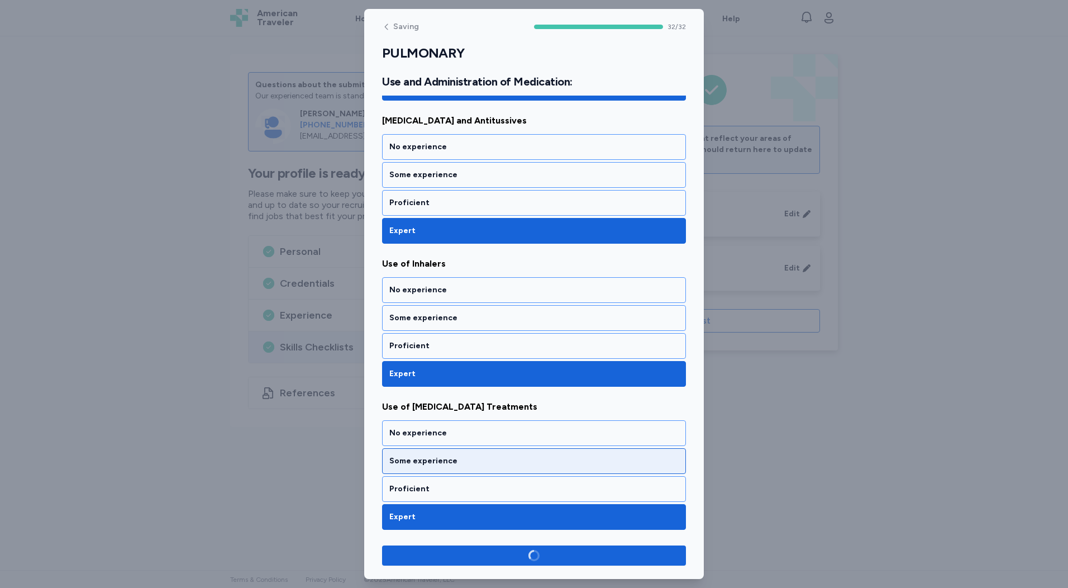
scroll to position [4347, 0]
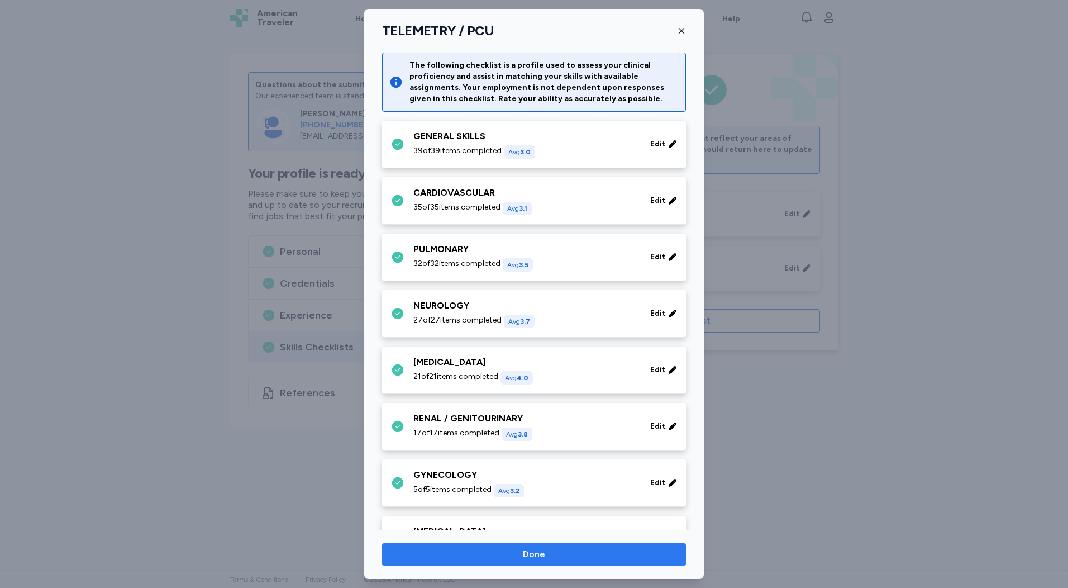
click at [514, 558] on span "Done" at bounding box center [534, 553] width 286 height 13
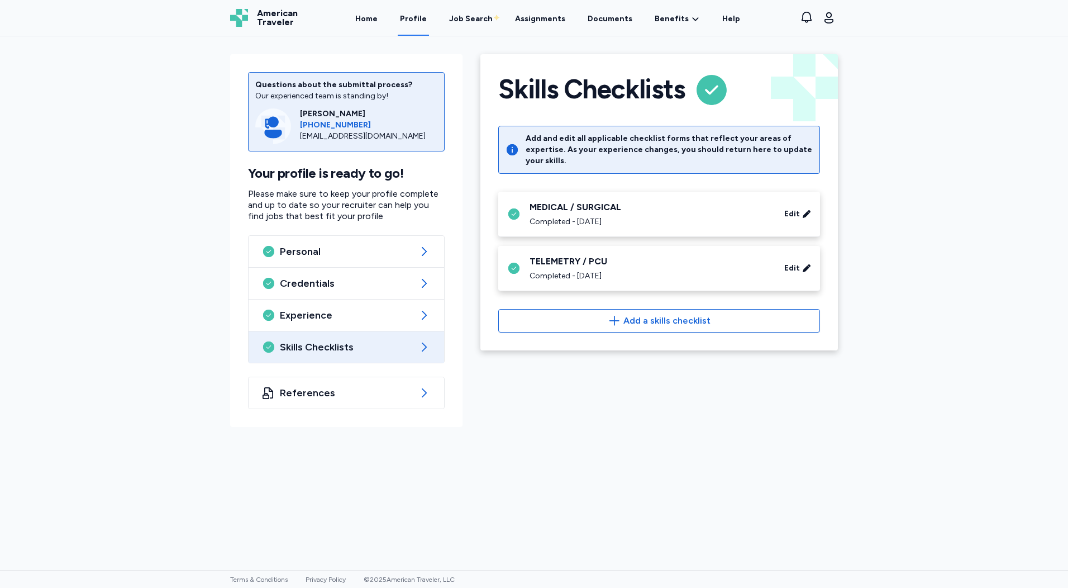
click at [514, 270] on div "Completed - [DATE]" at bounding box center [649, 275] width 241 height 11
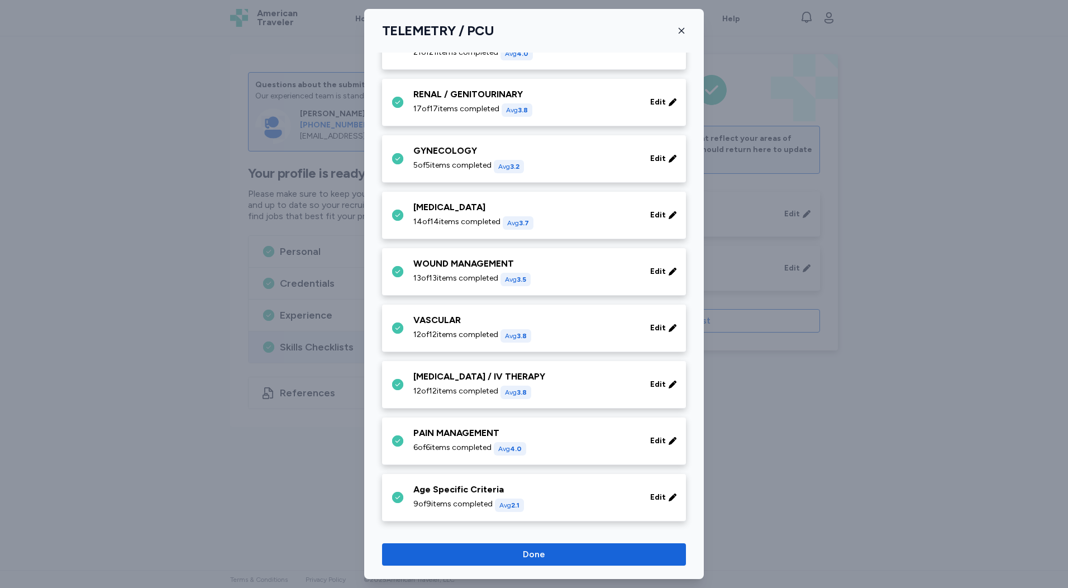
scroll to position [327, 0]
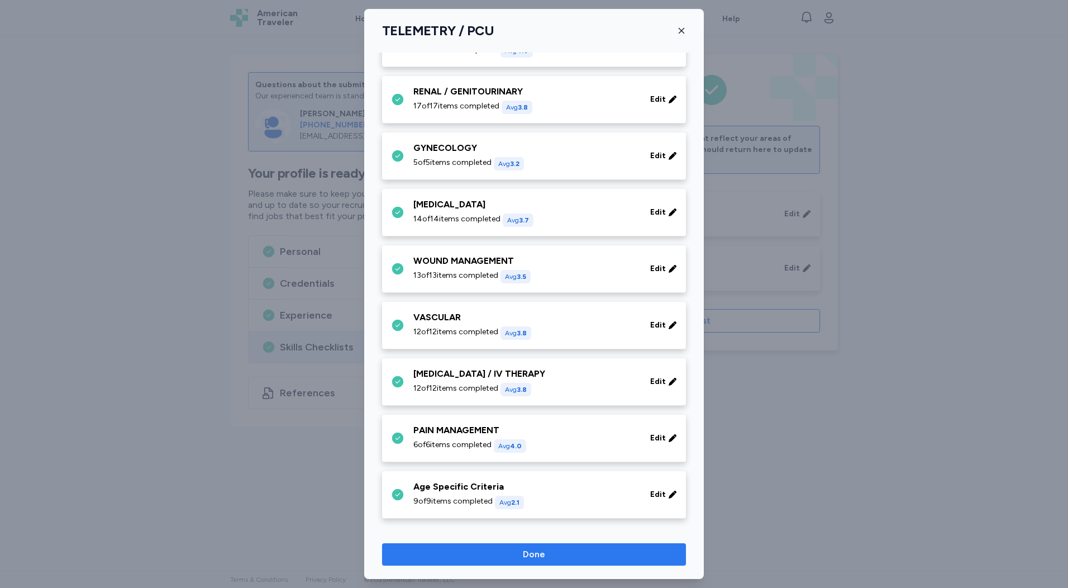
click at [514, 556] on span "Done" at bounding box center [534, 553] width 22 height 13
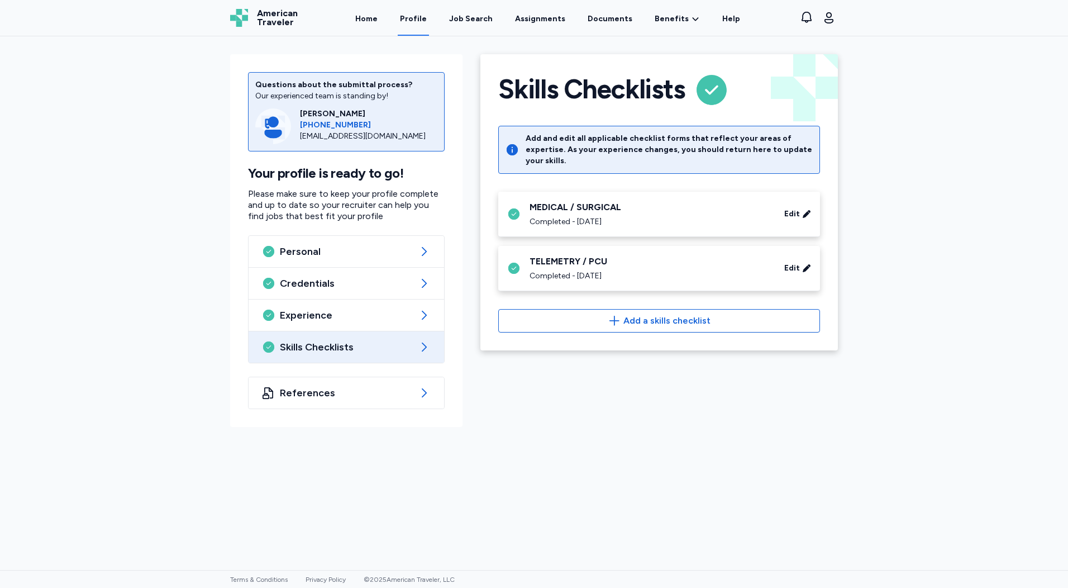
click at [514, 475] on div "Questions about the submittal process? Our experienced team is standing by! [PE…" at bounding box center [534, 302] width 1068 height 533
click at [423, 21] on link "Profile" at bounding box center [413, 18] width 31 height 35
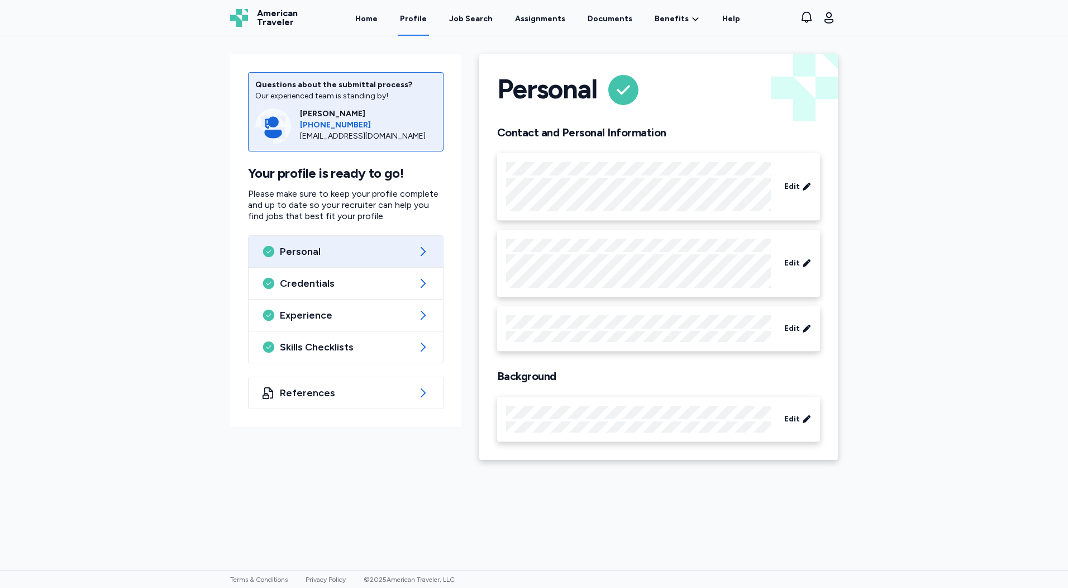
click at [428, 21] on link "Profile" at bounding box center [413, 18] width 31 height 35
click at [514, 20] on link "Assignments" at bounding box center [540, 18] width 55 height 35
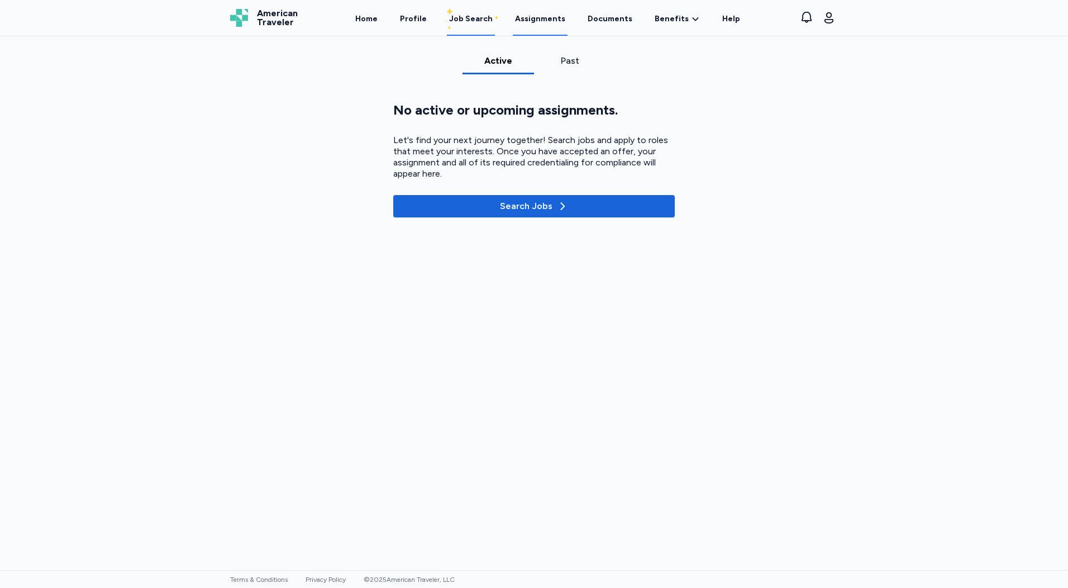
click at [495, 20] on link "Job Search" at bounding box center [471, 18] width 48 height 35
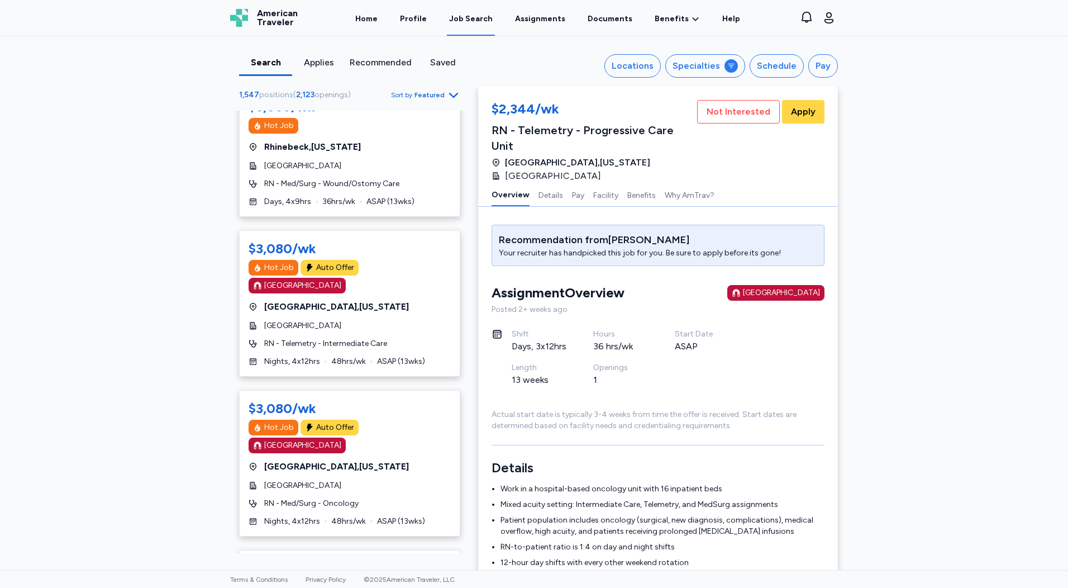
scroll to position [279, 0]
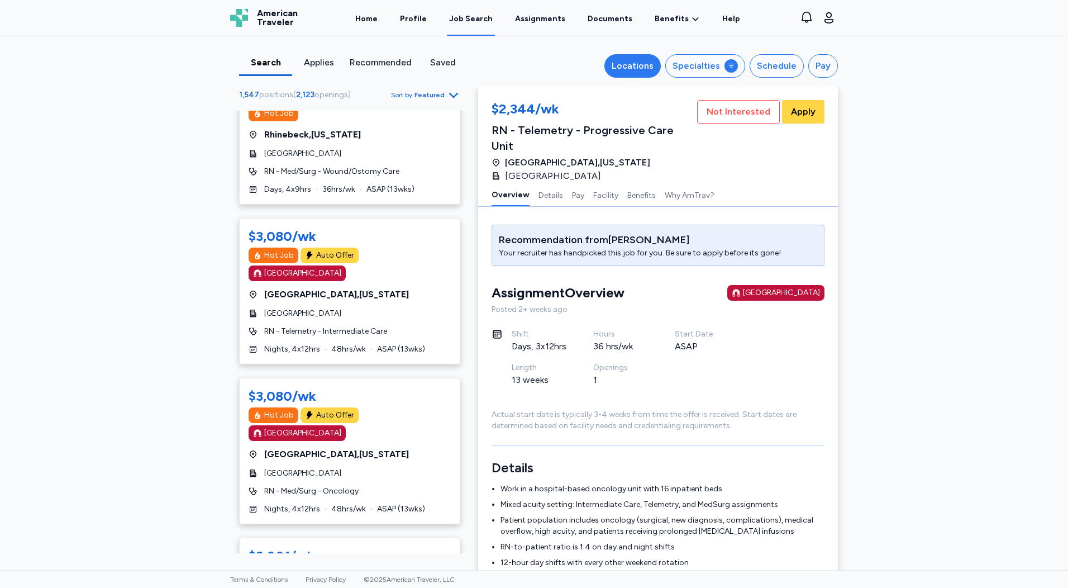
click at [514, 64] on div "Locations" at bounding box center [633, 65] width 42 height 13
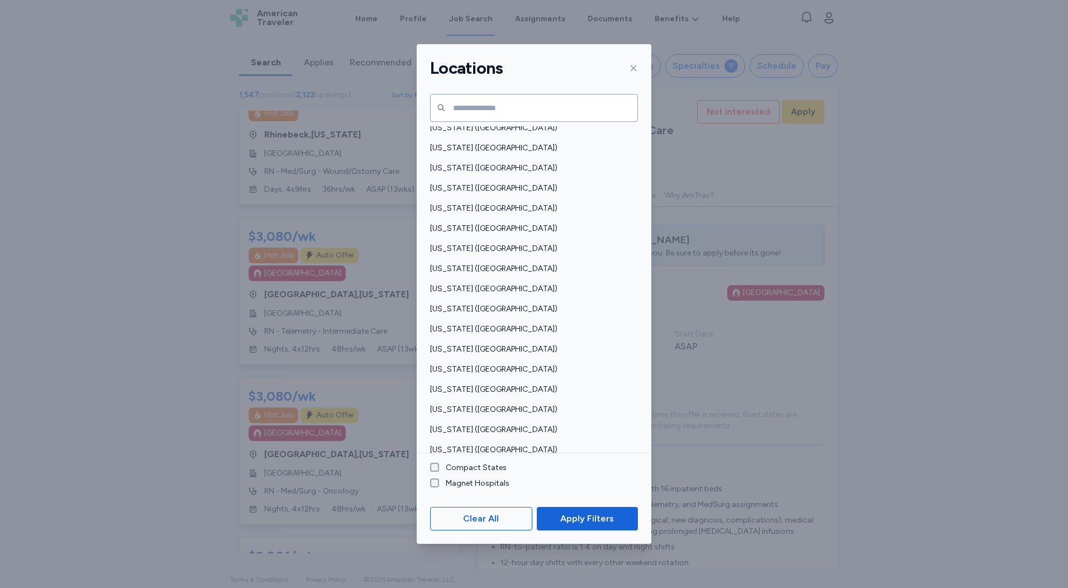
scroll to position [670, 0]
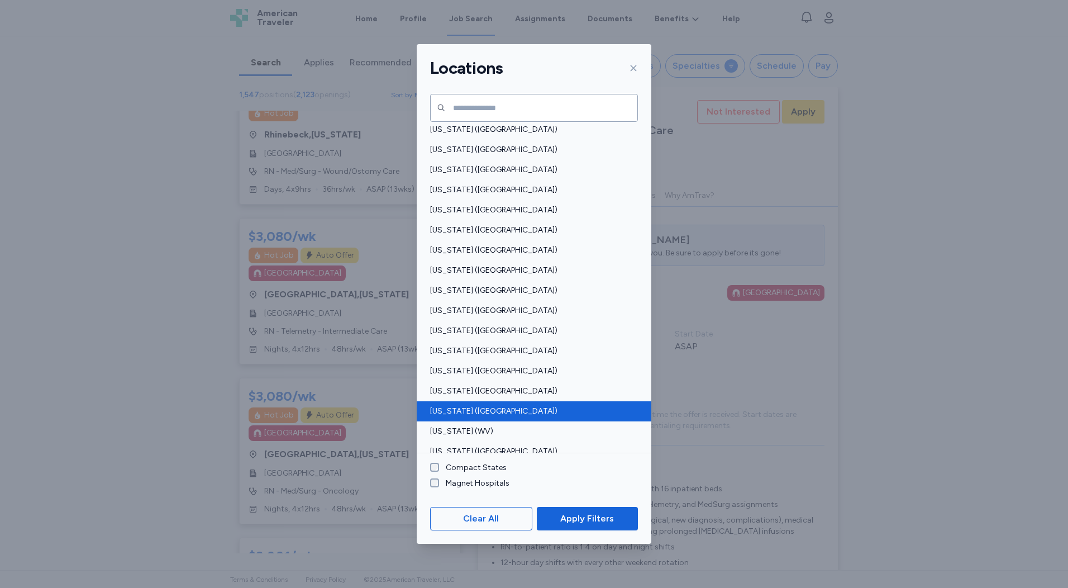
click at [478, 411] on span "[US_STATE] ([GEOGRAPHIC_DATA])" at bounding box center [530, 410] width 201 height 11
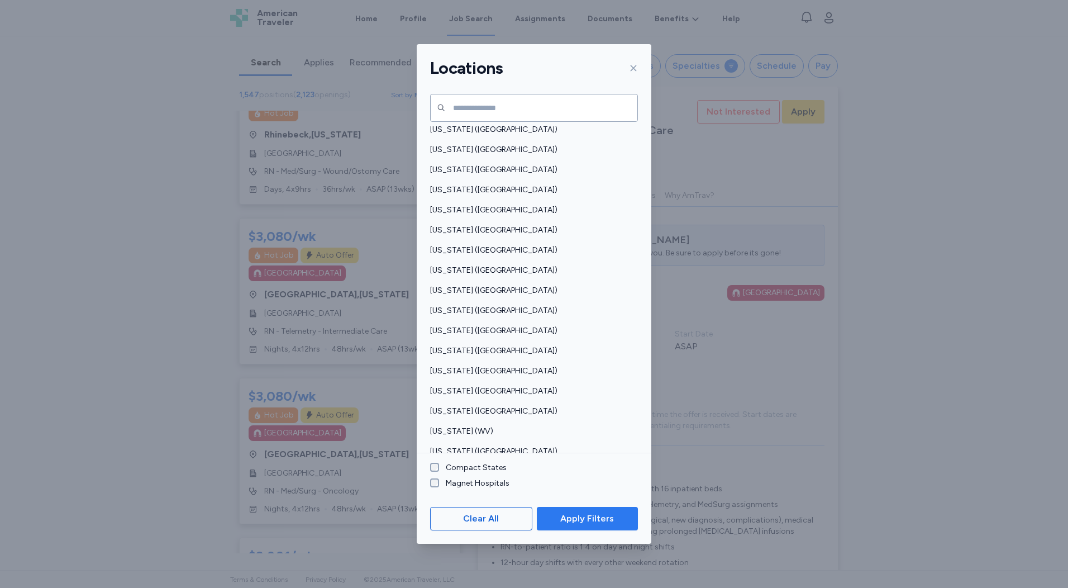
scroll to position [1, 0]
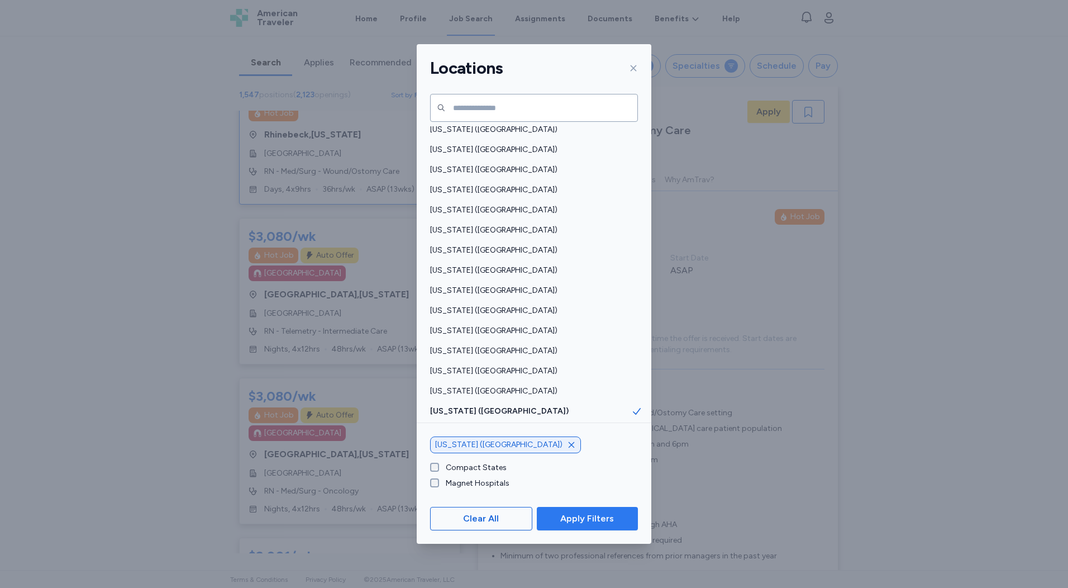
click at [514, 517] on span "Apply Filters" at bounding box center [587, 518] width 54 height 13
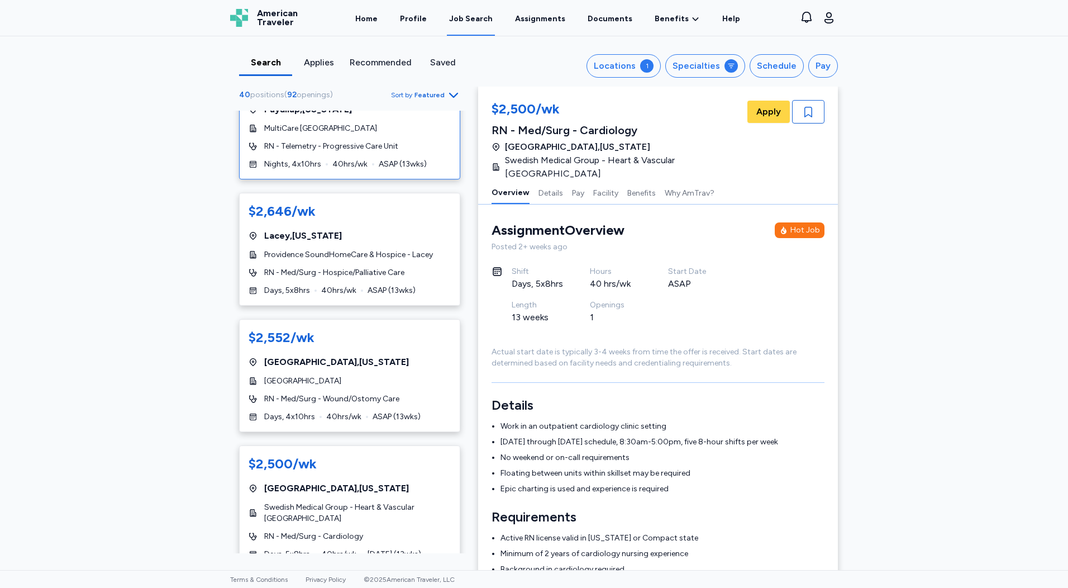
scroll to position [670, 0]
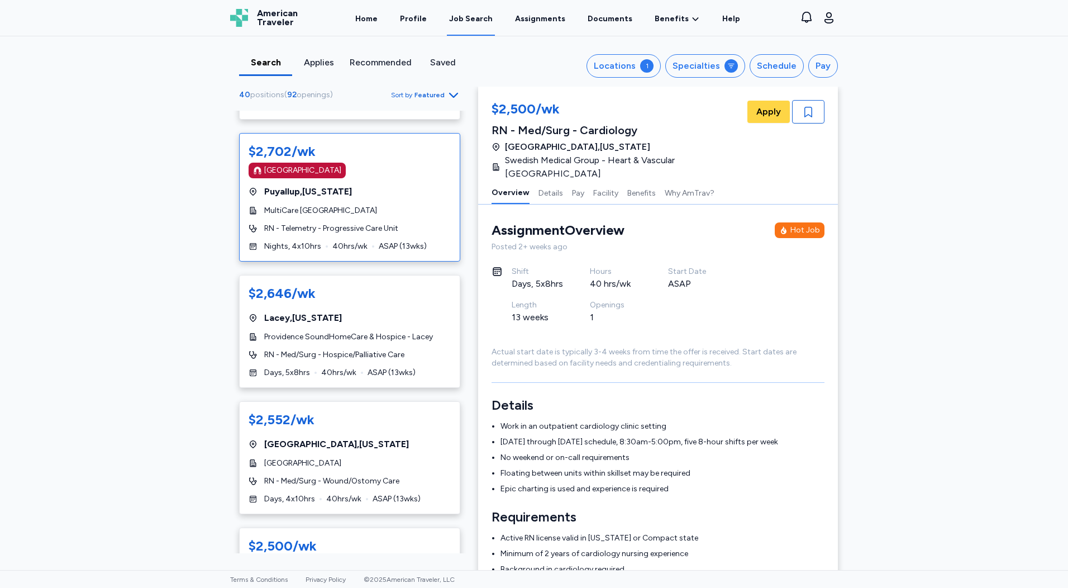
click at [363, 241] on div "Nights, 4x10hrs 40 hrs/wk ASAP ( 13 wks)" at bounding box center [350, 246] width 202 height 11
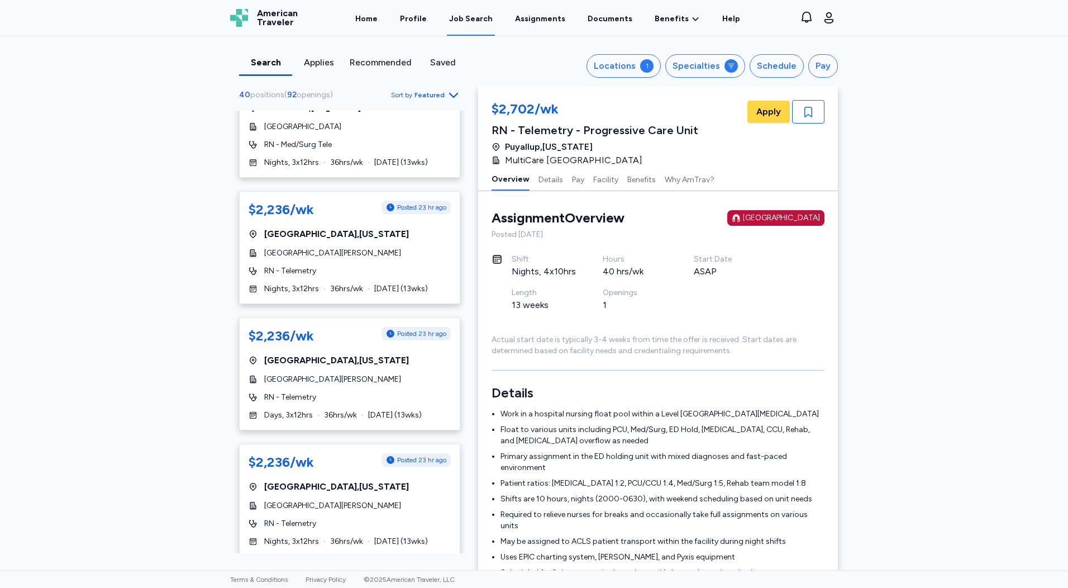
scroll to position [3580, 0]
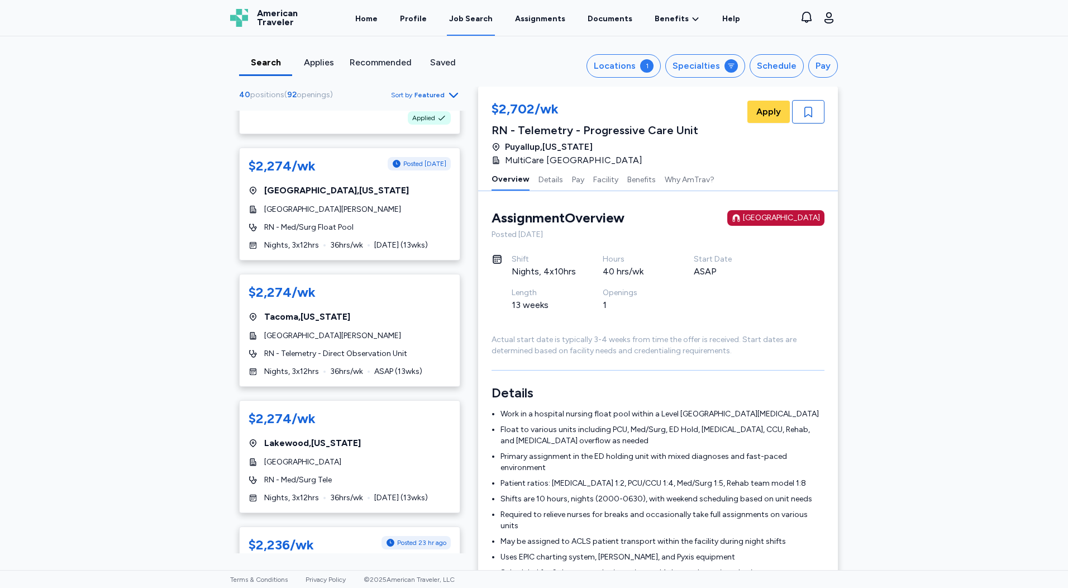
click at [466, 413] on div "40 positions ( 92 openings ) Sort by Featured Recommended by [PERSON_NAME] $2,3…" at bounding box center [349, 320] width 257 height 465
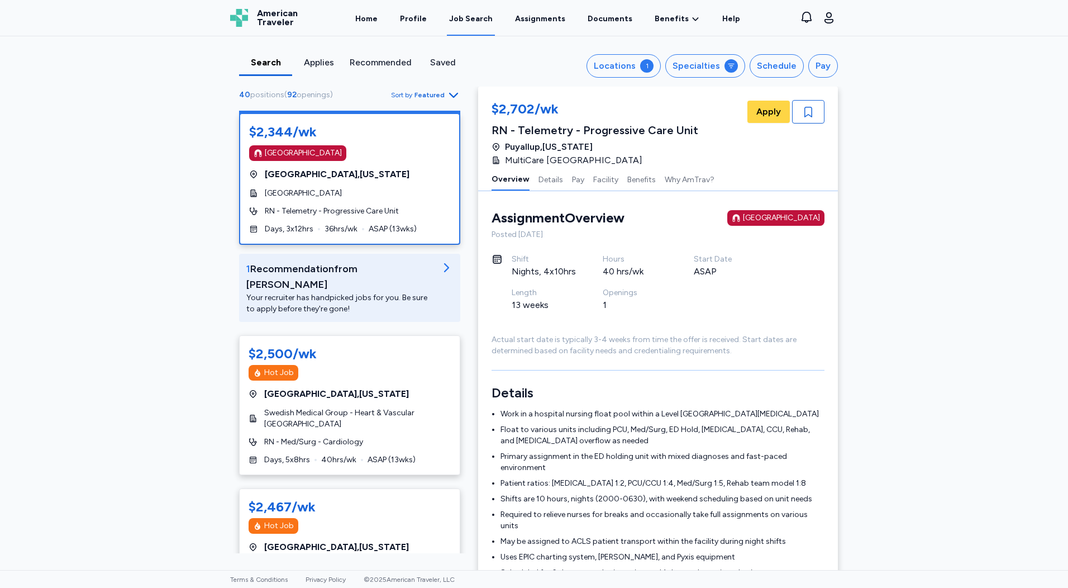
scroll to position [0, 0]
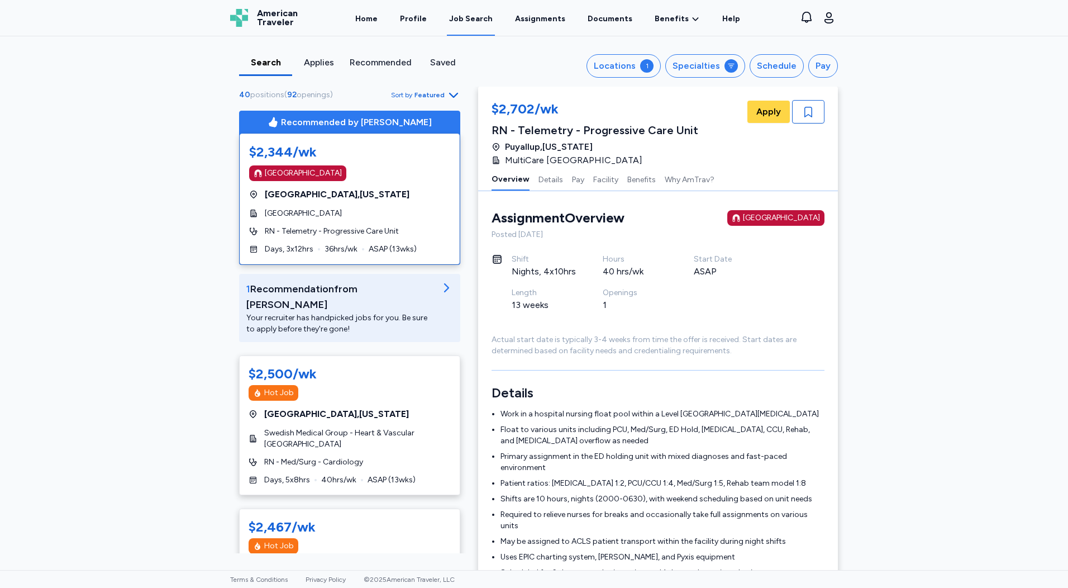
click at [314, 70] on div "Applies" at bounding box center [318, 66] width 53 height 20
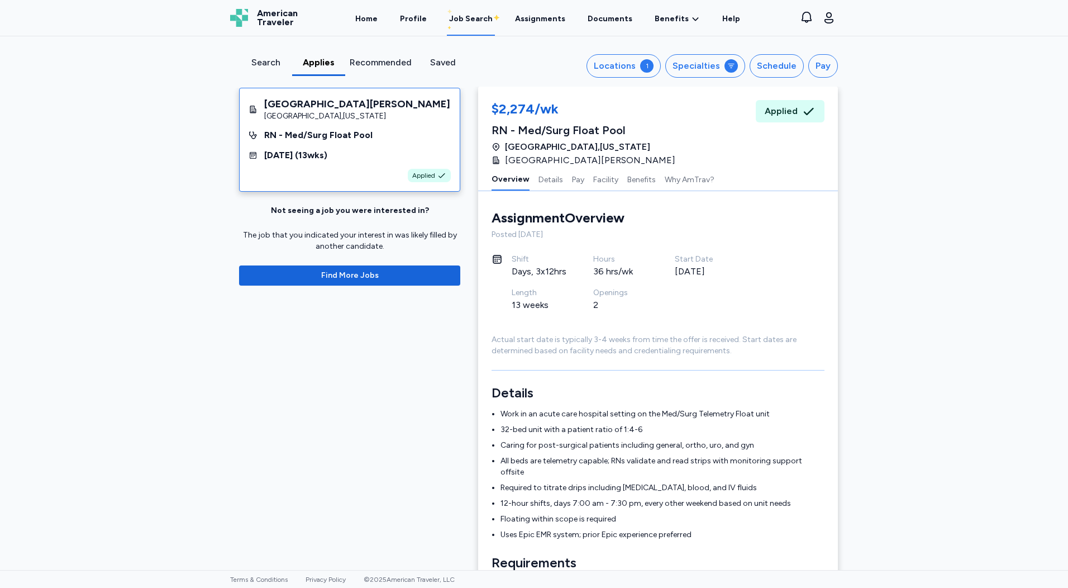
click at [272, 70] on div "Search" at bounding box center [265, 66] width 53 height 20
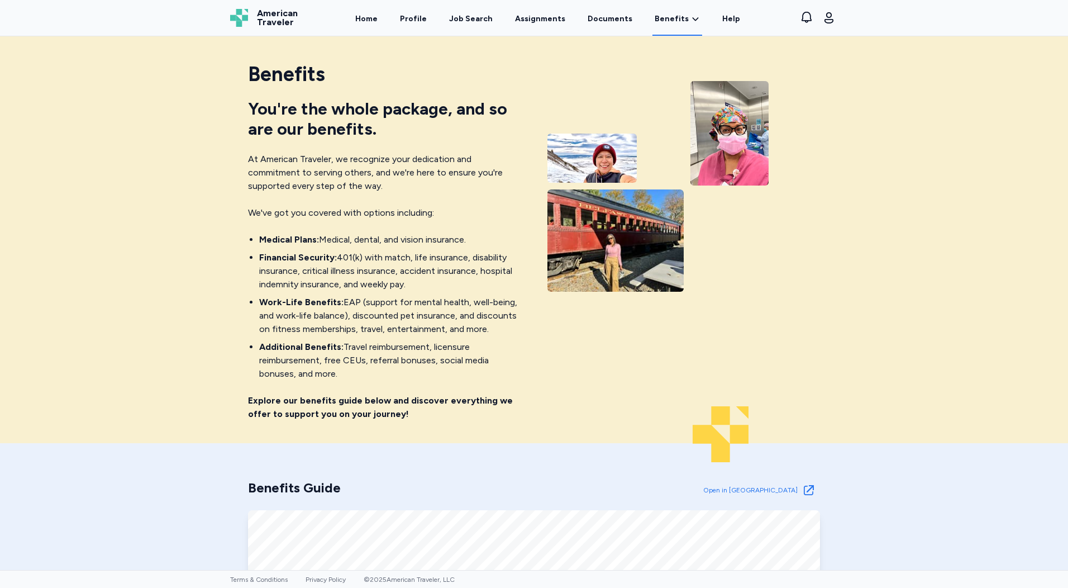
click at [589, 280] on img at bounding box center [615, 240] width 136 height 102
